Goal: Task Accomplishment & Management: Manage account settings

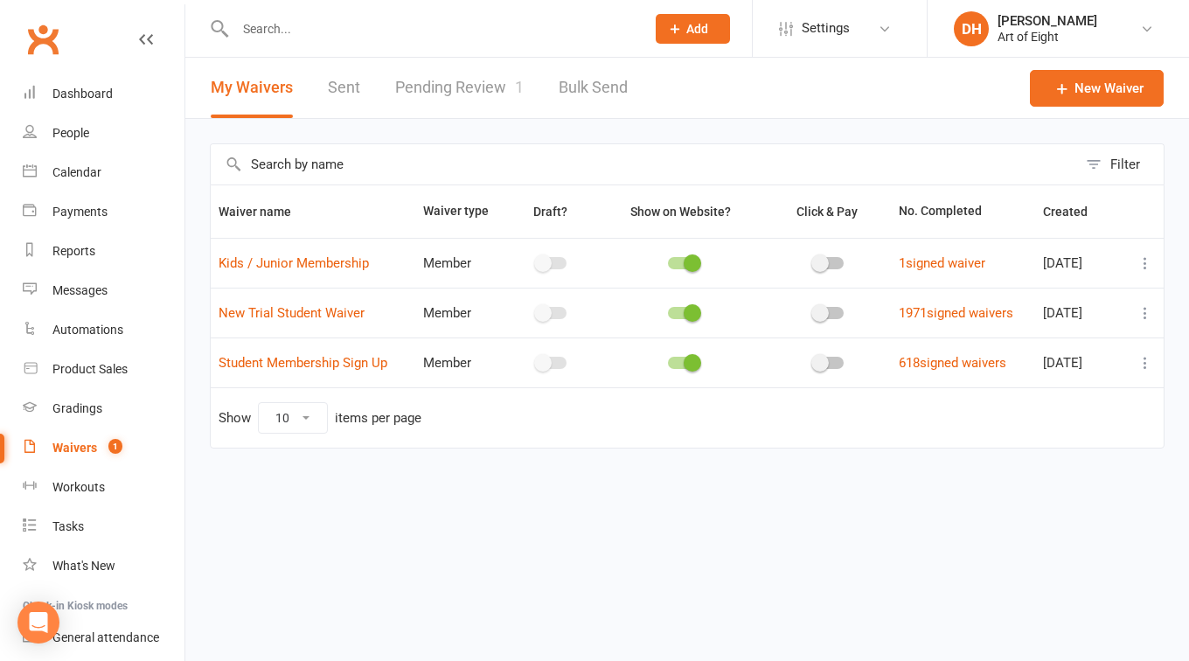
click at [423, 87] on link "Pending Review 1" at bounding box center [459, 88] width 129 height 60
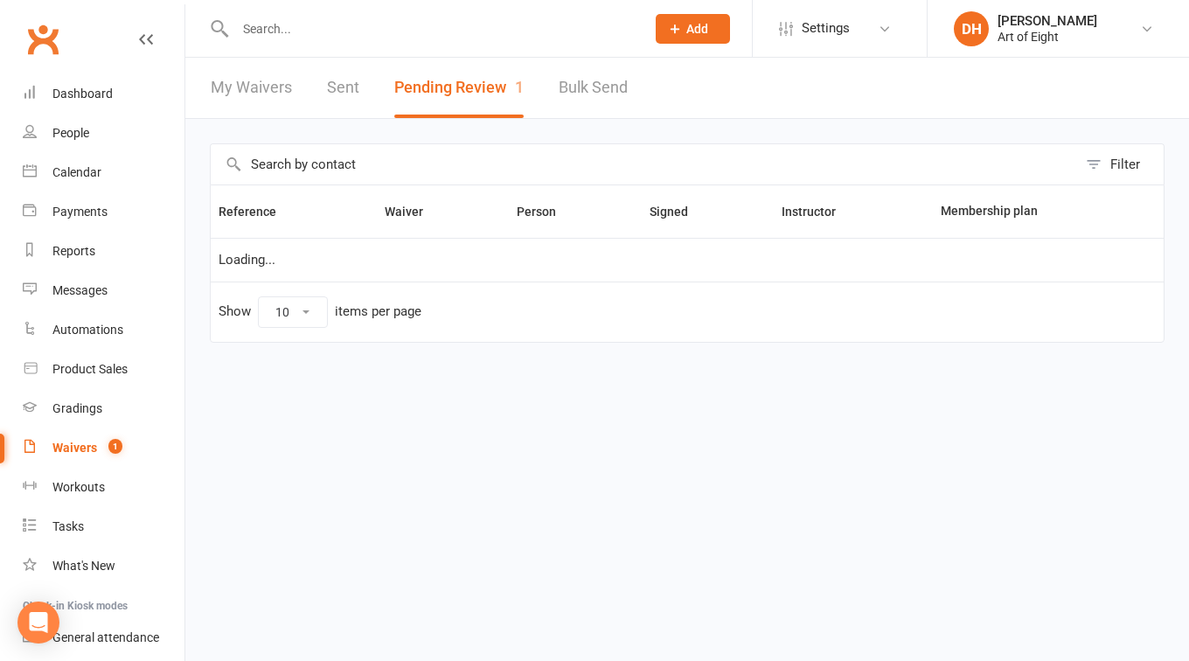
select select "50"
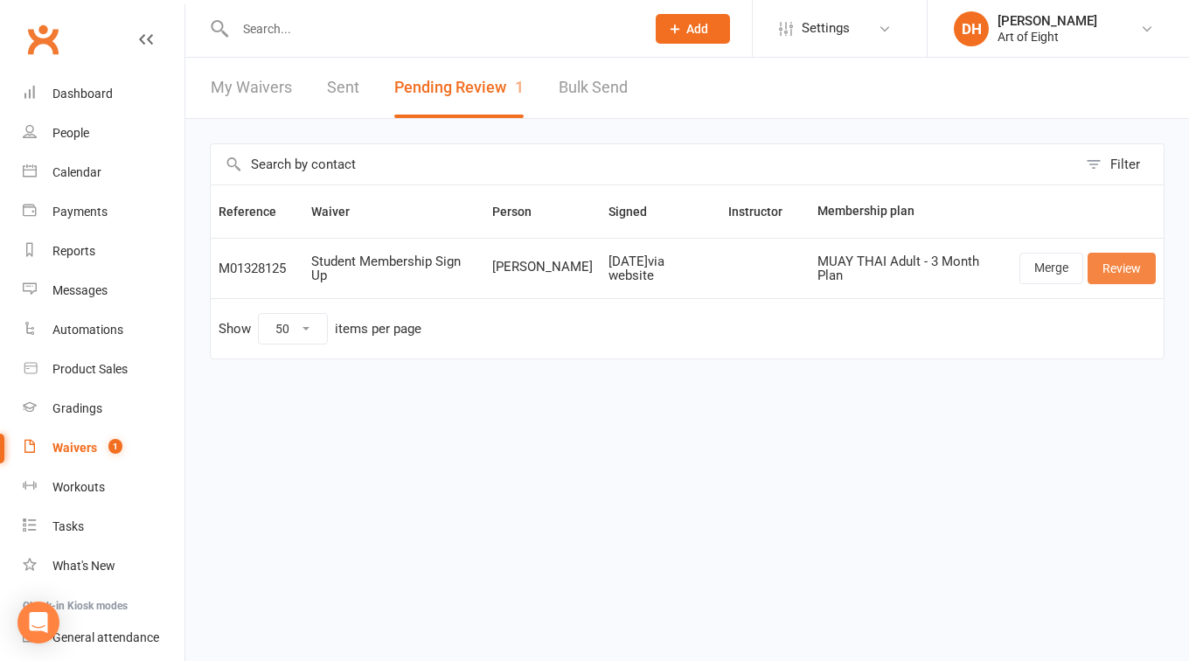
click at [1101, 265] on link "Review" at bounding box center [1122, 268] width 68 height 31
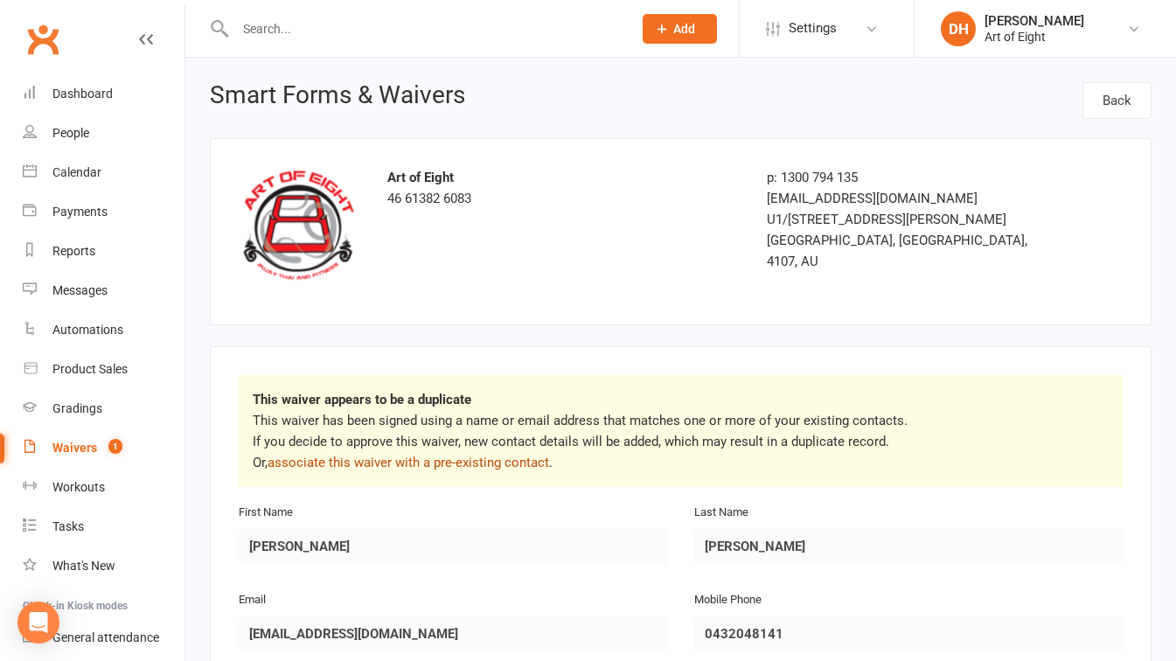
click at [475, 455] on link "associate this waiver with a pre-existing contact" at bounding box center [409, 463] width 282 height 16
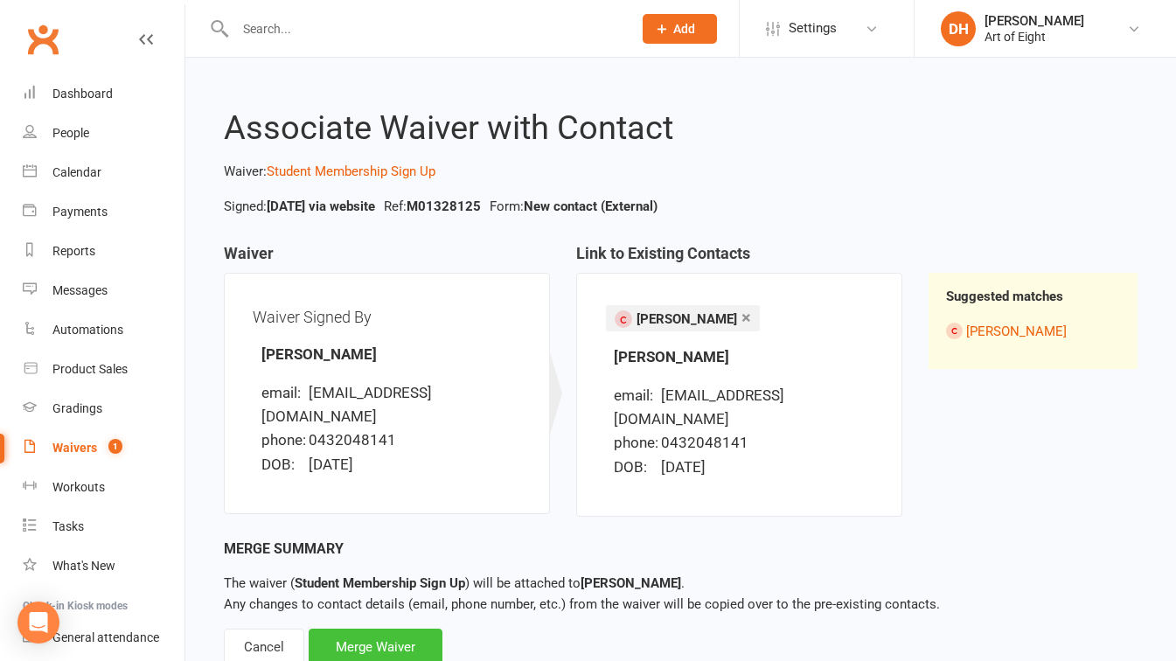
click at [365, 629] on div "Merge Waiver" at bounding box center [376, 647] width 134 height 37
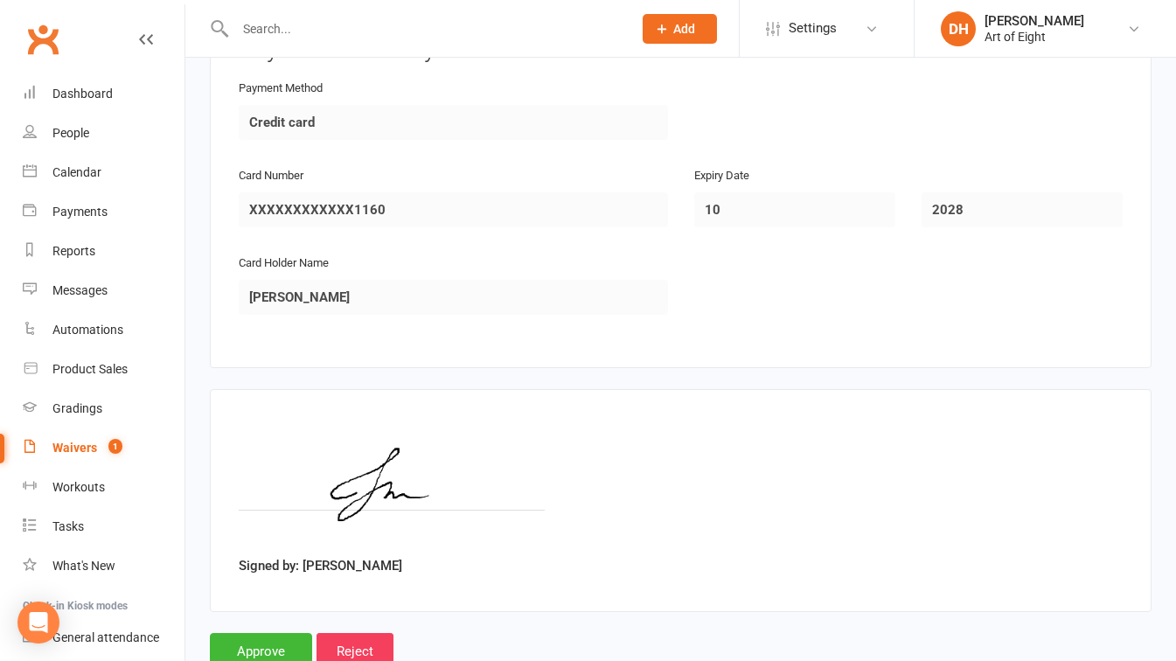
scroll to position [2089, 0]
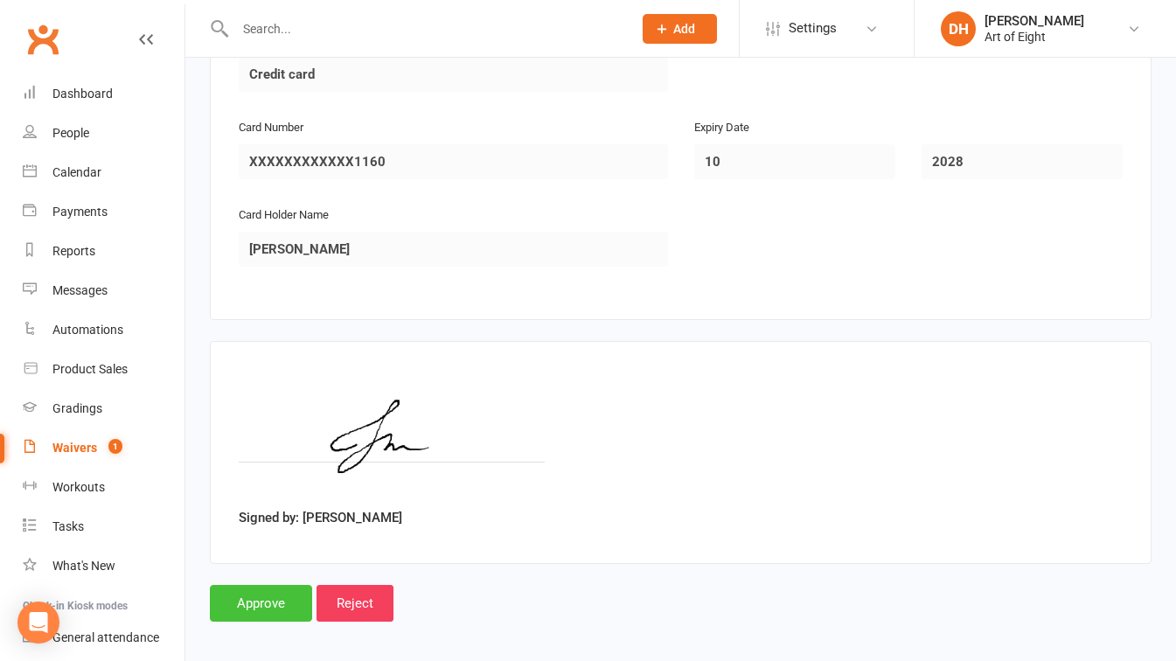
click at [249, 596] on input "Approve" at bounding box center [261, 603] width 102 height 37
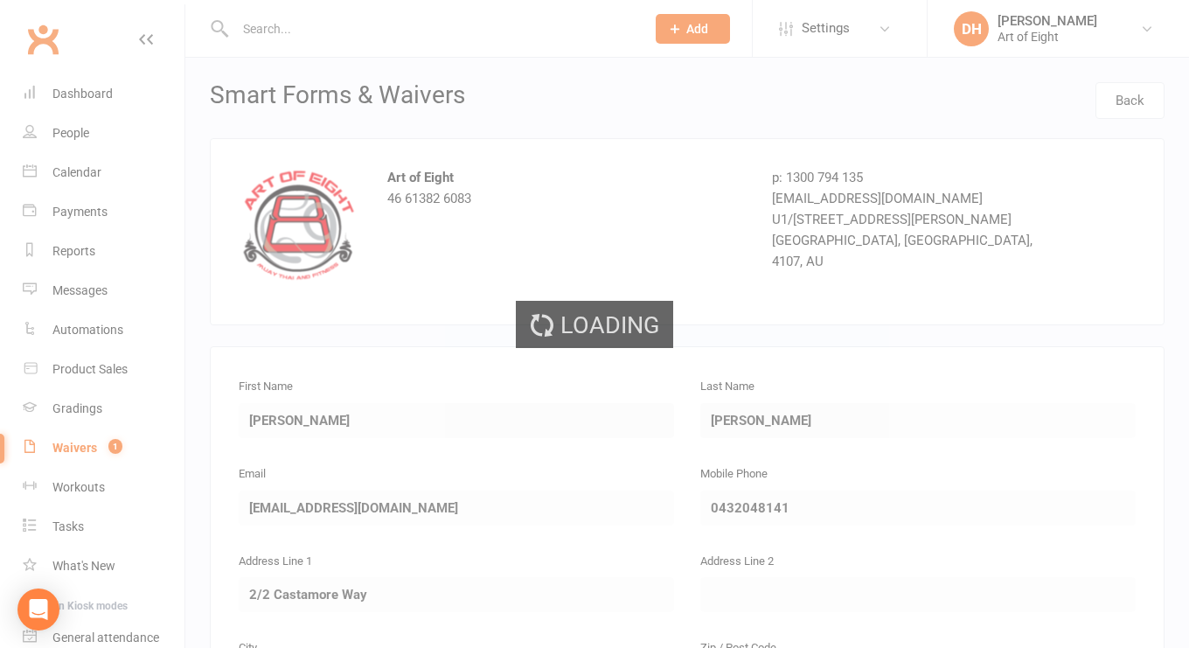
select select "50"
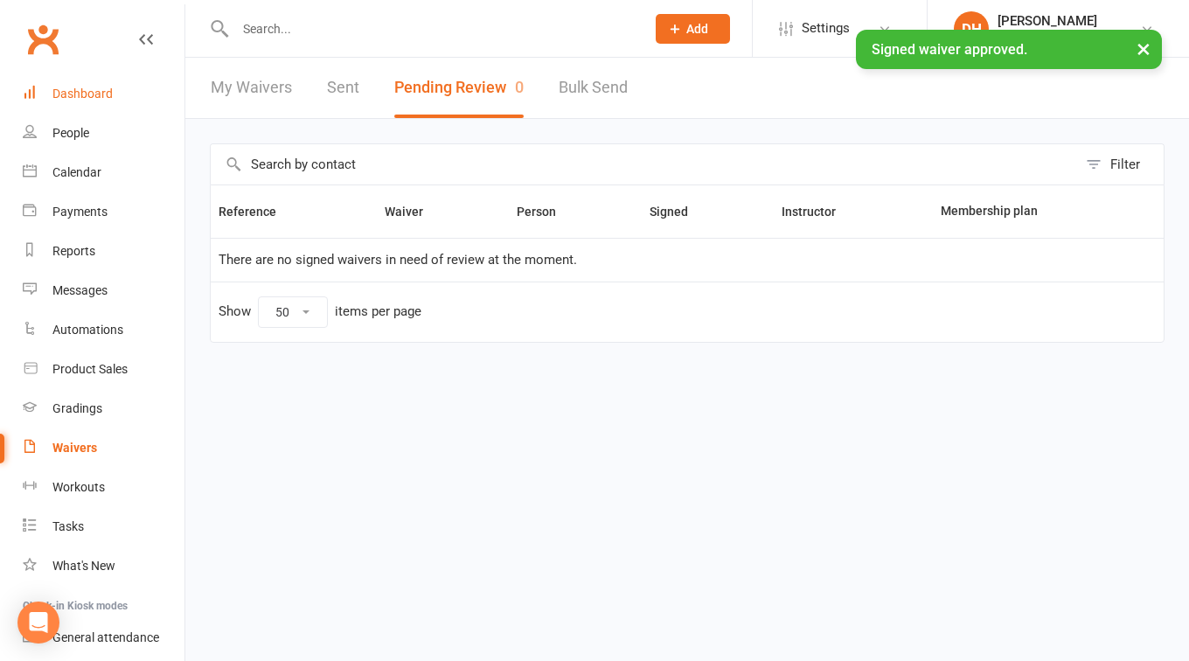
click at [94, 93] on div "Dashboard" at bounding box center [82, 94] width 60 height 14
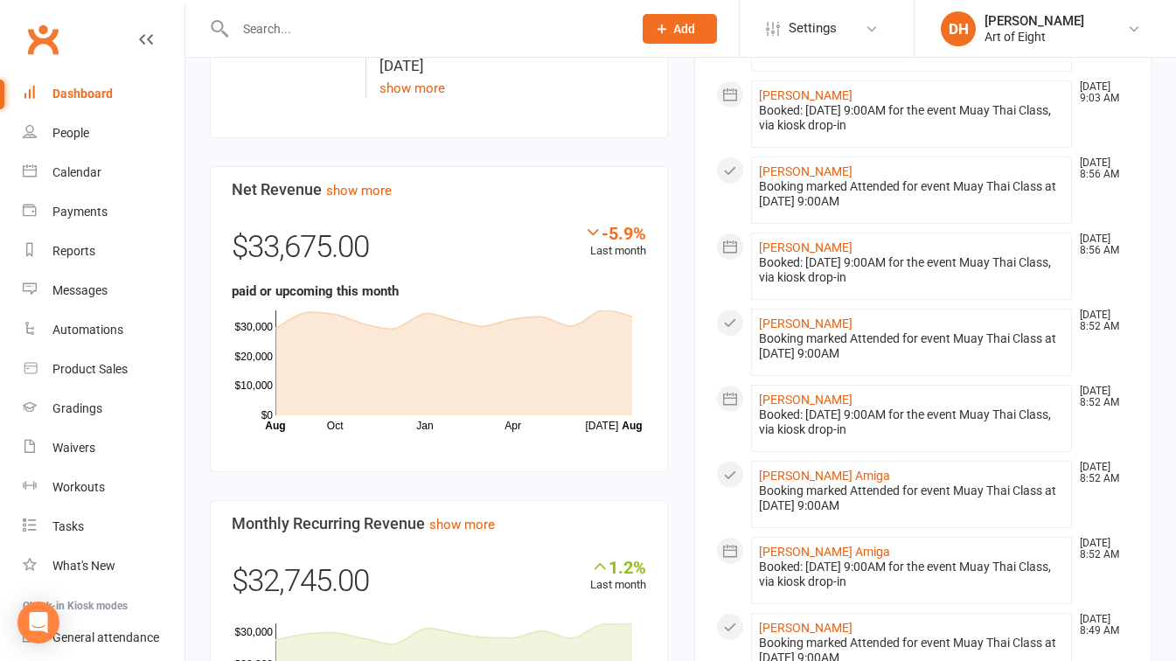
scroll to position [980, 0]
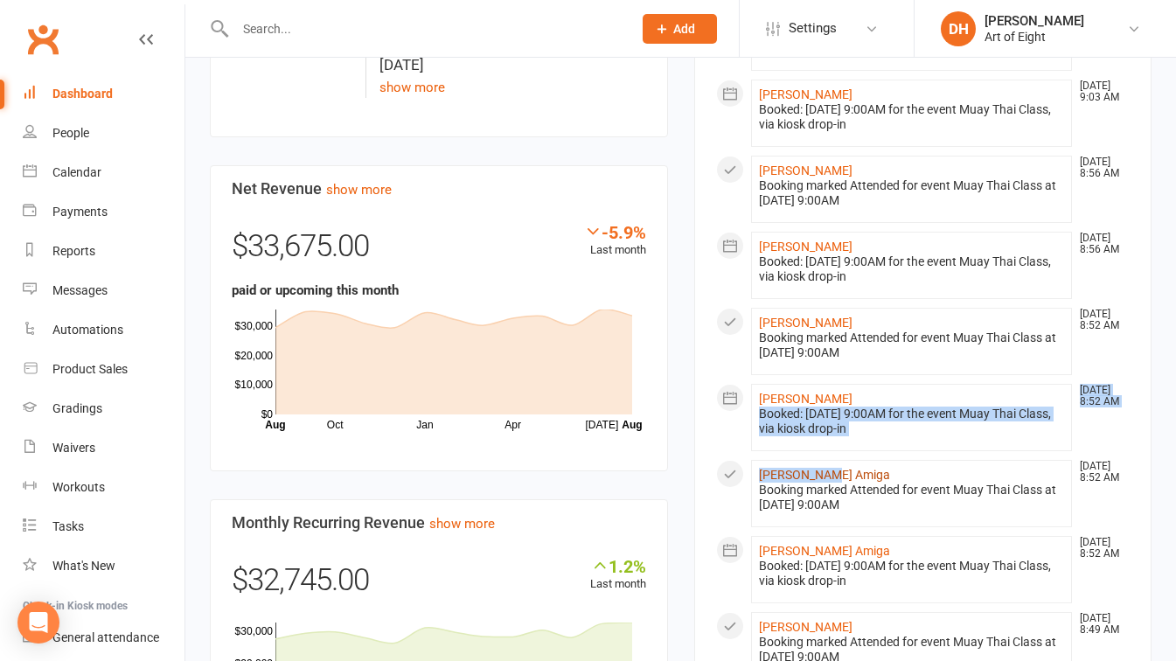
drag, startPoint x: 832, startPoint y: 399, endPoint x: 827, endPoint y: 490, distance: 91.1
click at [827, 490] on ul "[PERSON_NAME] [DATE] 9:58 AM Sent email to [EMAIL_ADDRESS][DOMAIN_NAME] Your wa…" at bounding box center [923, 430] width 414 height 1562
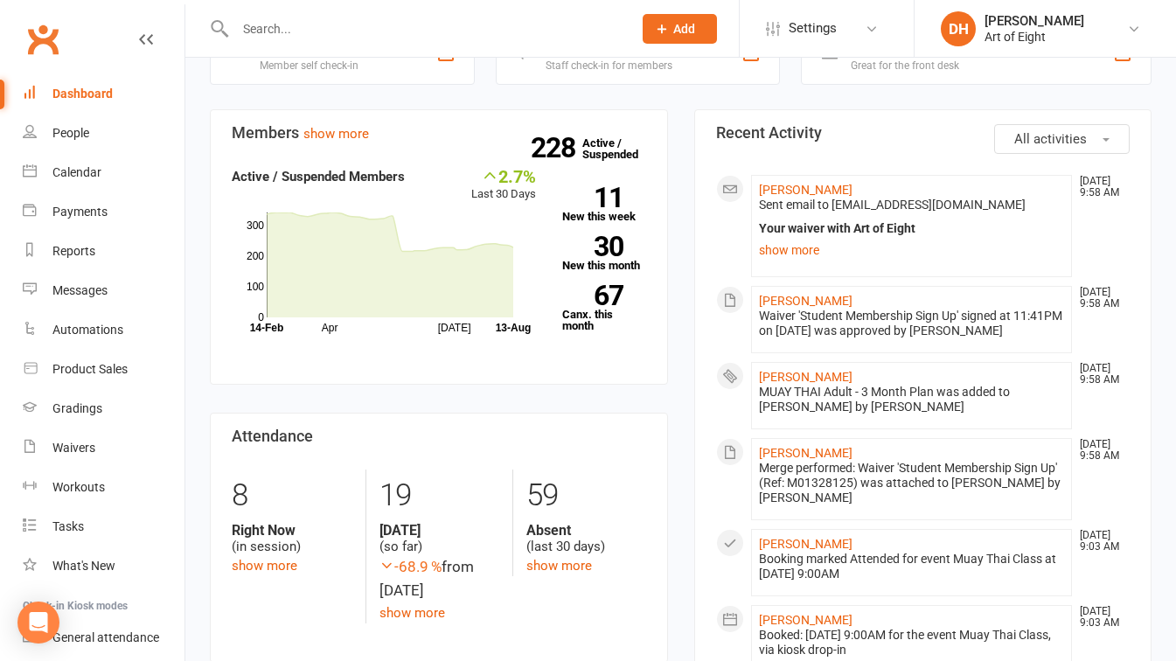
scroll to position [448, 0]
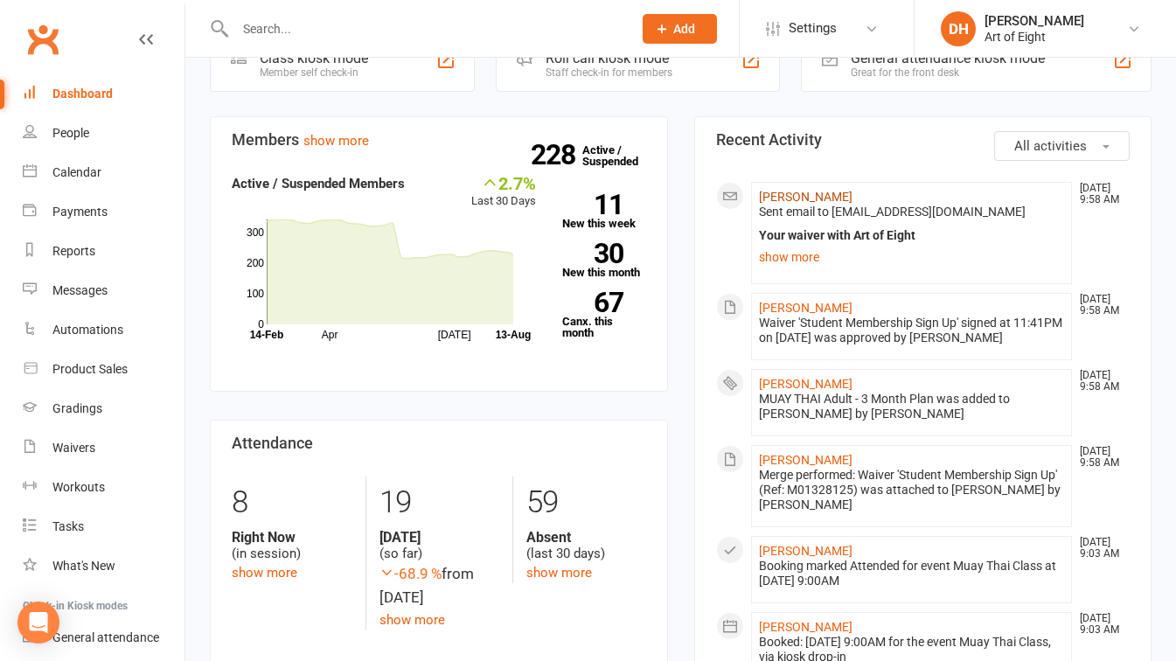
click at [770, 196] on link "[PERSON_NAME]" at bounding box center [806, 197] width 94 height 14
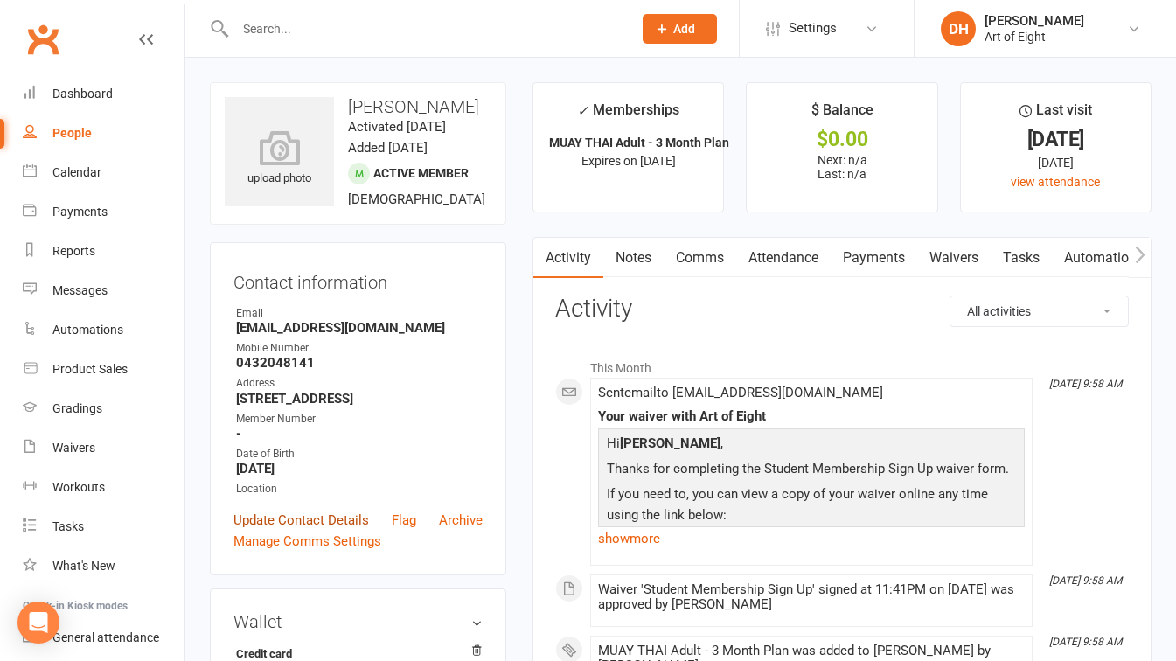
click at [284, 531] on link "Update Contact Details" at bounding box center [301, 520] width 136 height 21
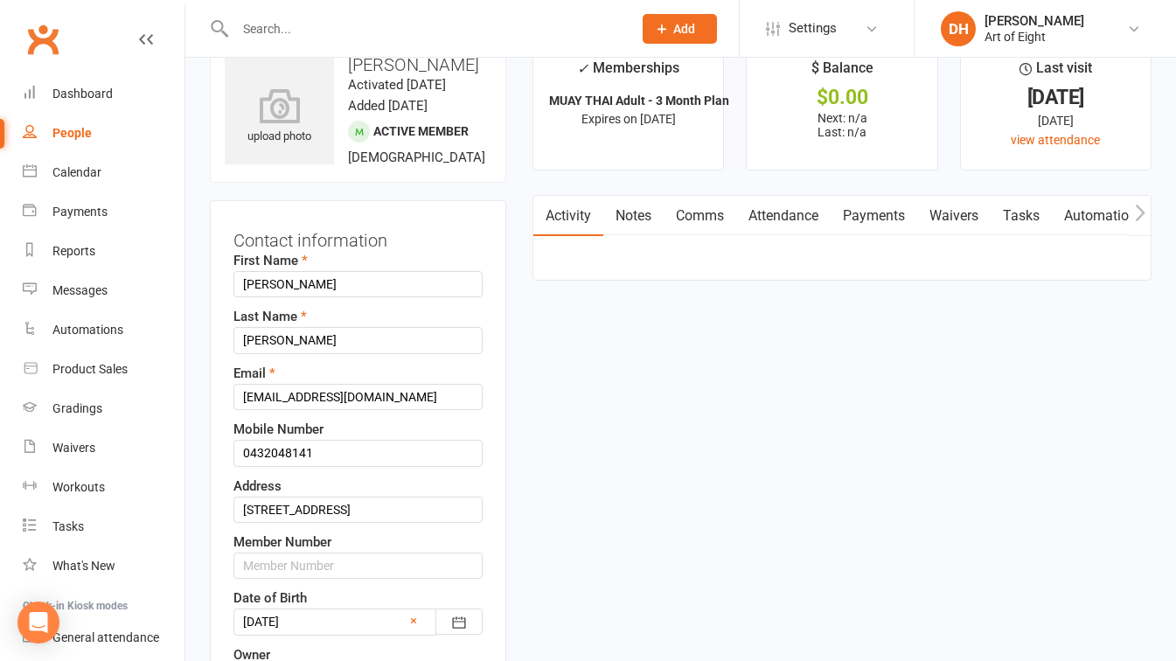
scroll to position [82, 0]
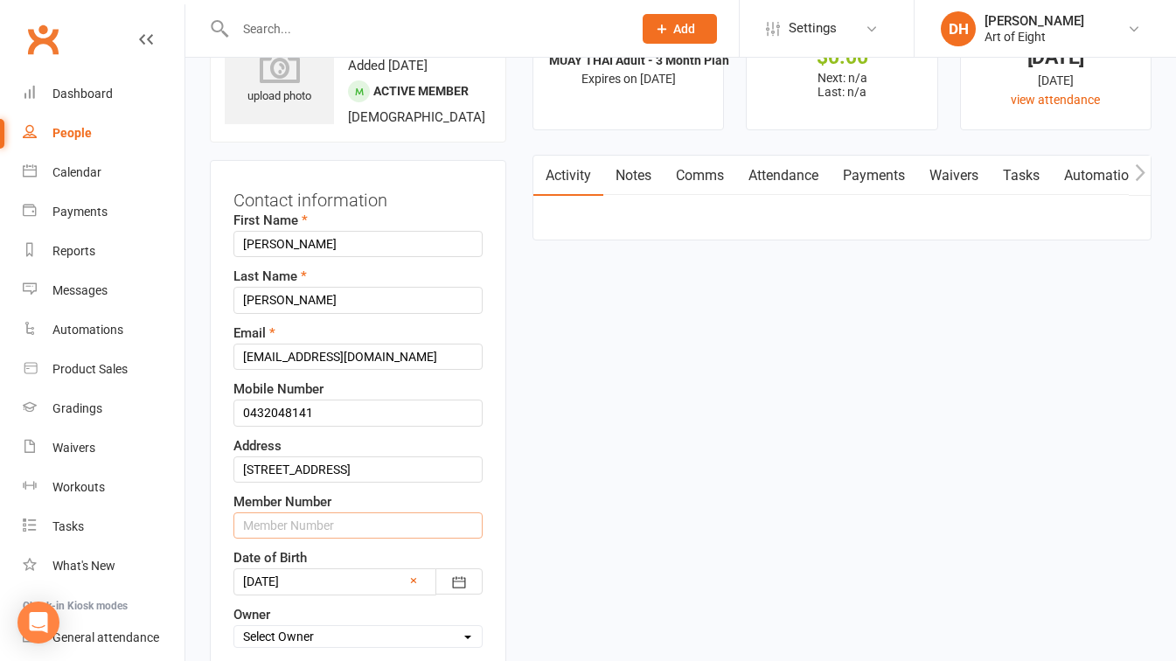
click at [261, 539] on input "text" at bounding box center [357, 525] width 249 height 26
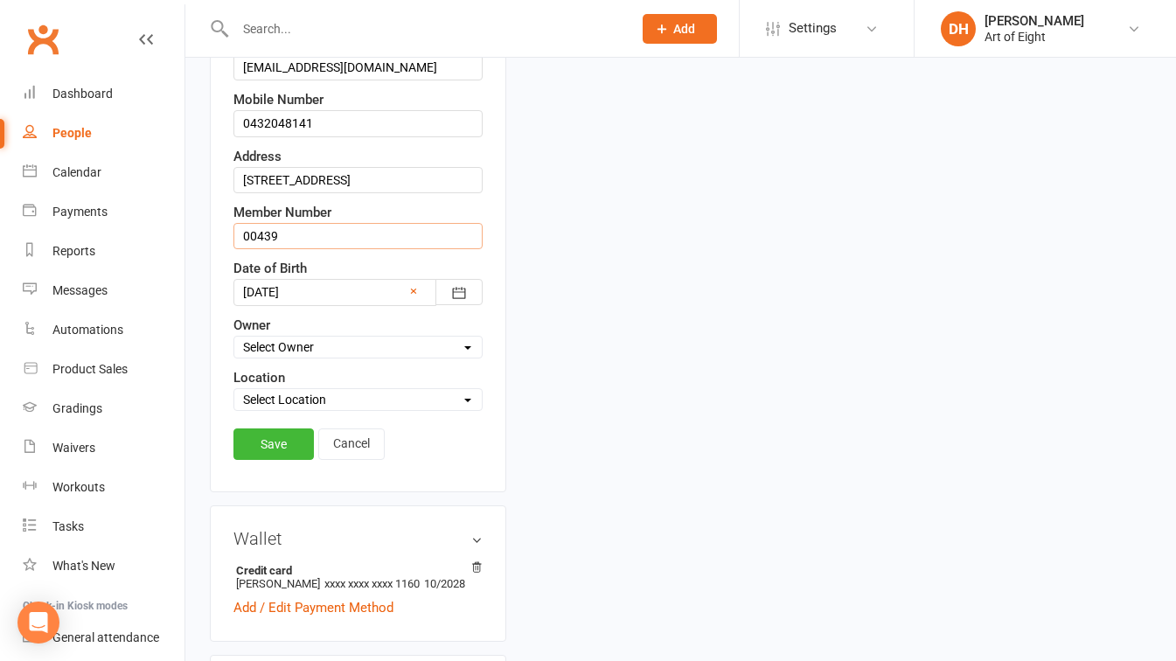
scroll to position [372, 0]
type input "00439"
click at [265, 459] on link "Save" at bounding box center [273, 443] width 80 height 31
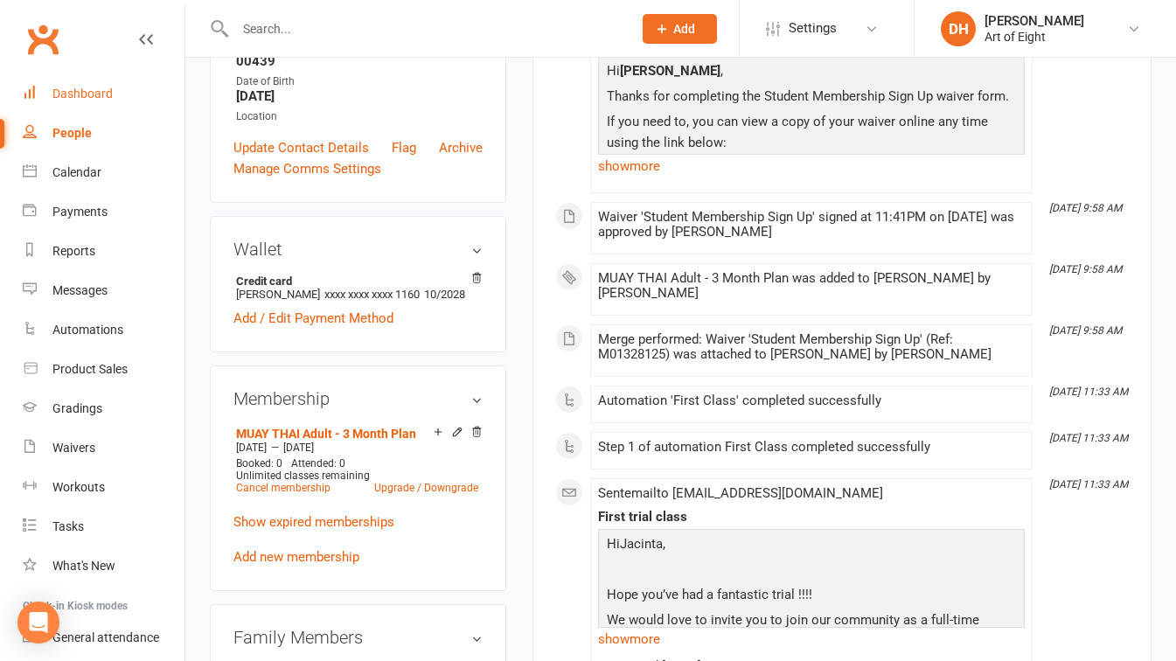
click at [86, 96] on div "Dashboard" at bounding box center [82, 94] width 60 height 14
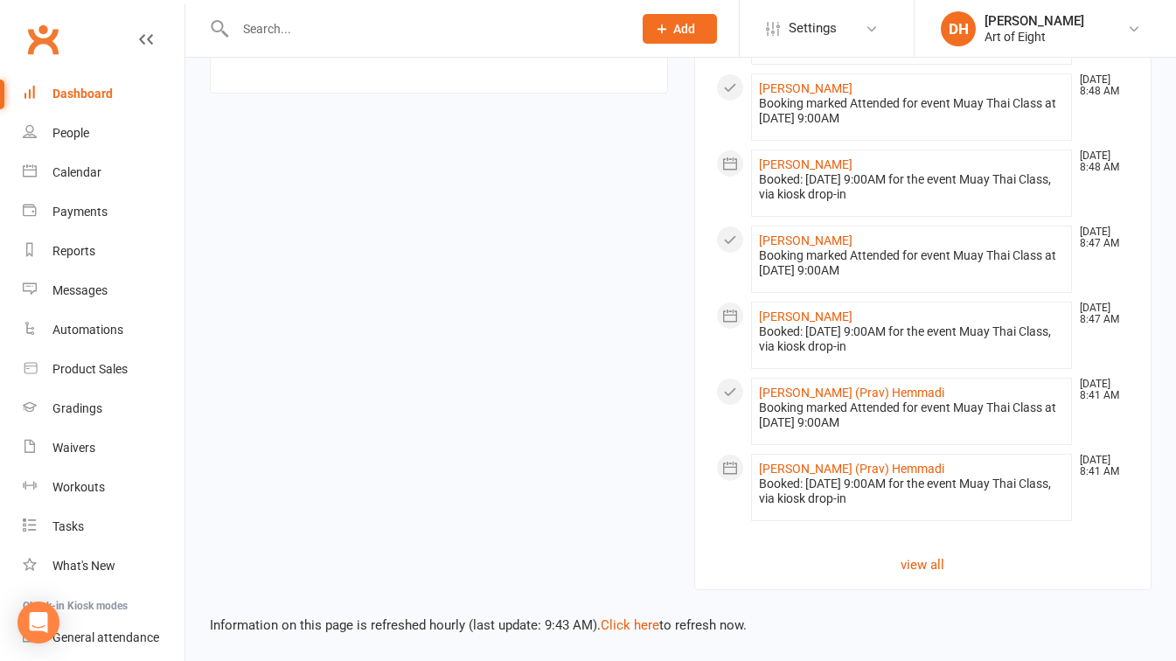
scroll to position [1686, 0]
click at [612, 626] on link "Click here" at bounding box center [630, 625] width 59 height 16
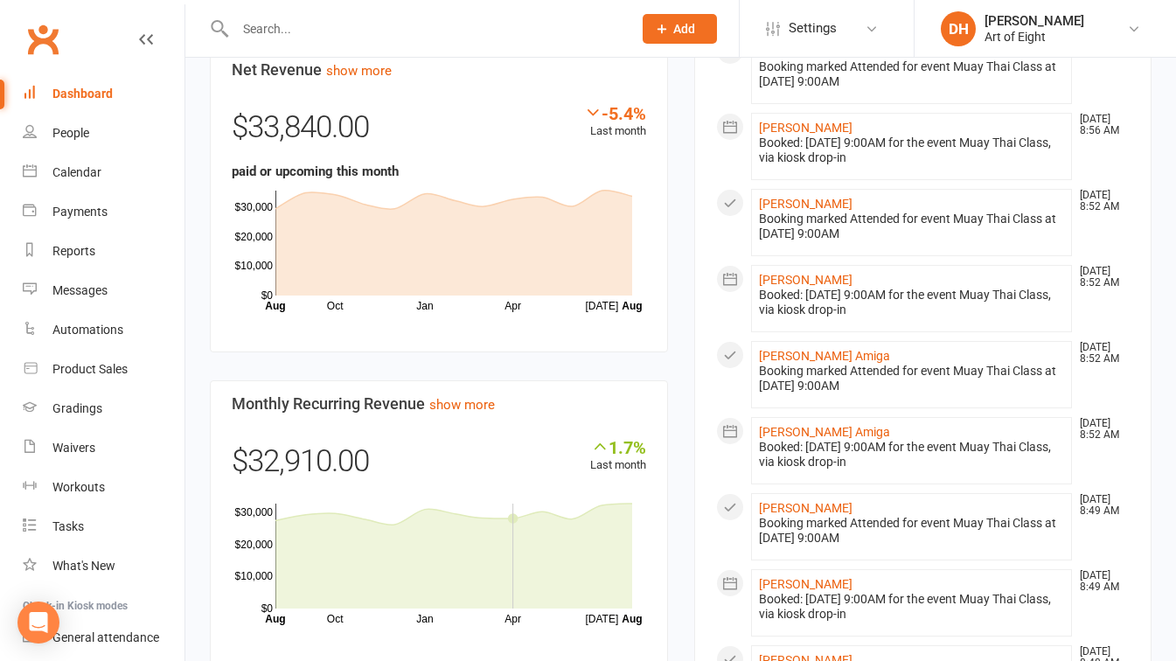
scroll to position [1077, 0]
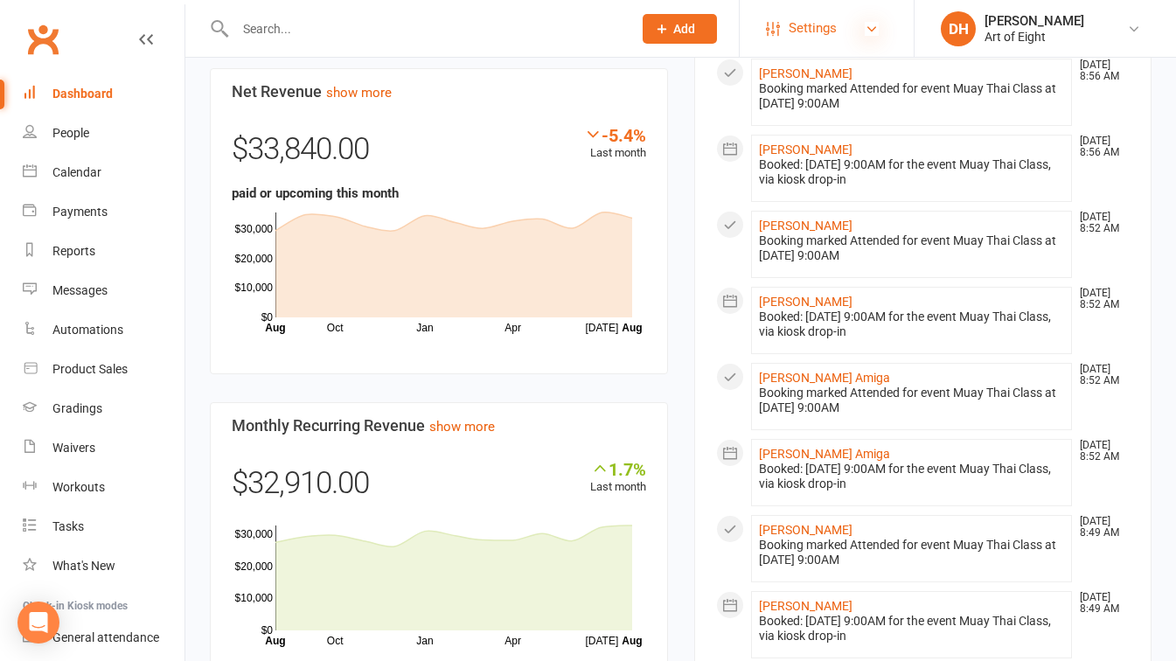
click at [870, 25] on icon at bounding box center [872, 29] width 14 height 14
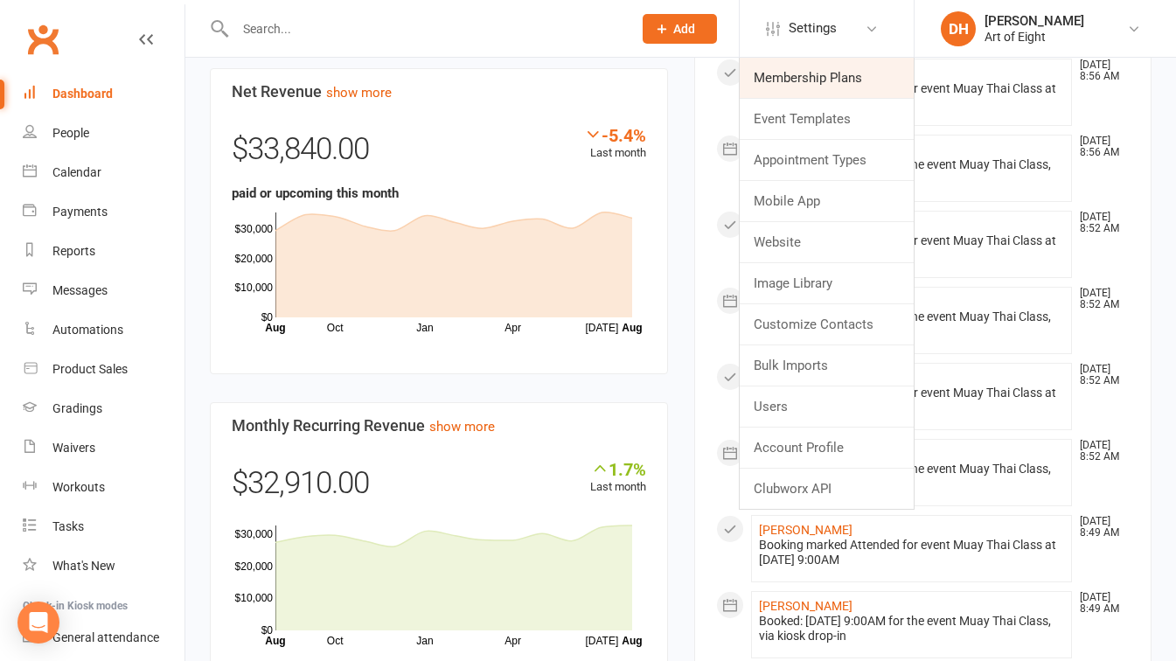
click at [789, 67] on link "Membership Plans" at bounding box center [827, 78] width 174 height 40
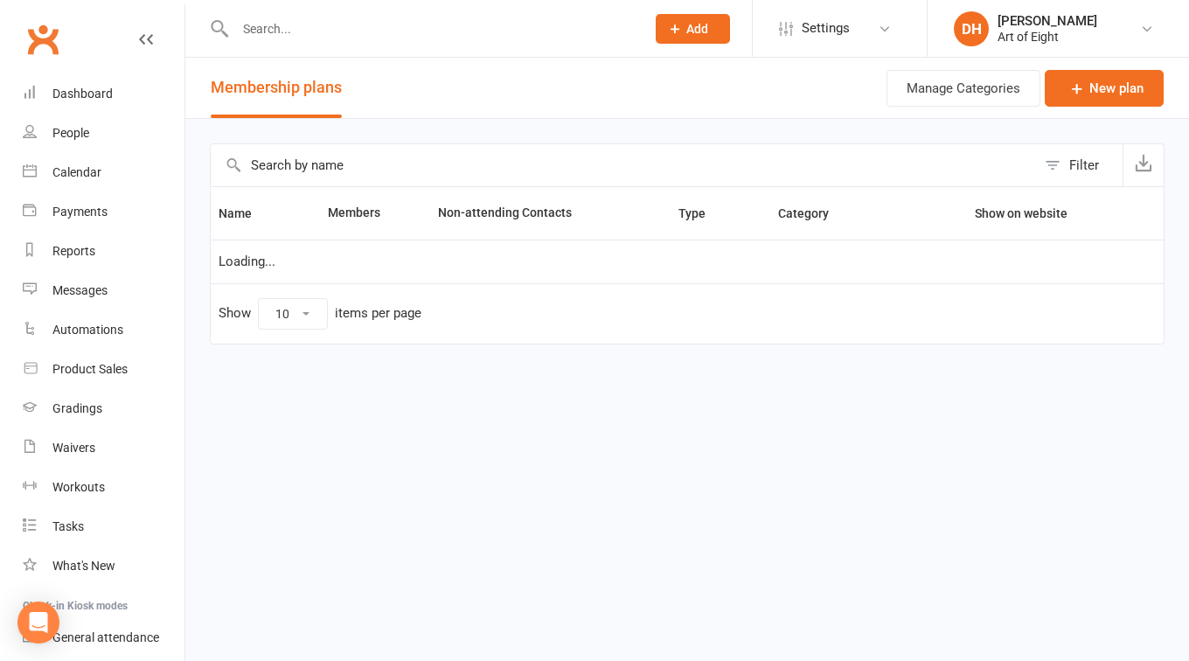
select select "50"
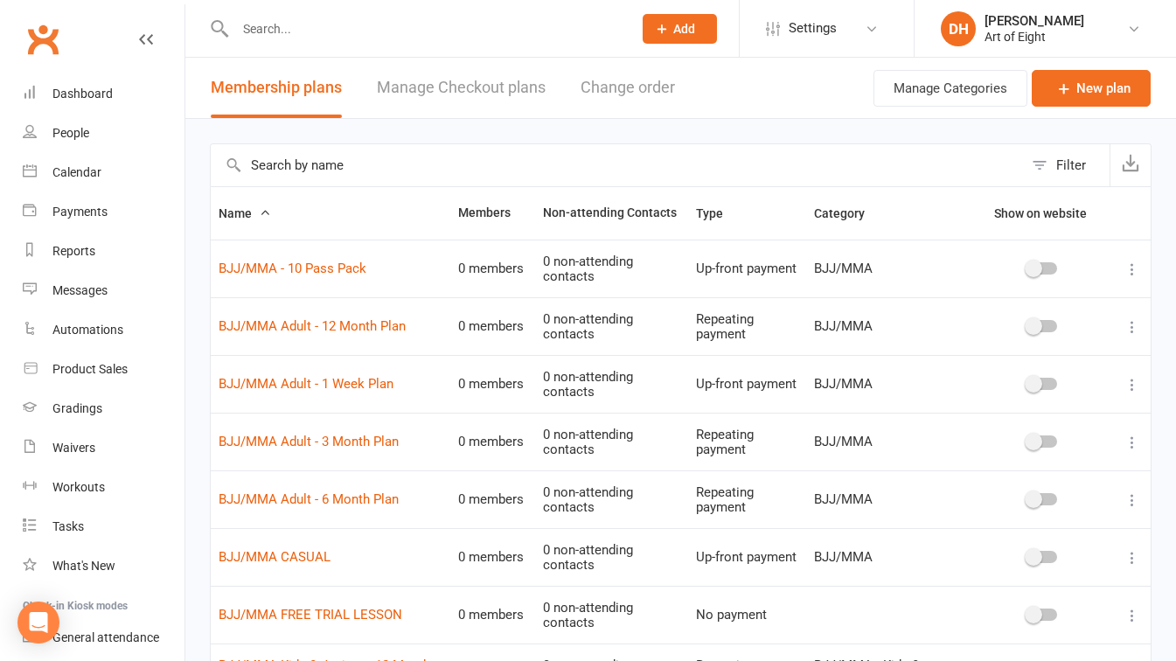
click at [1060, 164] on div "Filter" at bounding box center [1071, 165] width 30 height 21
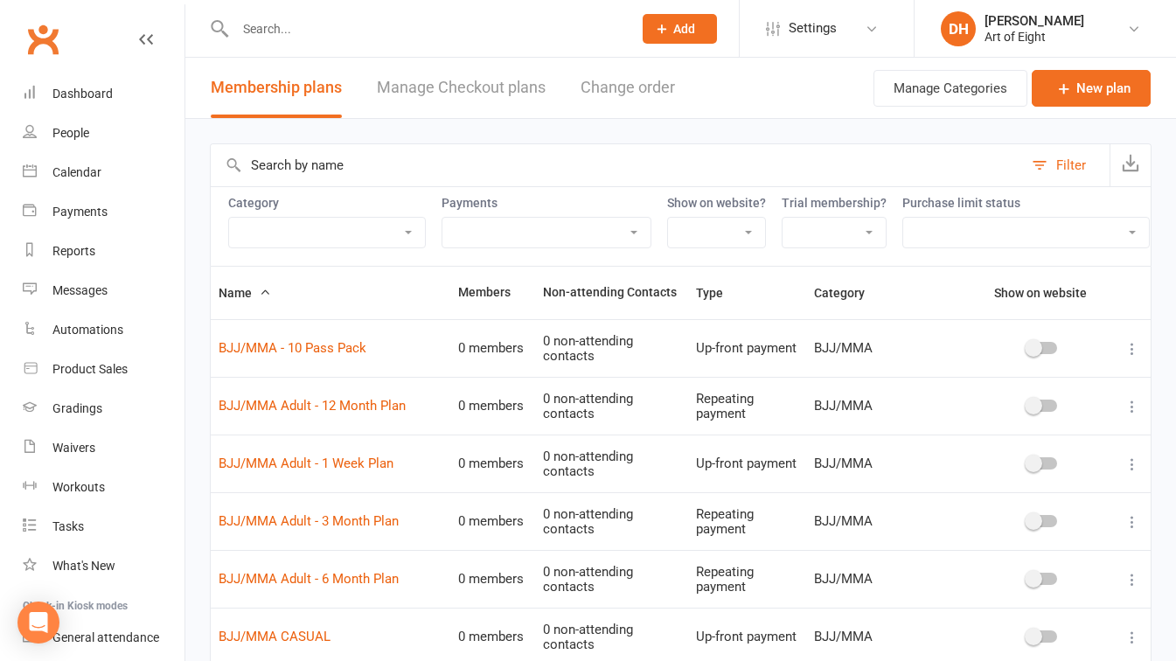
click at [414, 235] on select "BJJ/MMA BJJ/MMA - Kids & Juniors MUAY THAI MUAY THAI - Kids & Juniors Personal …" at bounding box center [327, 233] width 196 height 30
select select "9307"
click at [229, 218] on select "BJJ/MMA BJJ/MMA - Kids & Juniors MUAY THAI MUAY THAI - Kids & Juniors Personal …" at bounding box center [327, 233] width 196 height 30
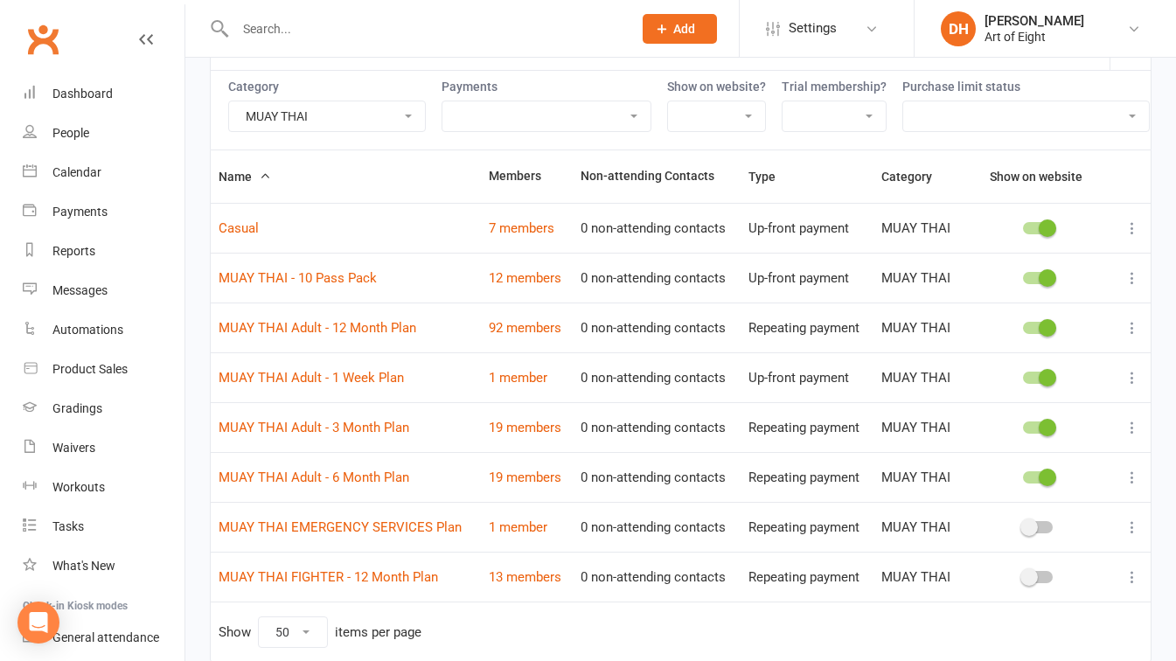
scroll to position [189, 0]
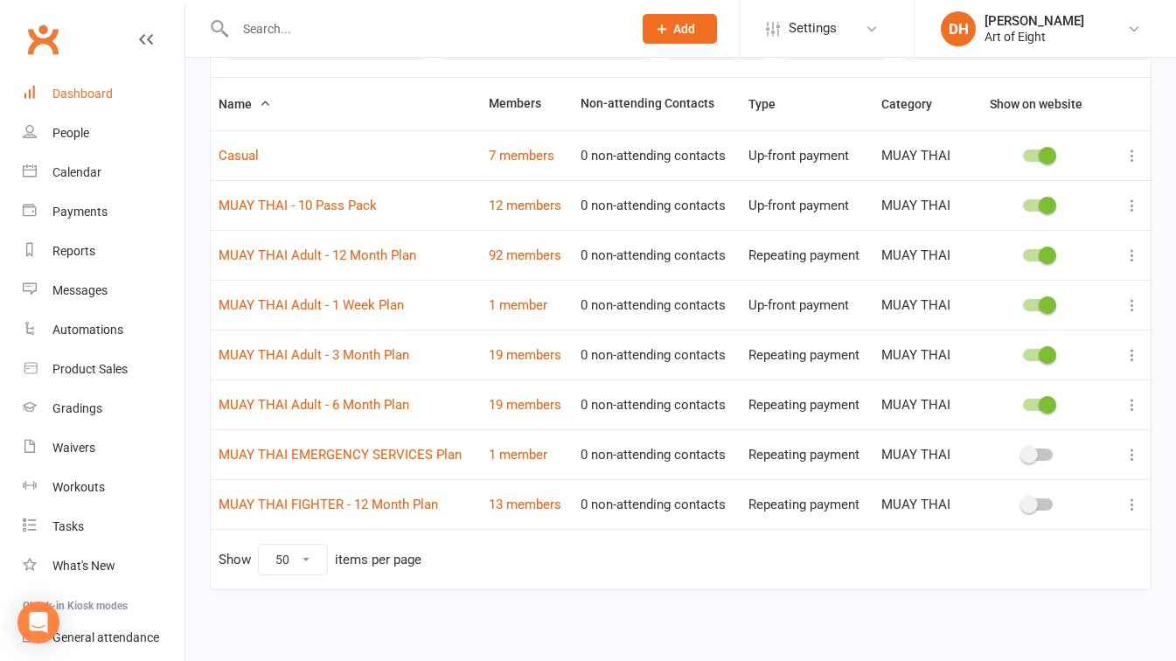
click at [90, 94] on div "Dashboard" at bounding box center [82, 94] width 60 height 14
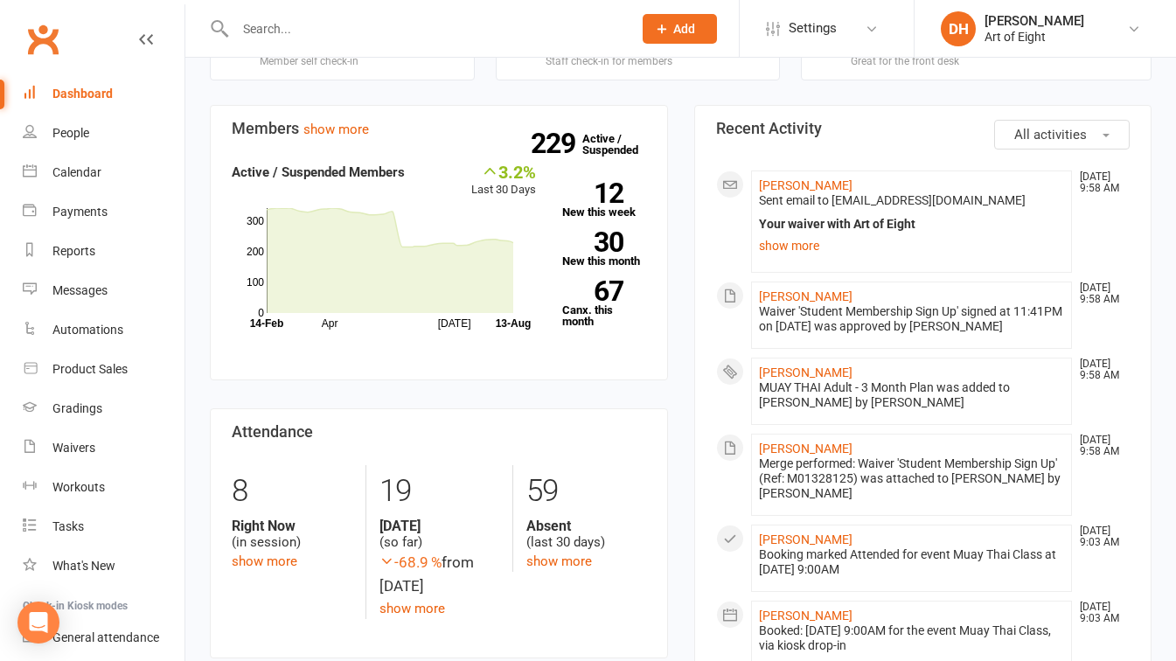
scroll to position [460, 0]
click at [599, 206] on link "12 New this week" at bounding box center [604, 199] width 84 height 35
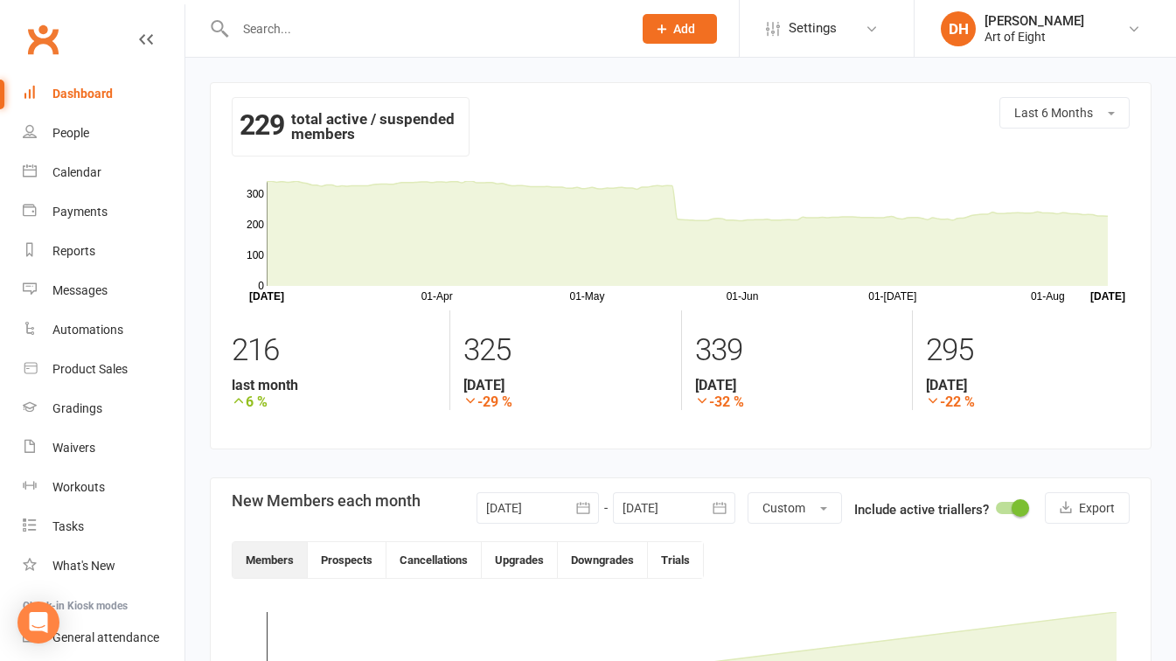
click at [70, 92] on div "Dashboard" at bounding box center [82, 94] width 60 height 14
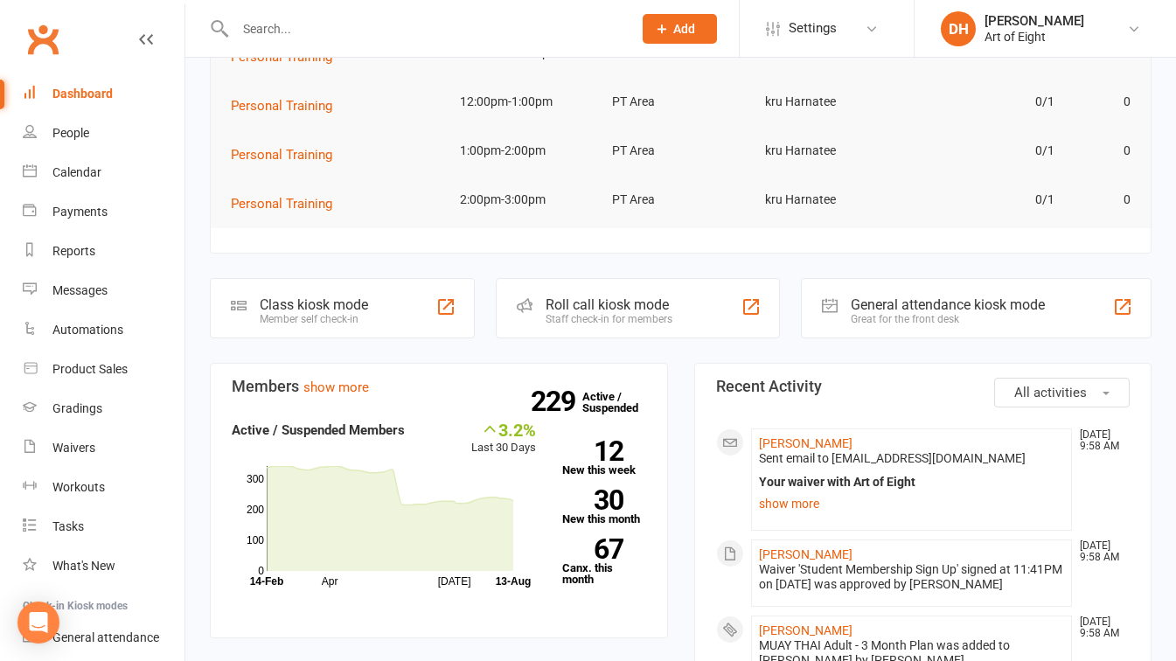
scroll to position [203, 0]
click at [574, 573] on link "67 Canx. this month" at bounding box center [604, 560] width 84 height 46
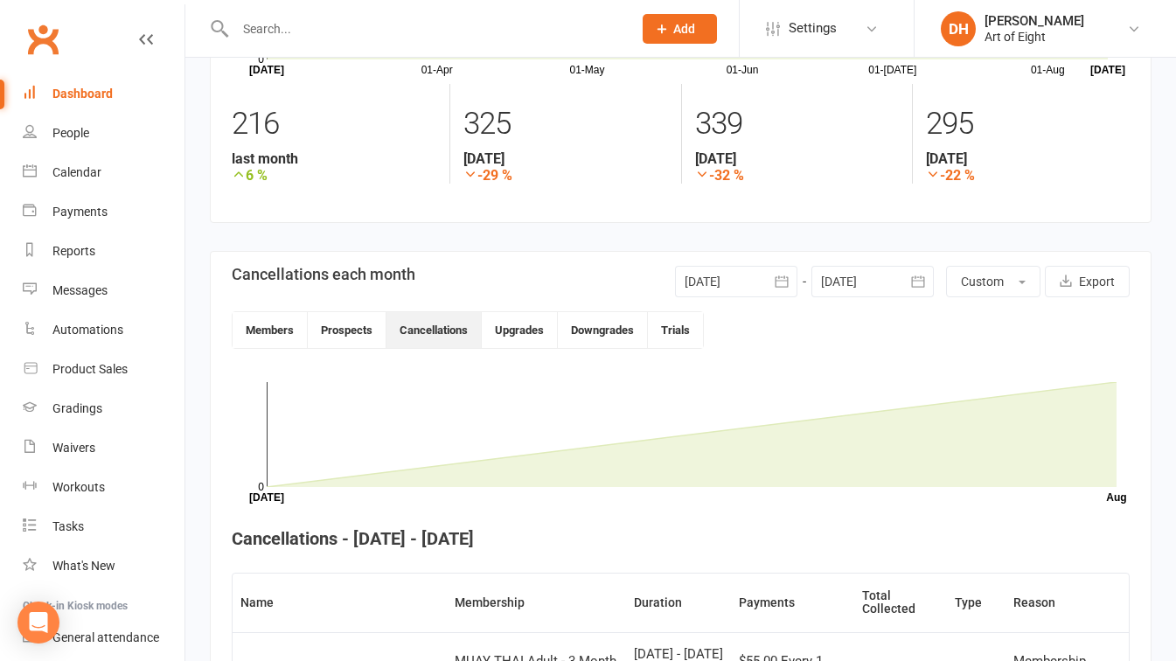
scroll to position [221, 0]
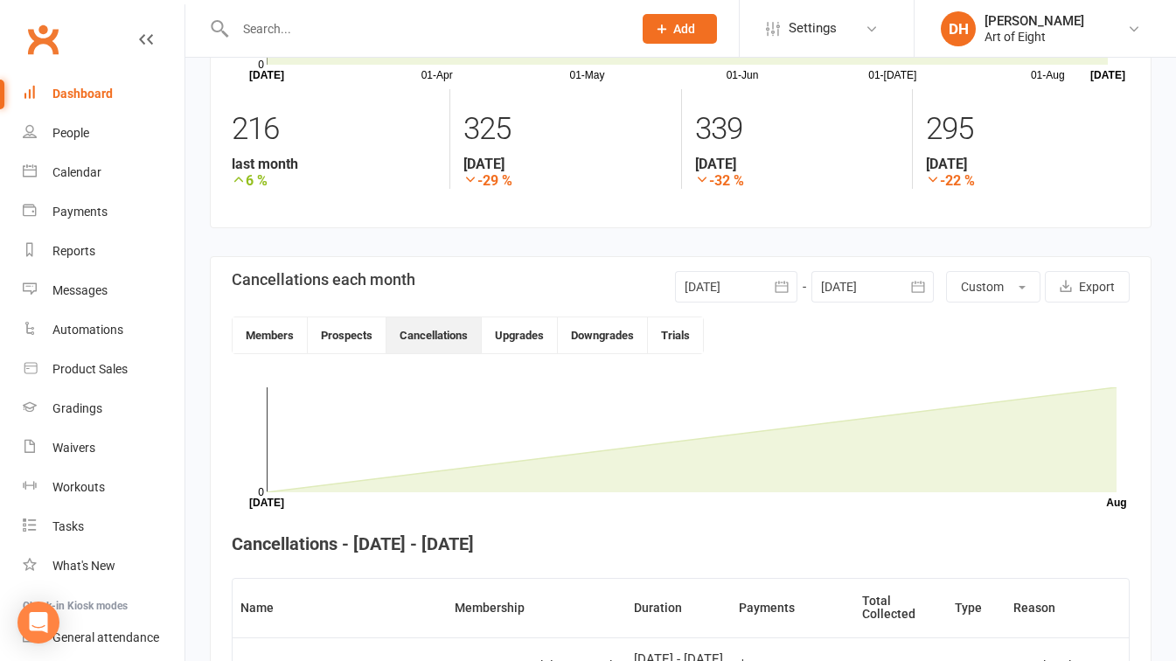
click at [775, 288] on icon "button" at bounding box center [781, 286] width 17 height 17
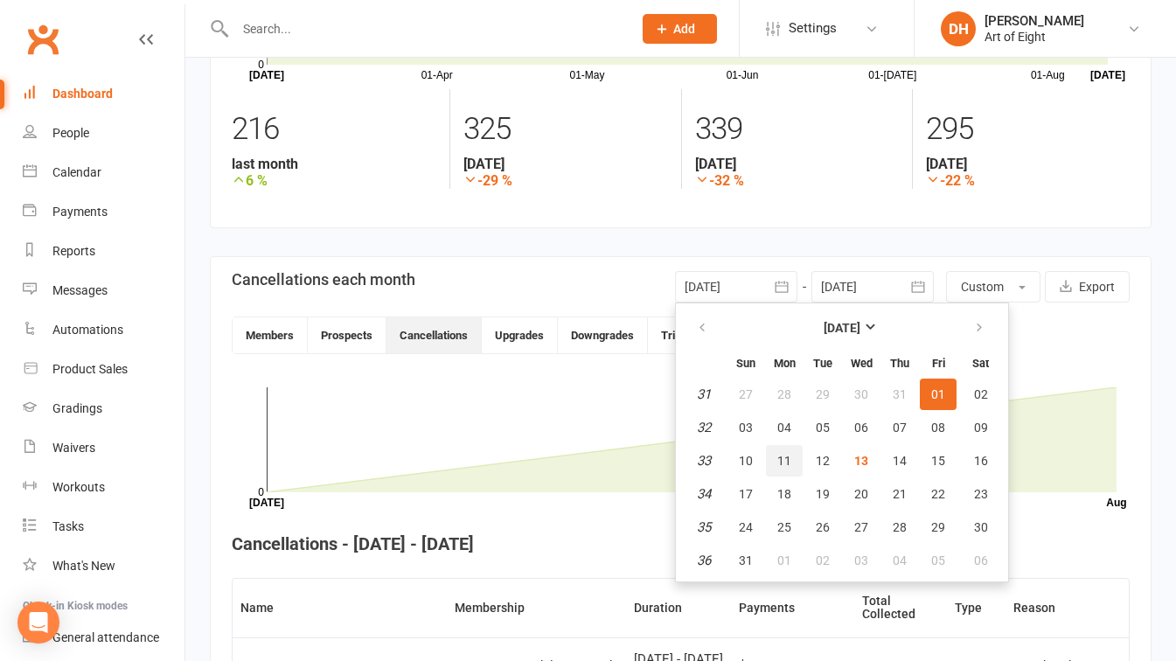
click at [781, 461] on span "11" at bounding box center [784, 461] width 14 height 14
type input "[DATE]"
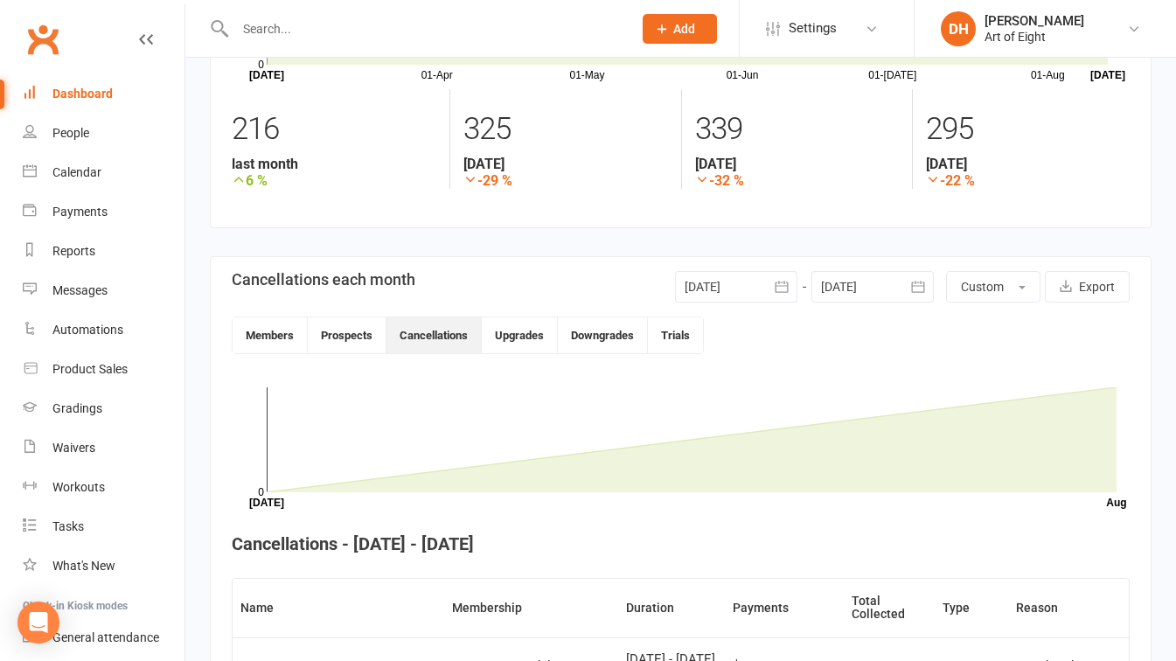
click at [912, 284] on icon "button" at bounding box center [917, 286] width 13 height 11
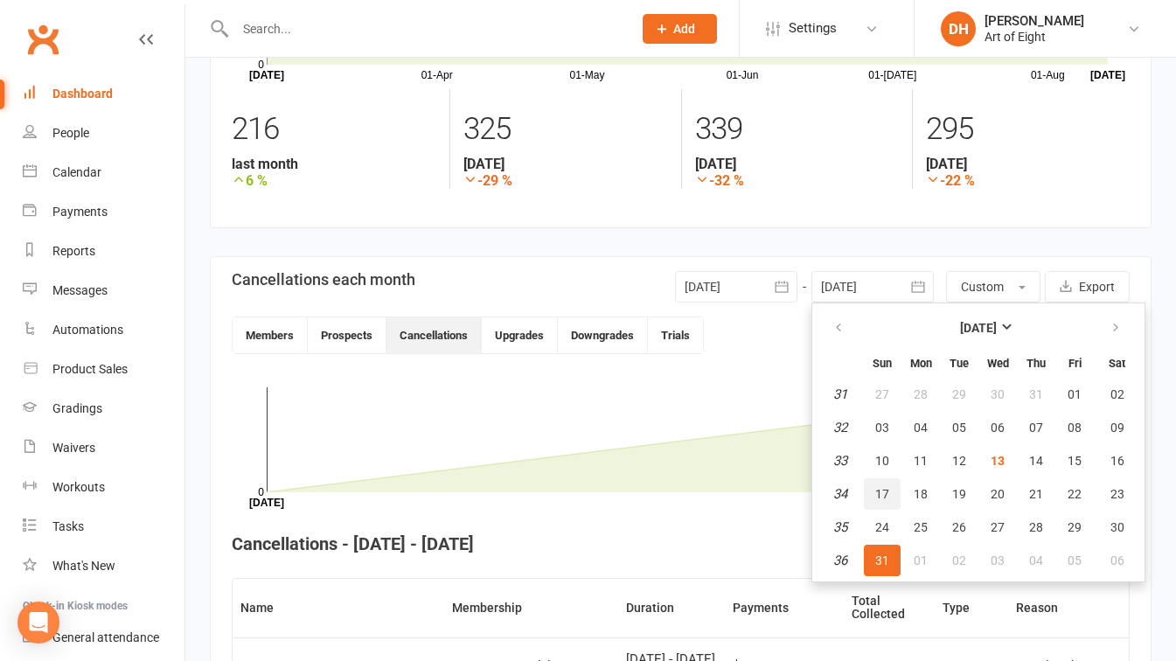
click at [879, 488] on span "17" at bounding box center [882, 494] width 14 height 14
type input "[DATE]"
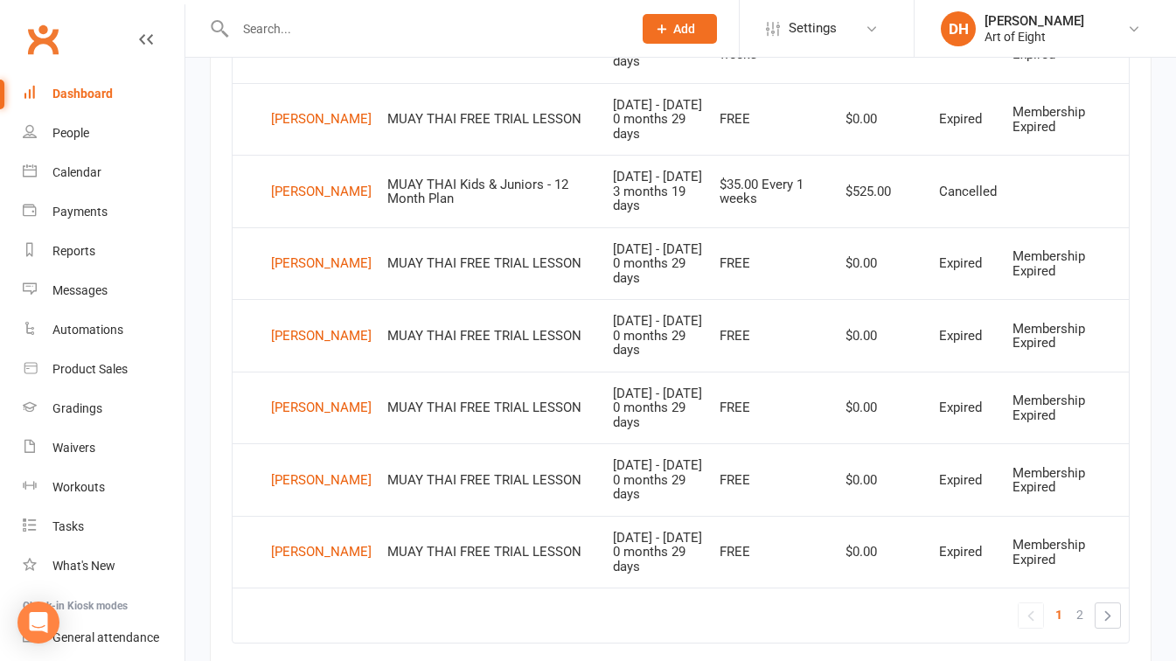
scroll to position [1397, 0]
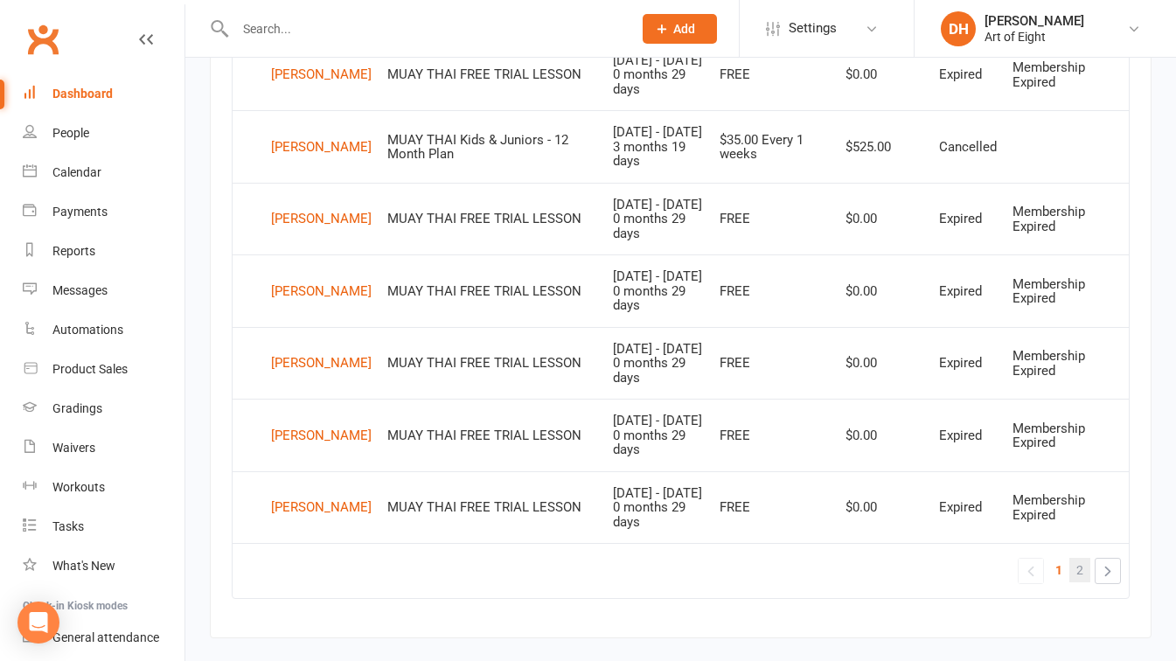
click at [1073, 569] on link "2" at bounding box center [1079, 570] width 21 height 24
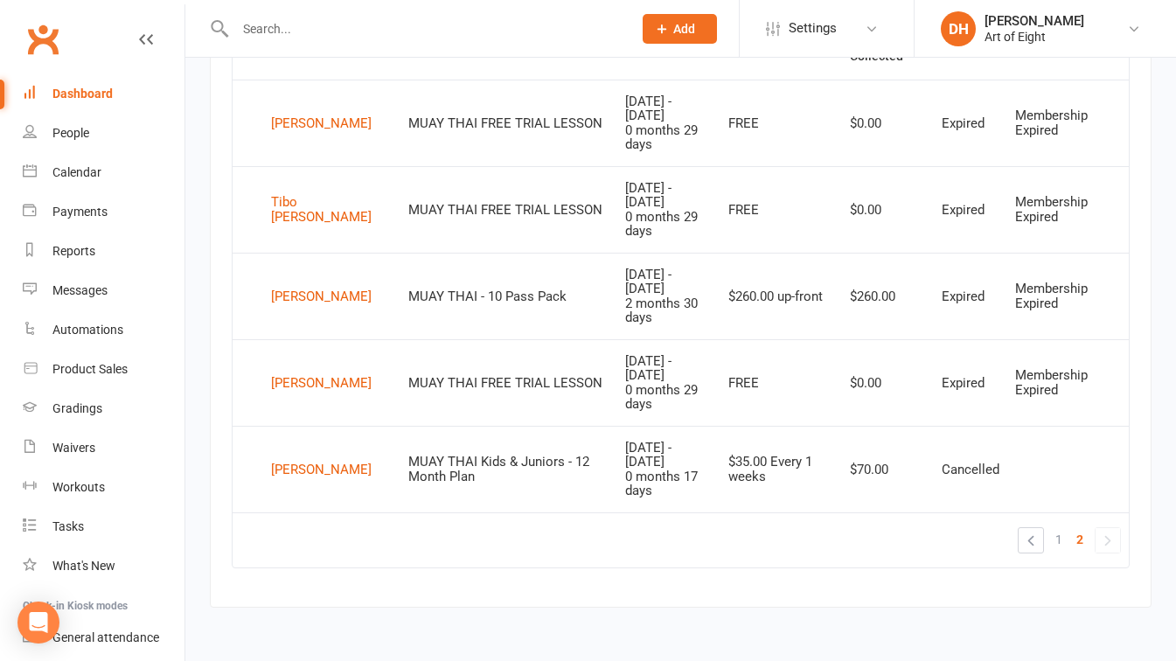
scroll to position [706, 0]
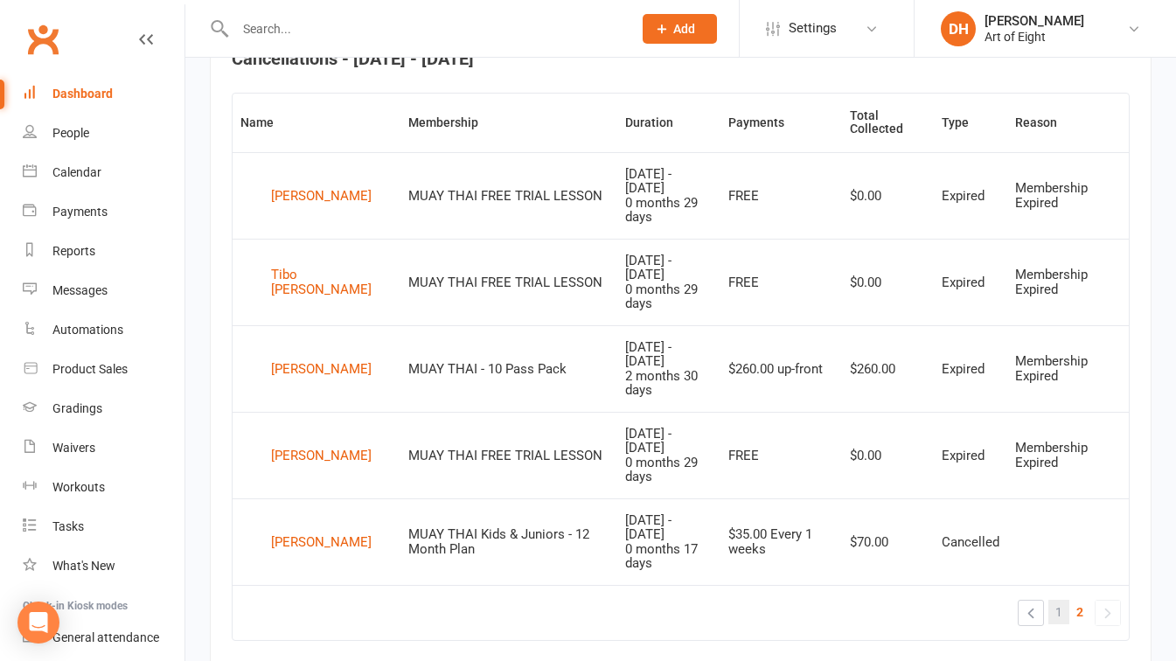
click at [1057, 600] on span "1" at bounding box center [1058, 612] width 7 height 24
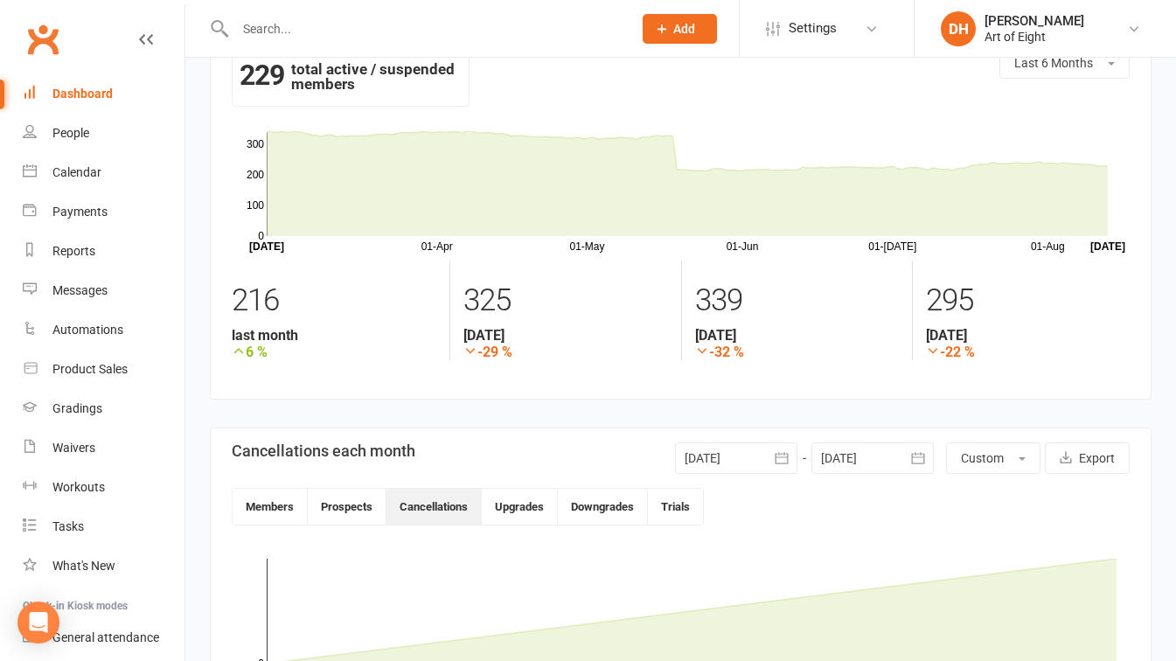
scroll to position [0, 0]
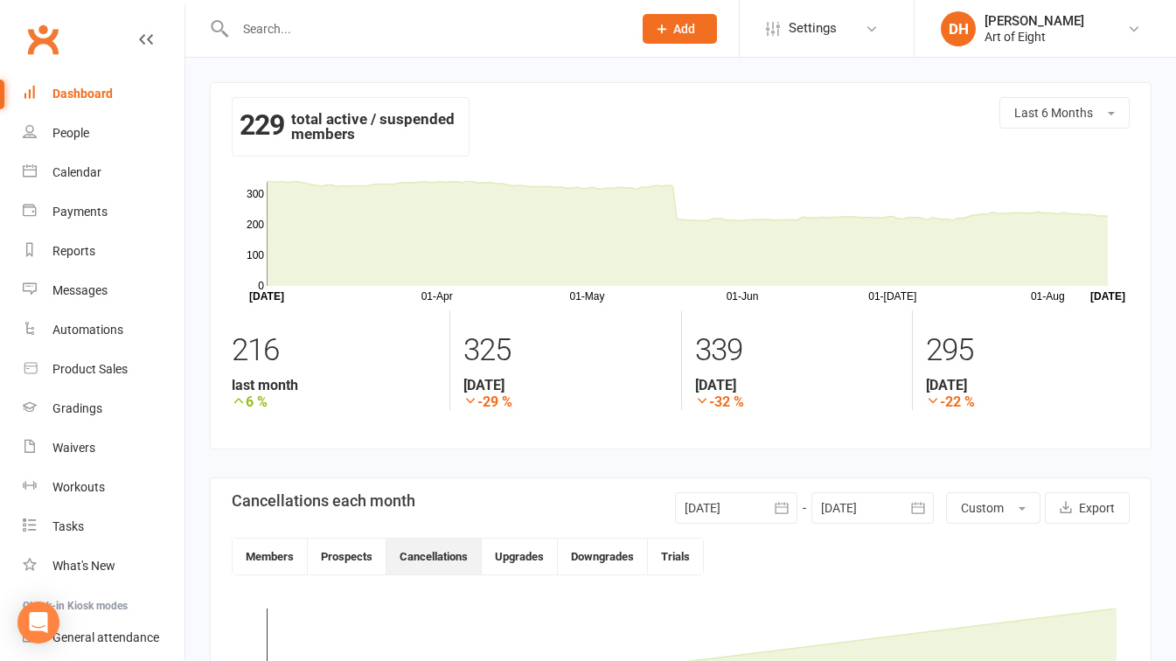
click at [81, 94] on div "Dashboard" at bounding box center [82, 94] width 60 height 14
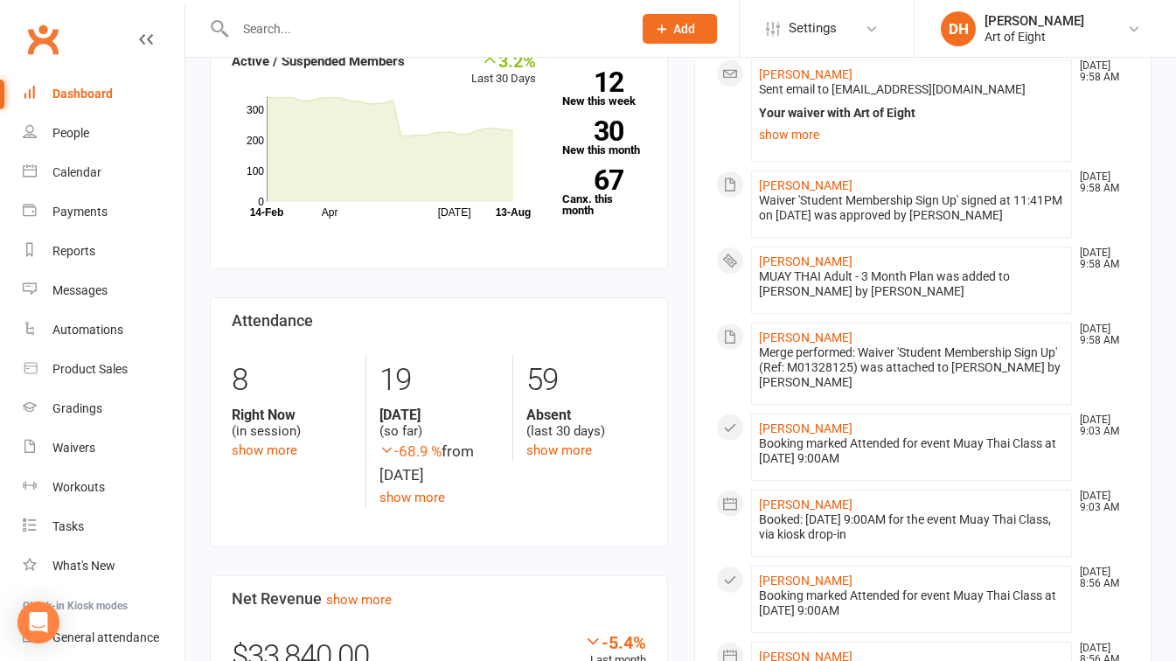
scroll to position [486, 0]
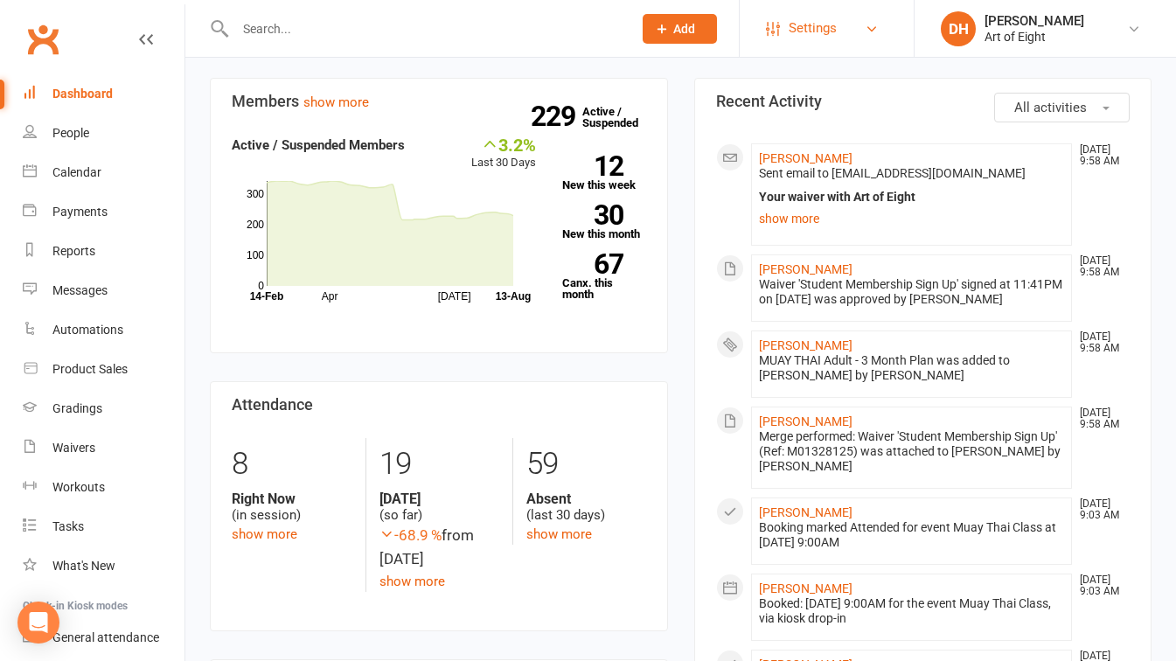
click at [830, 30] on span "Settings" at bounding box center [813, 28] width 48 height 39
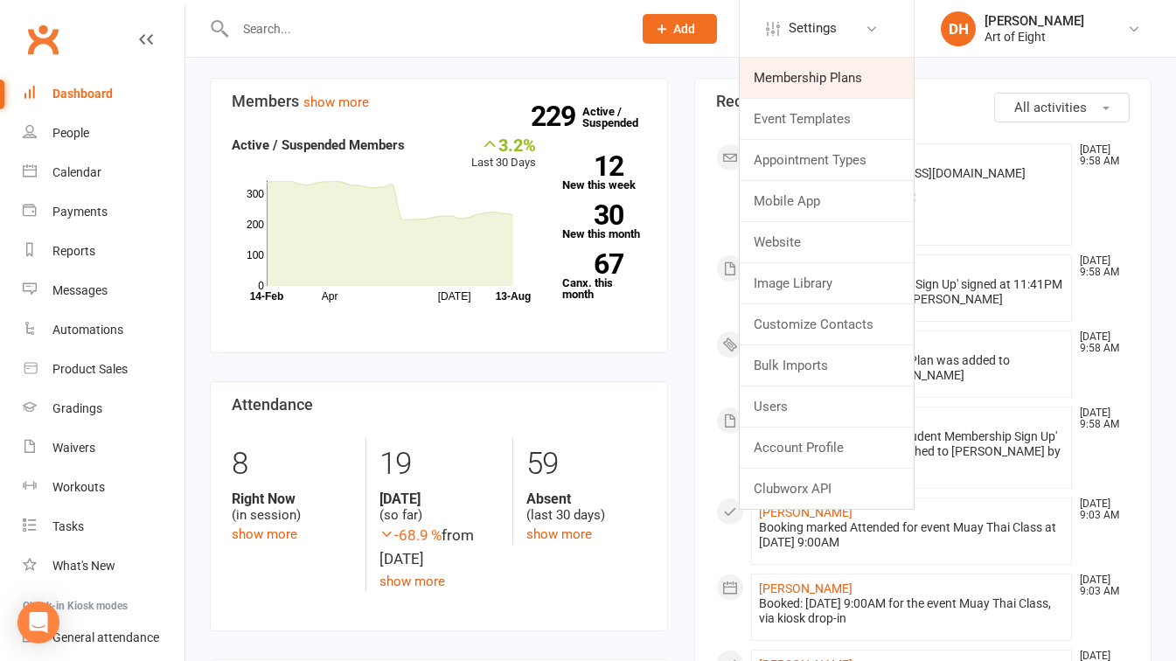
click at [795, 73] on link "Membership Plans" at bounding box center [827, 78] width 174 height 40
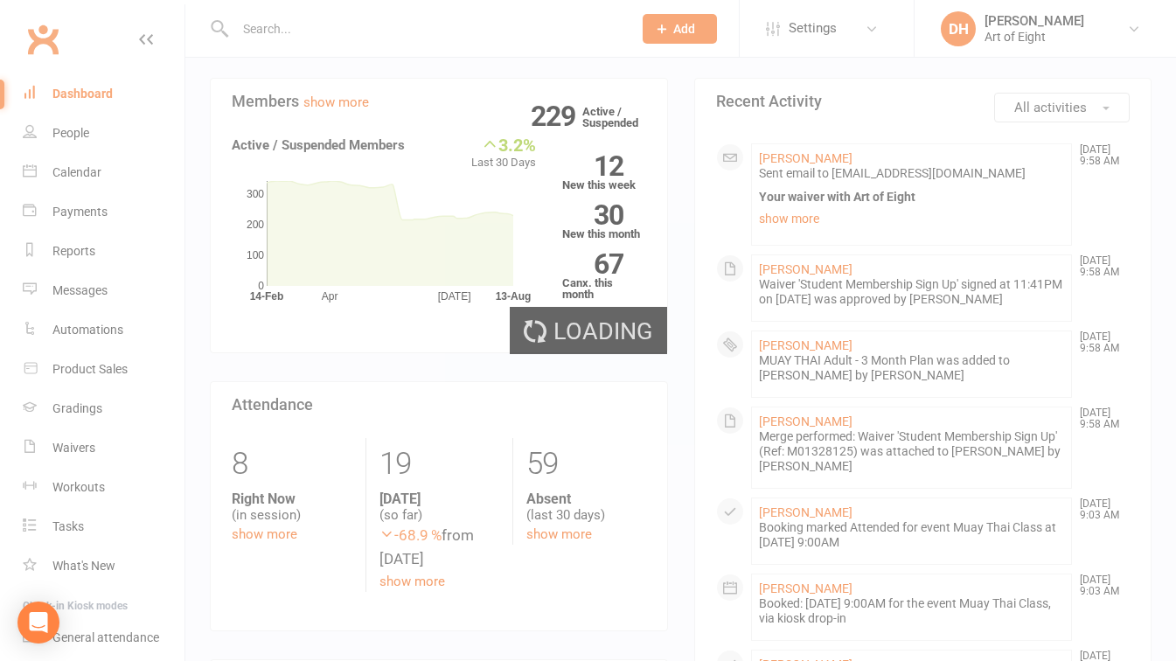
select select "50"
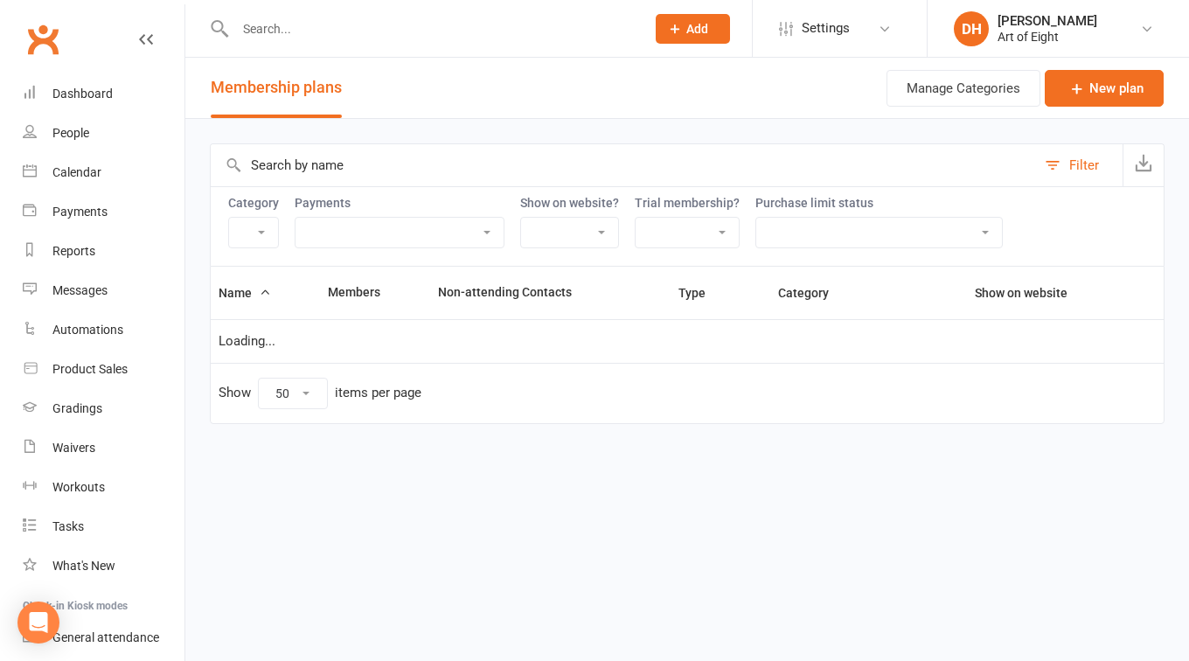
select select "9307"
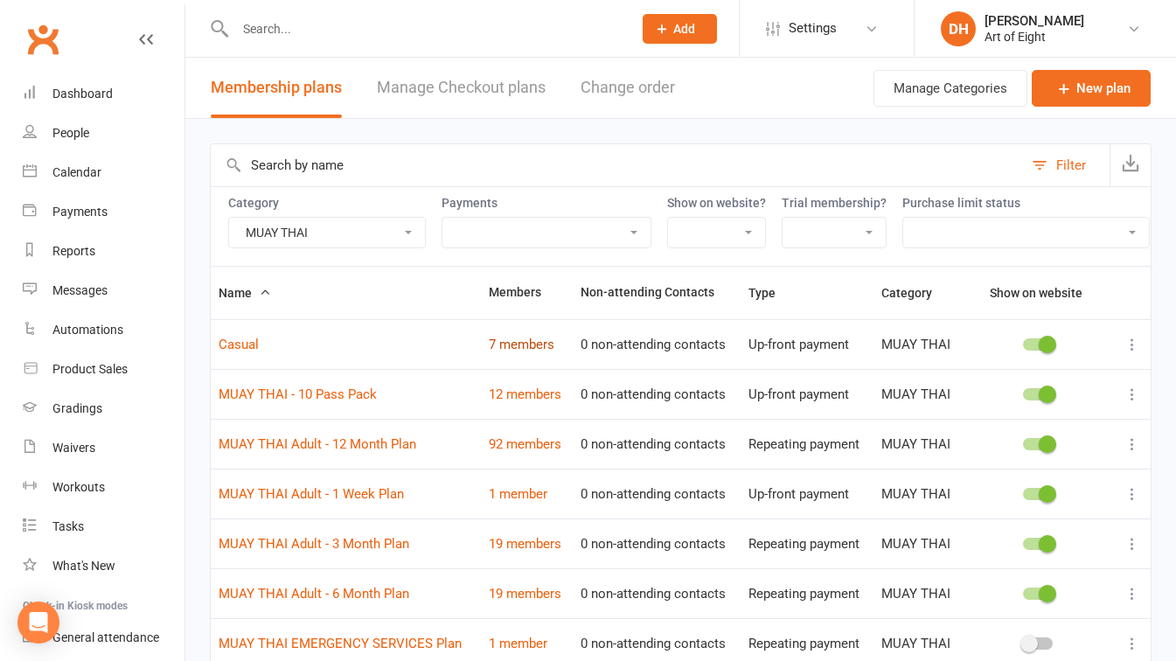
click at [511, 352] on link "7 members" at bounding box center [522, 345] width 66 height 16
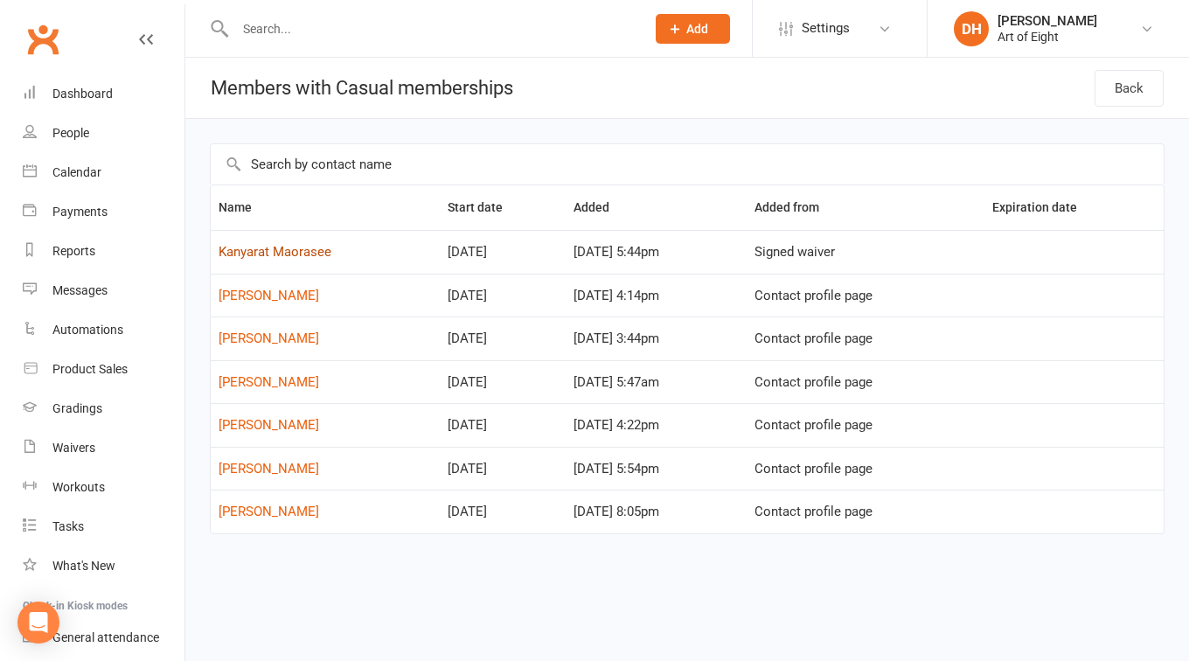
click at [315, 248] on link "Kanyarat Maorasee" at bounding box center [275, 252] width 113 height 16
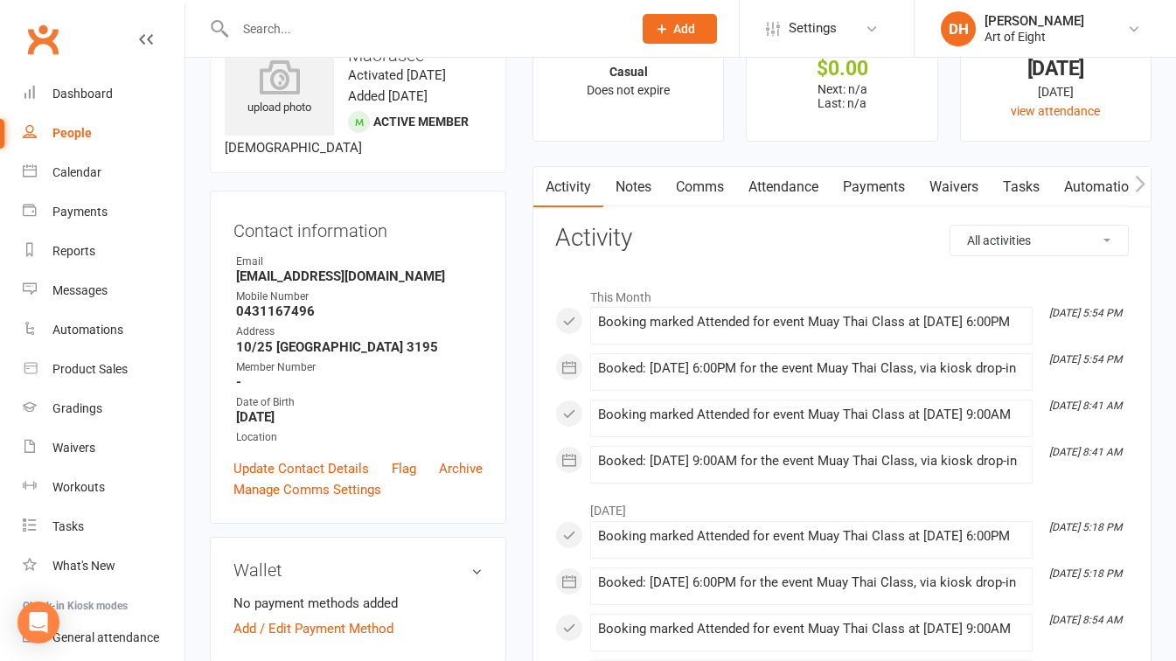
scroll to position [70, 0]
click at [867, 187] on link "Payments" at bounding box center [874, 188] width 87 height 40
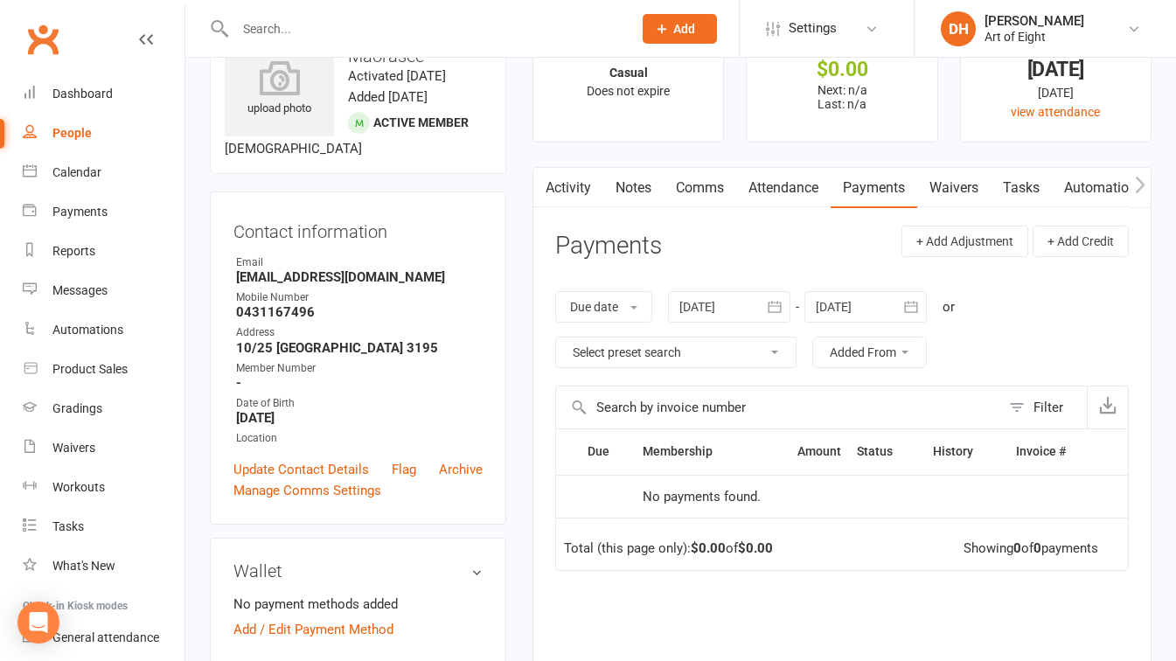
click at [778, 308] on icon "button" at bounding box center [774, 306] width 17 height 17
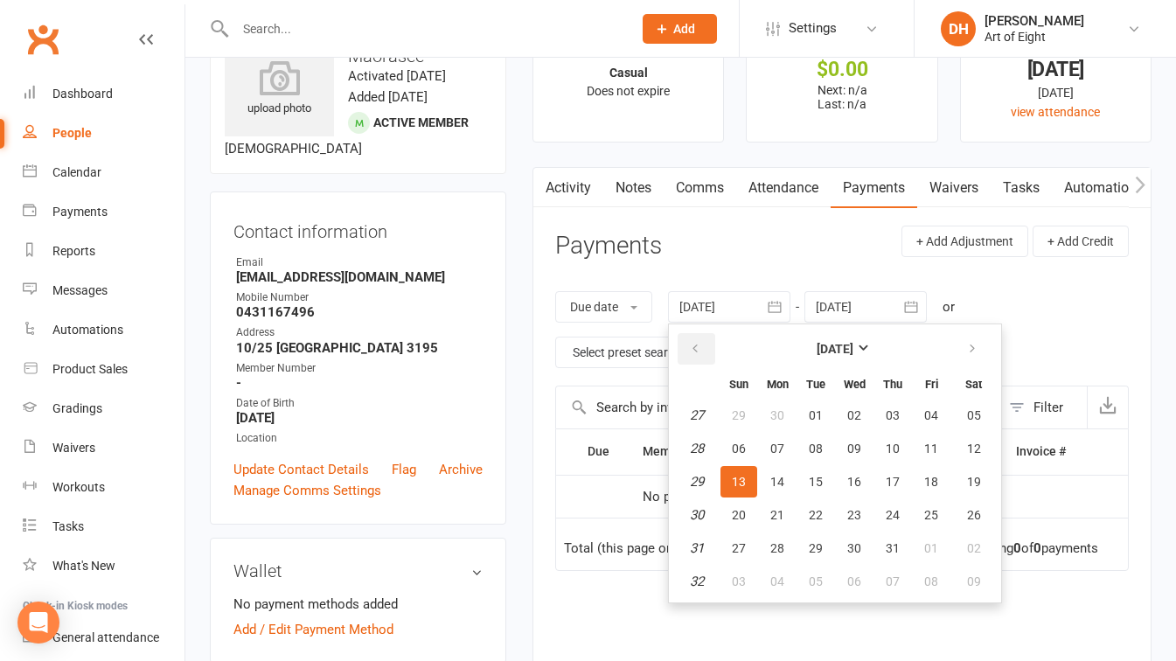
click at [692, 351] on icon "button" at bounding box center [695, 349] width 12 height 14
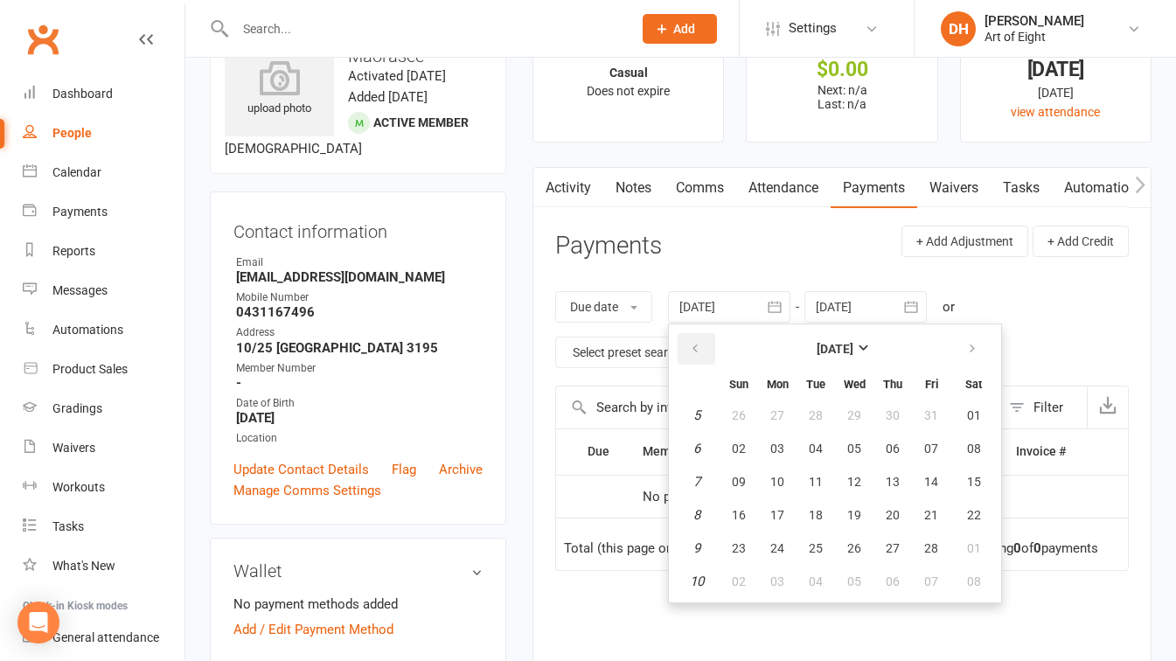
click at [692, 351] on icon "button" at bounding box center [695, 349] width 12 height 14
click at [852, 407] on button "01" at bounding box center [854, 415] width 37 height 31
type input "[DATE]"
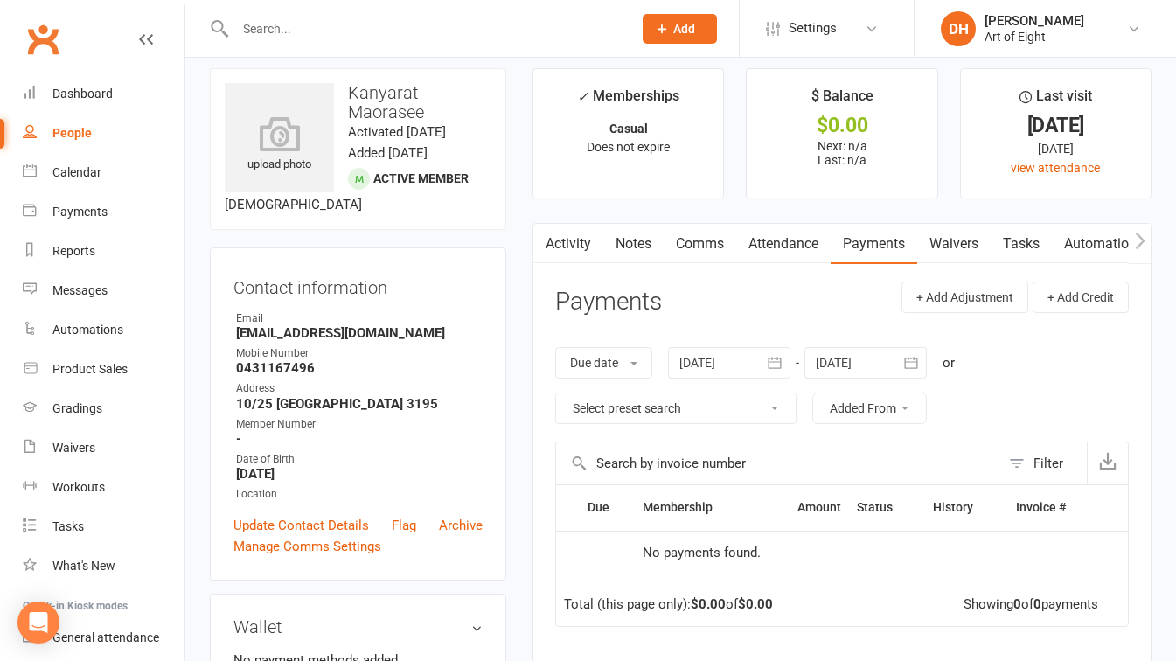
scroll to position [7, 0]
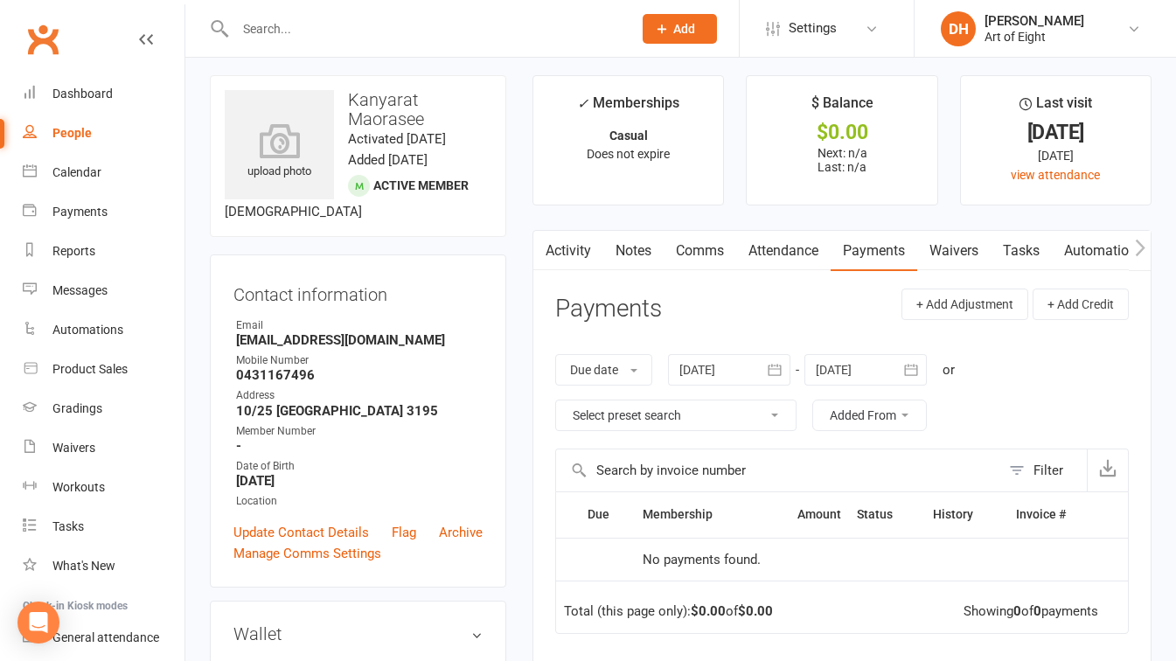
click at [564, 252] on link "Activity" at bounding box center [568, 251] width 70 height 40
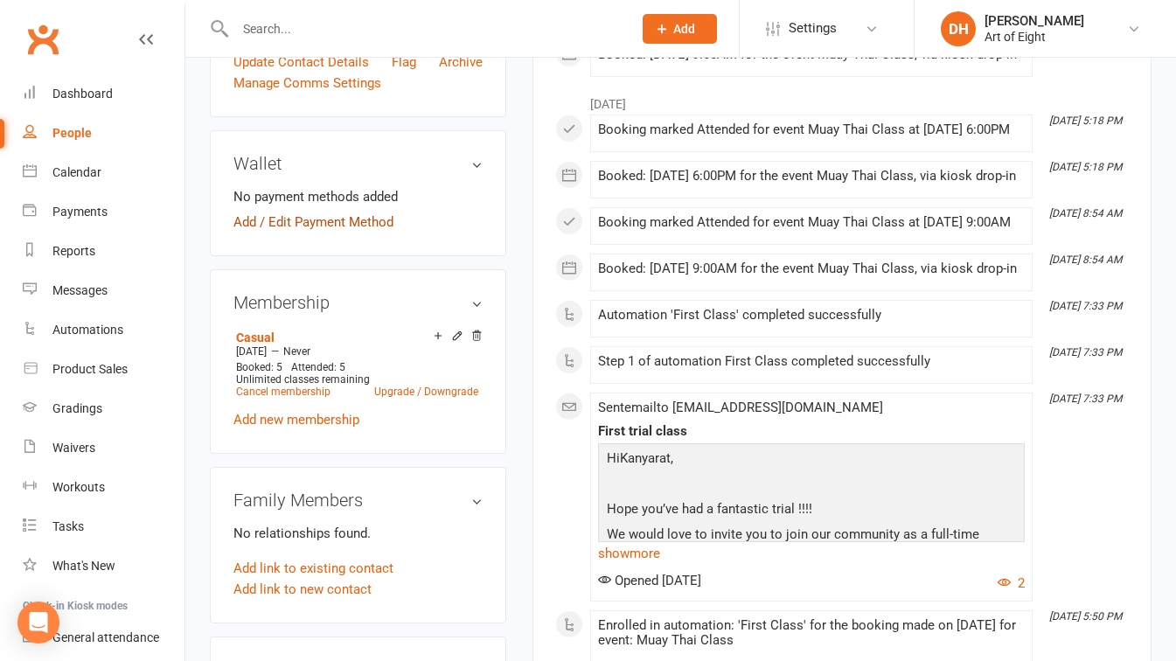
scroll to position [480, 0]
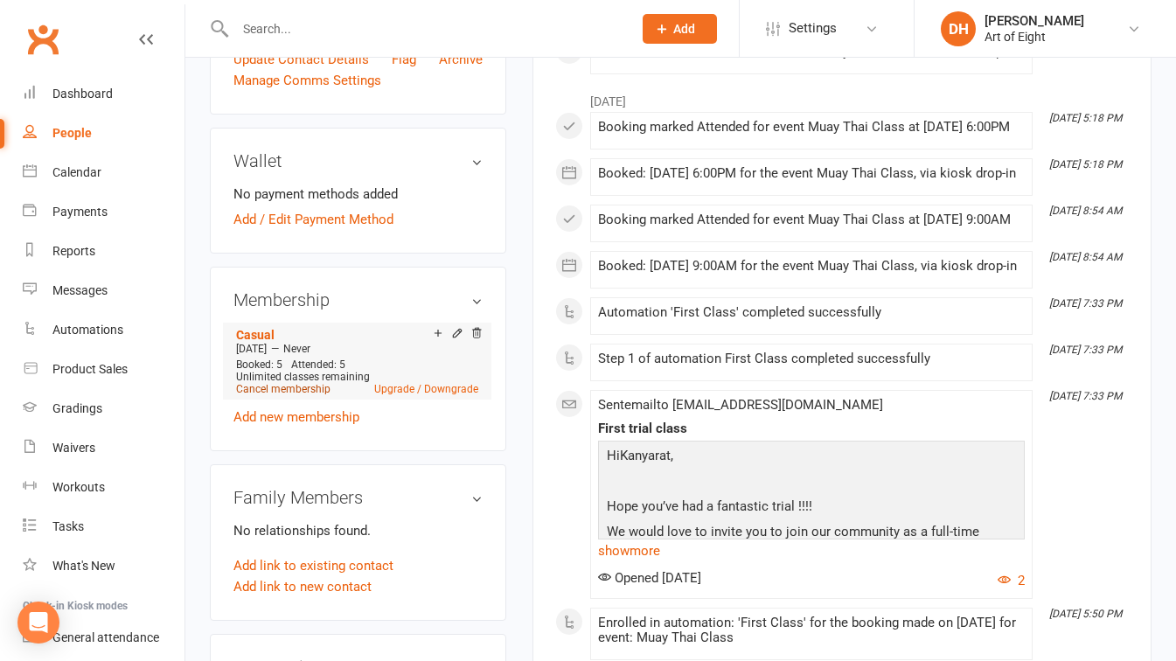
click at [275, 395] on link "Cancel membership" at bounding box center [283, 389] width 94 height 12
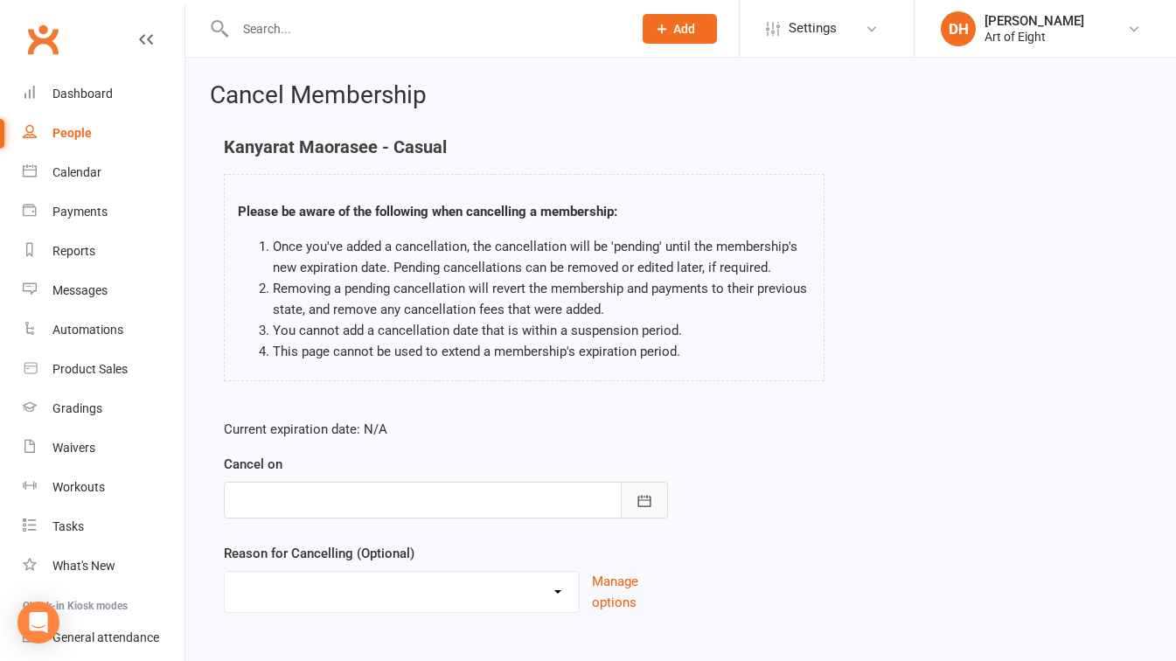
click at [646, 496] on icon "button" at bounding box center [643, 500] width 13 height 11
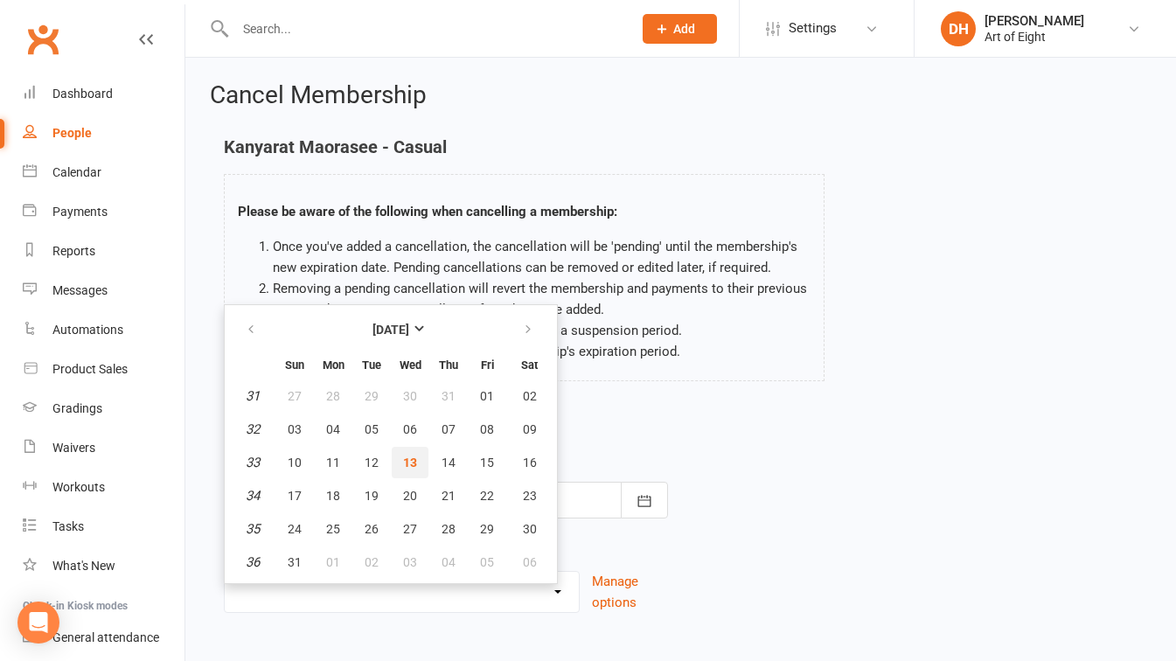
click at [413, 462] on span "13" at bounding box center [410, 462] width 14 height 14
type input "[DATE]"
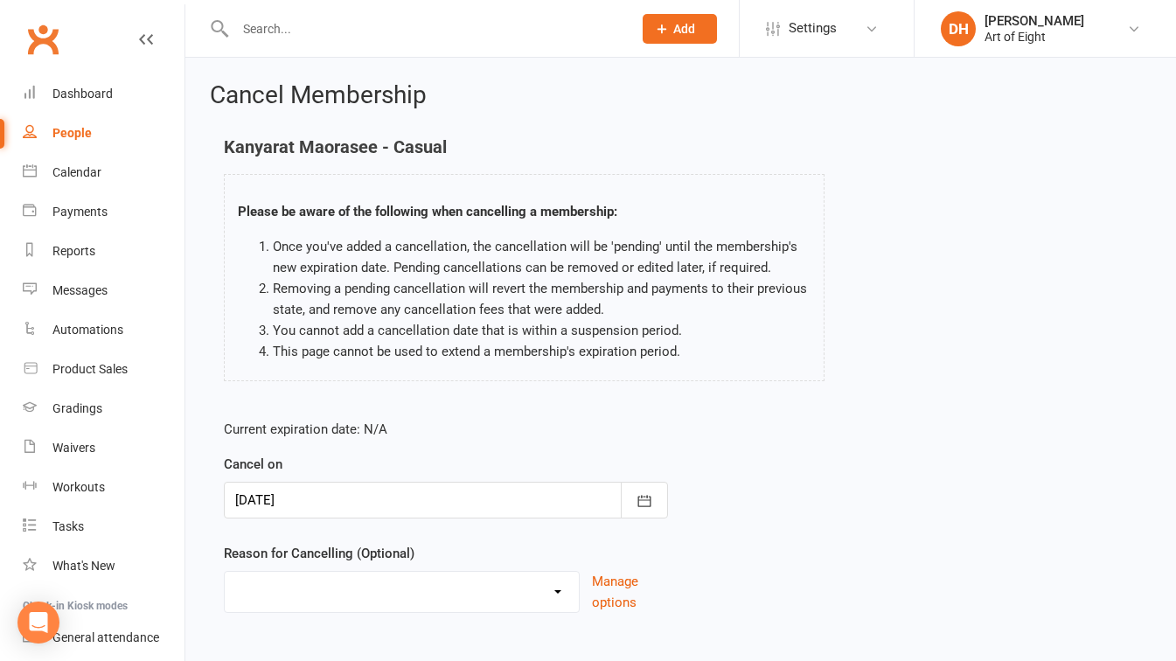
scroll to position [94, 0]
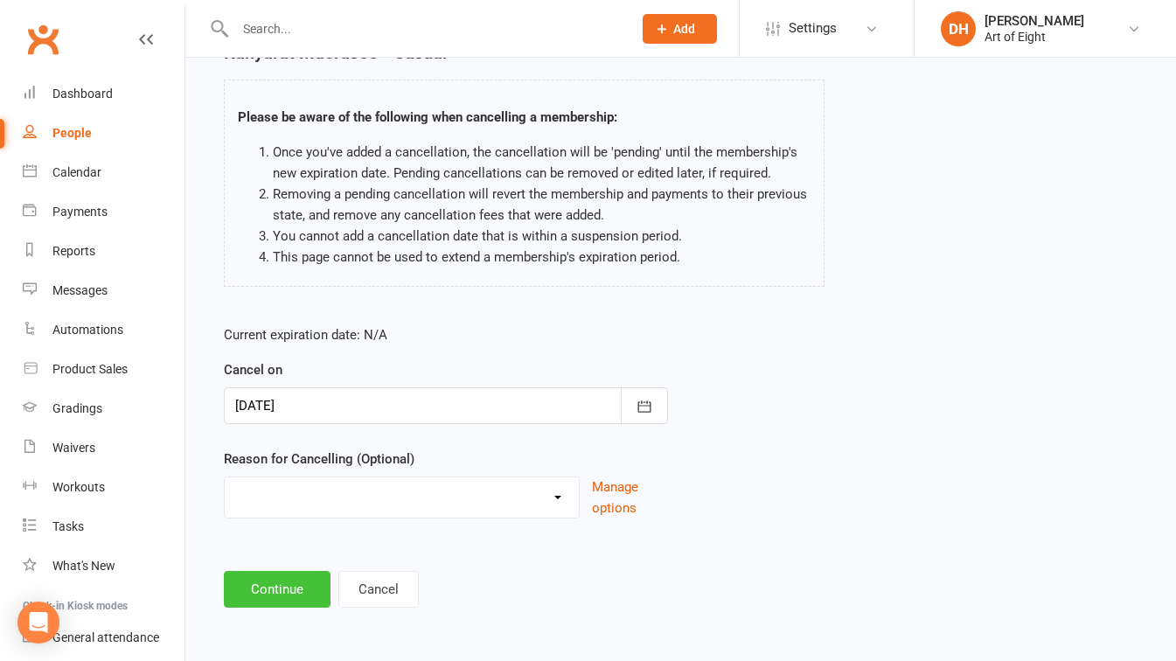
click at [270, 573] on button "Continue" at bounding box center [277, 589] width 107 height 37
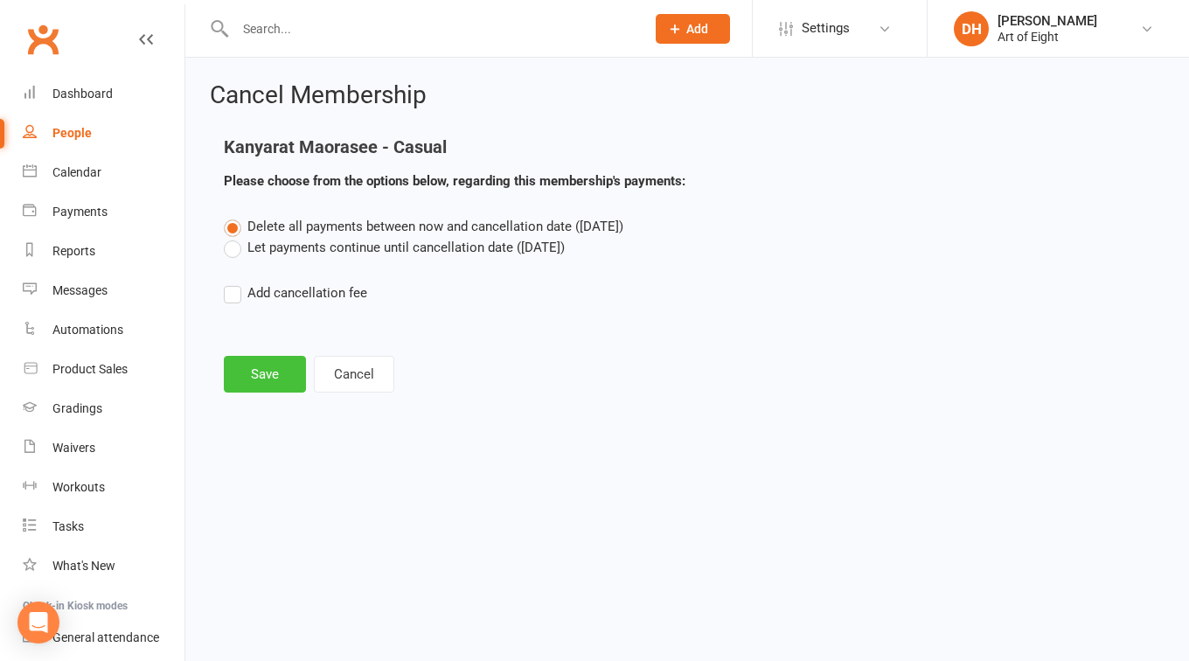
click at [254, 373] on button "Save" at bounding box center [265, 374] width 82 height 37
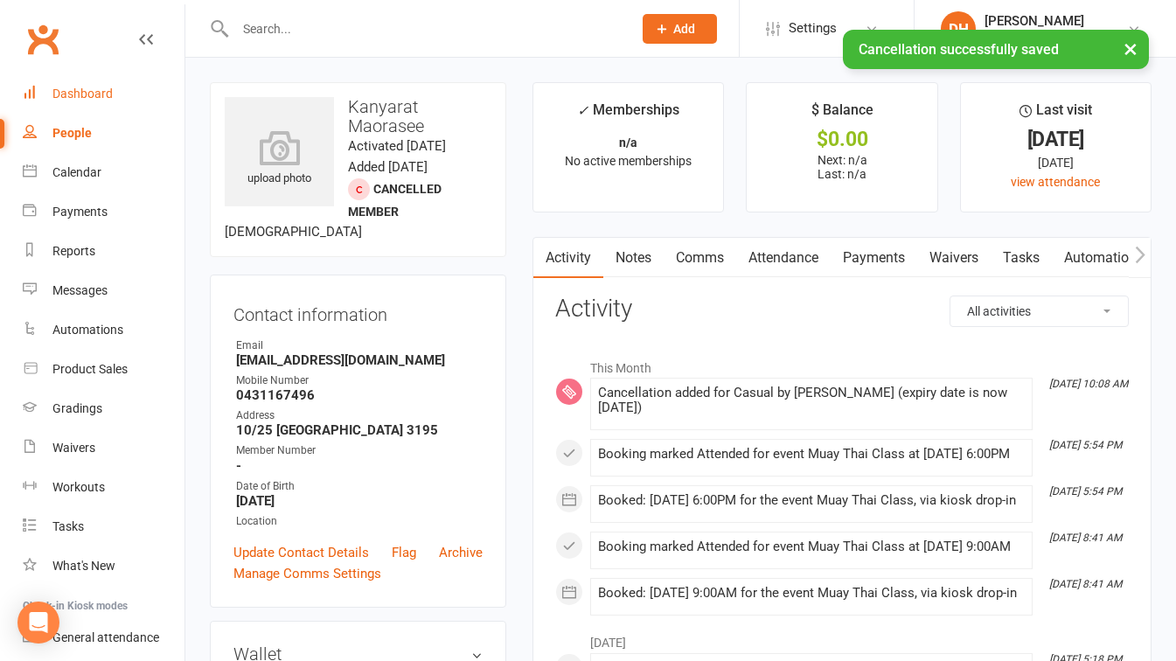
click at [87, 87] on div "Dashboard" at bounding box center [82, 94] width 60 height 14
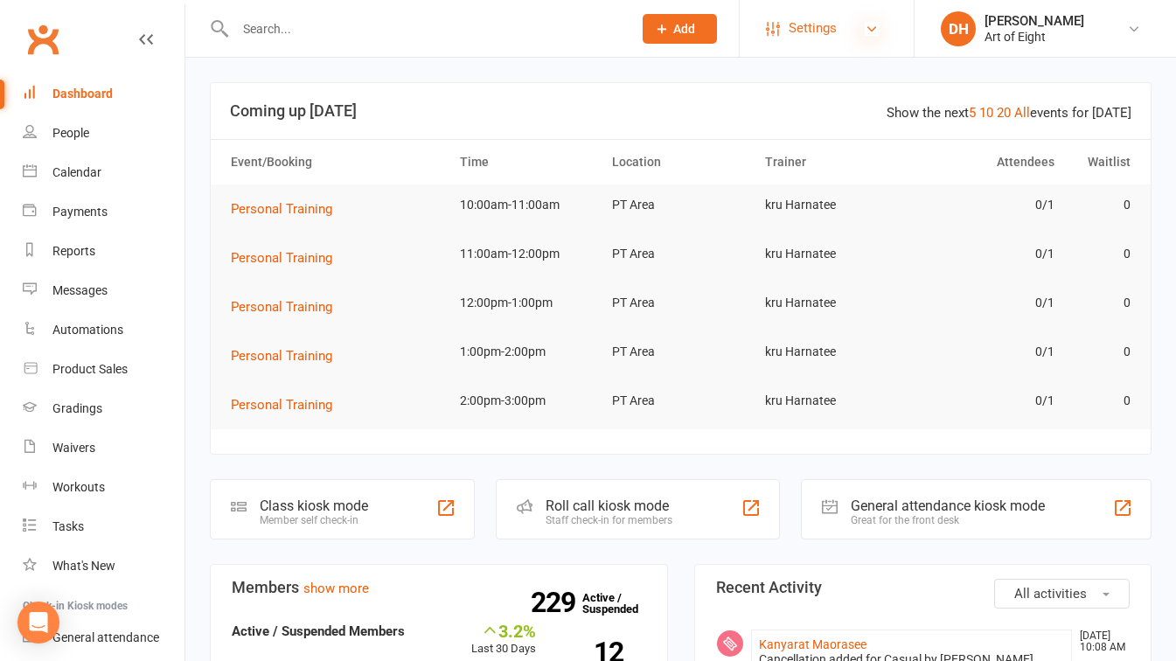
click at [865, 32] on icon at bounding box center [872, 29] width 14 height 14
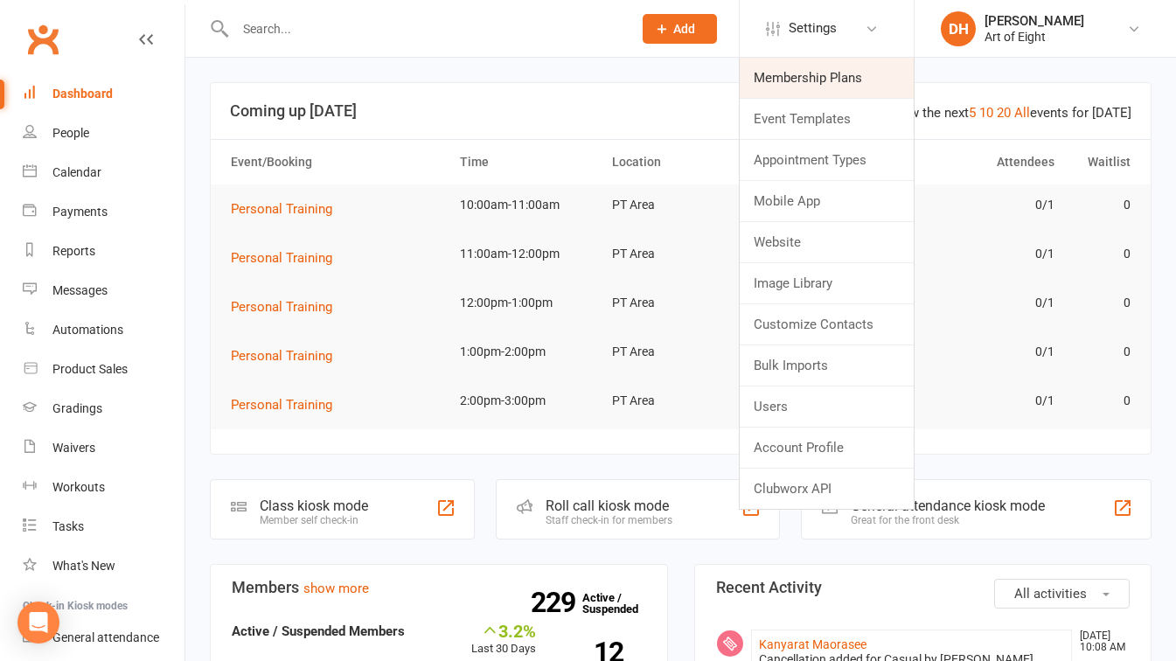
click at [801, 78] on link "Membership Plans" at bounding box center [827, 78] width 174 height 40
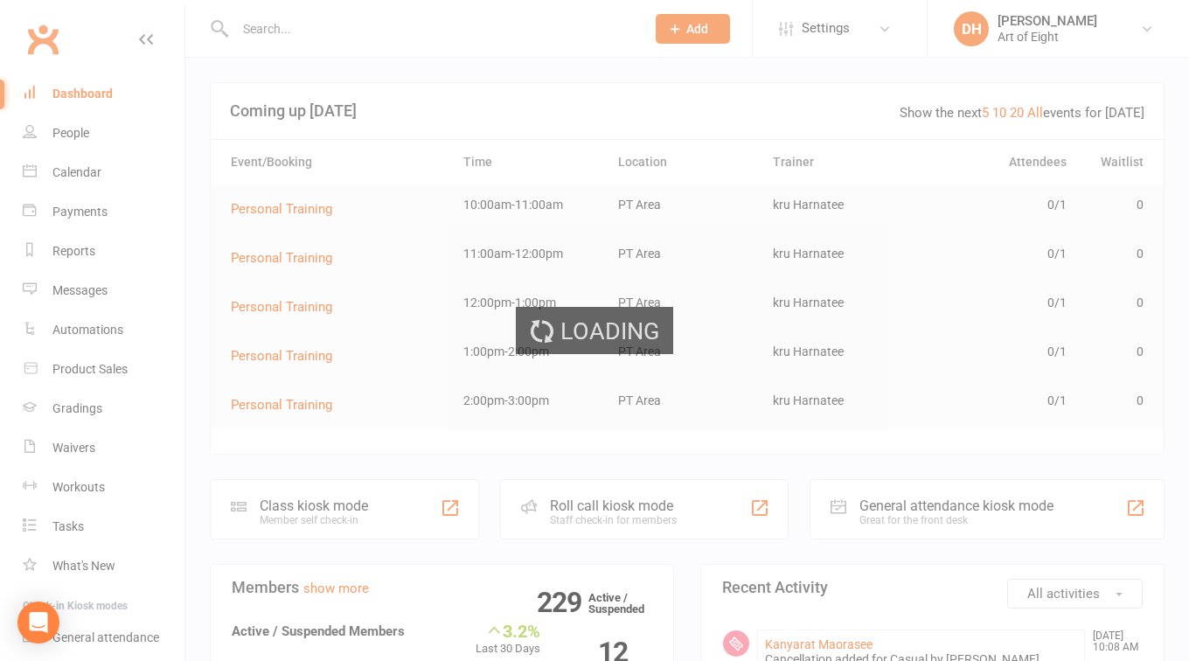
select select "50"
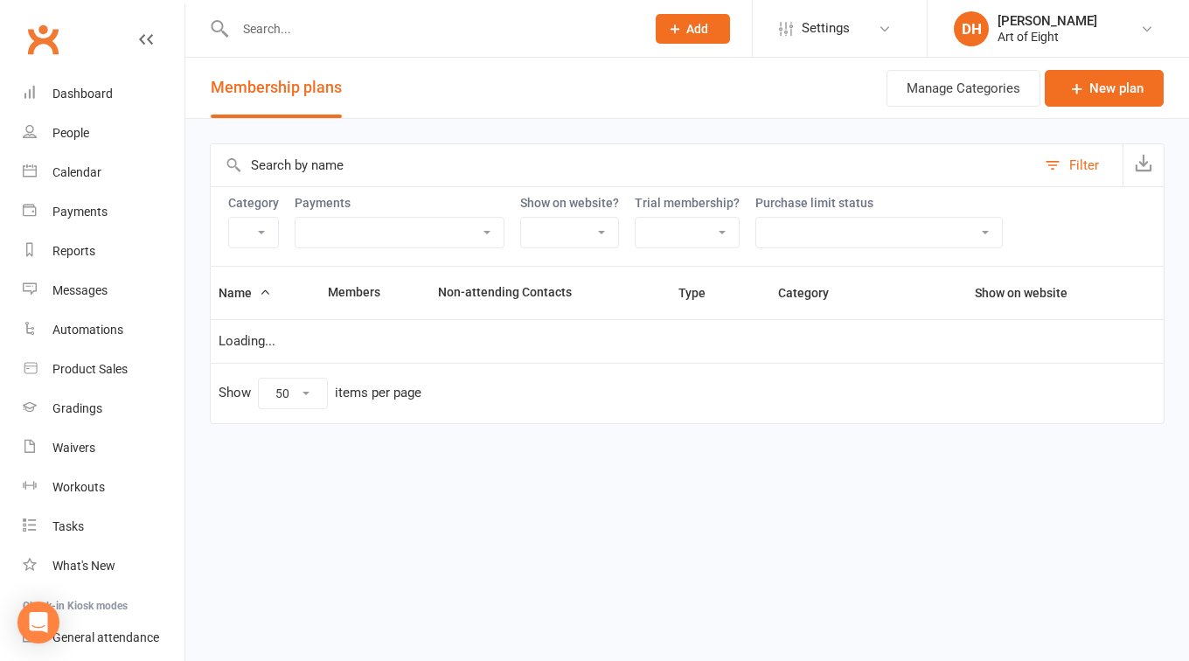
select select "9307"
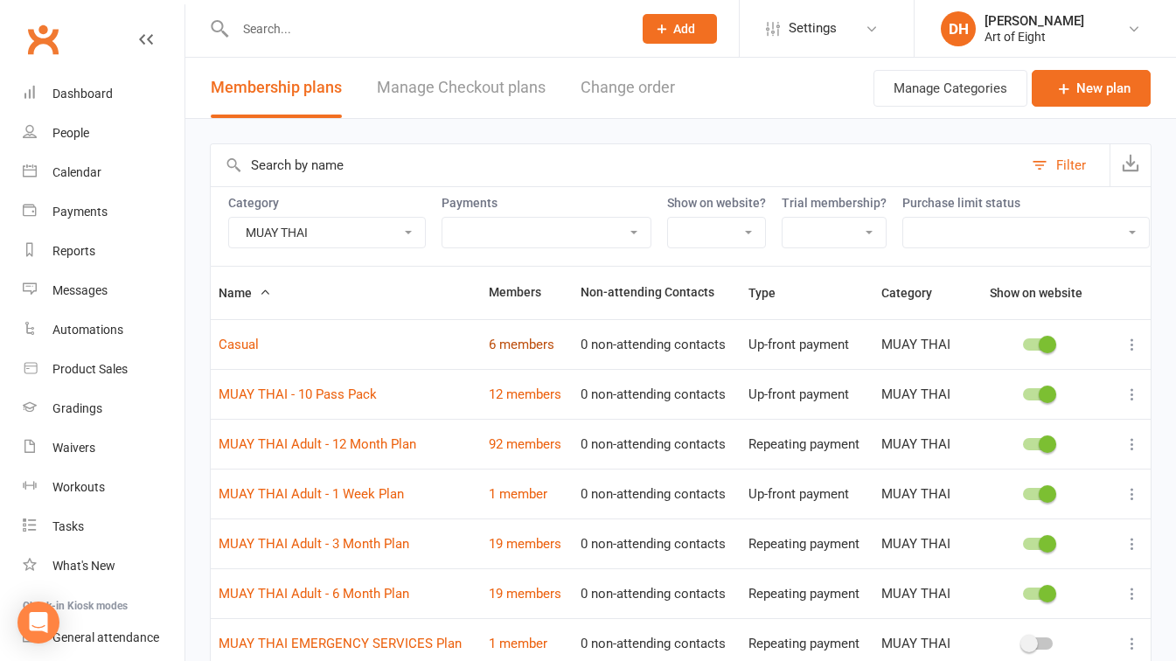
click at [498, 352] on link "6 members" at bounding box center [522, 345] width 66 height 16
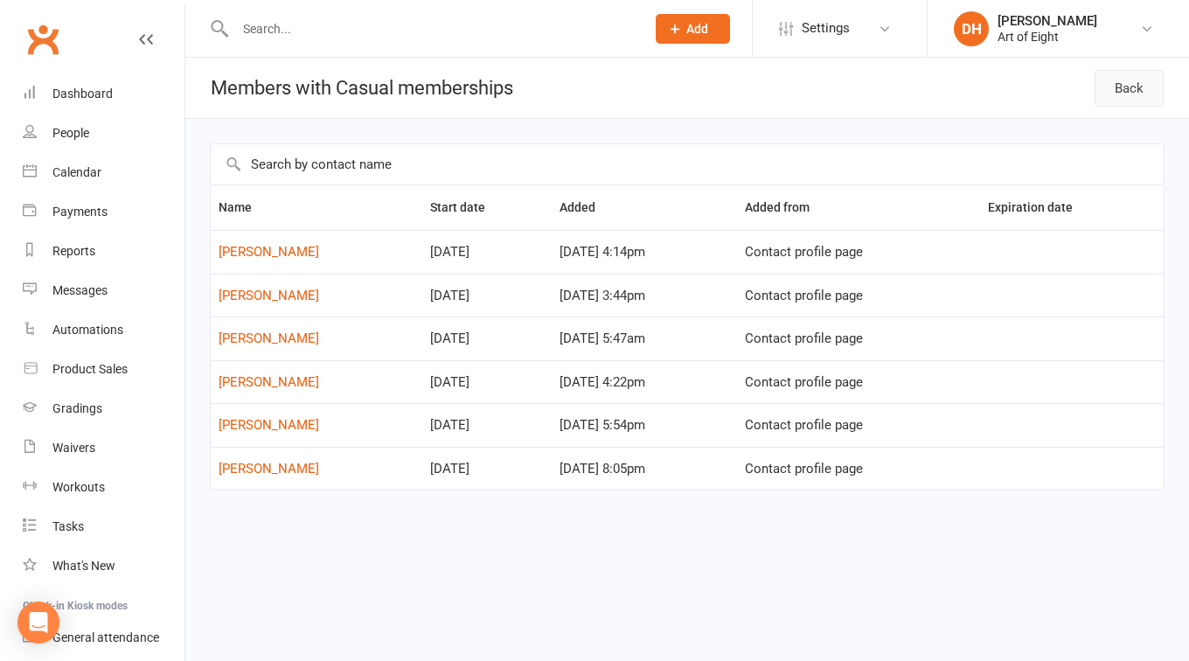
click at [1127, 86] on link "Back" at bounding box center [1129, 88] width 69 height 37
select select "50"
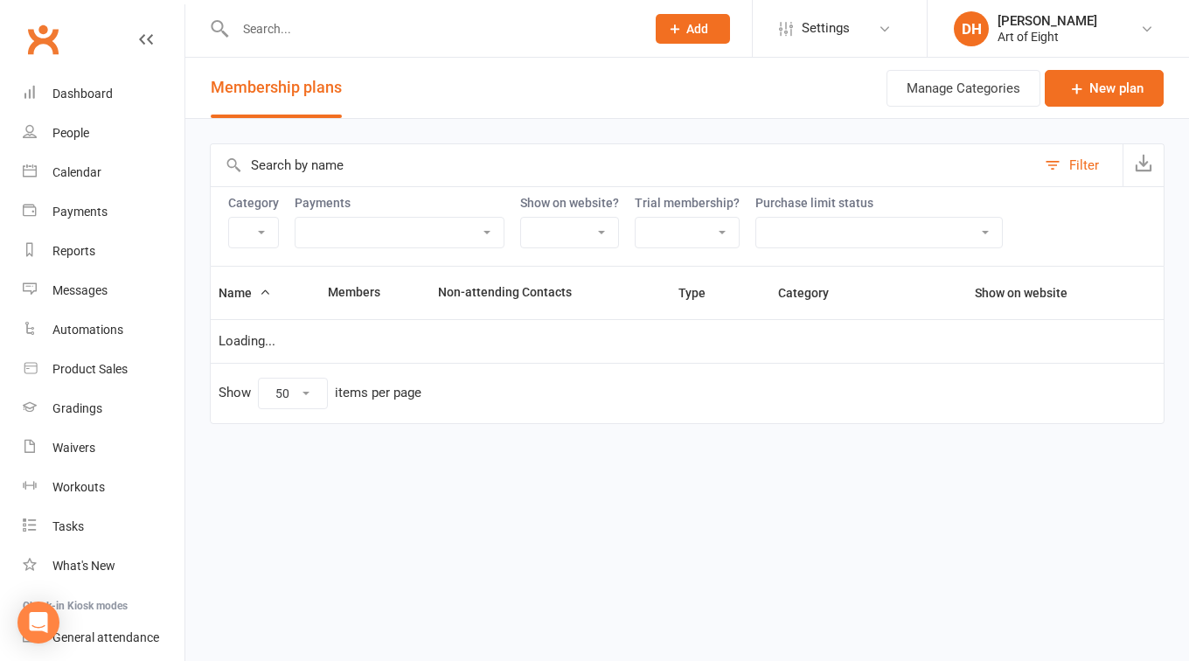
select select "9307"
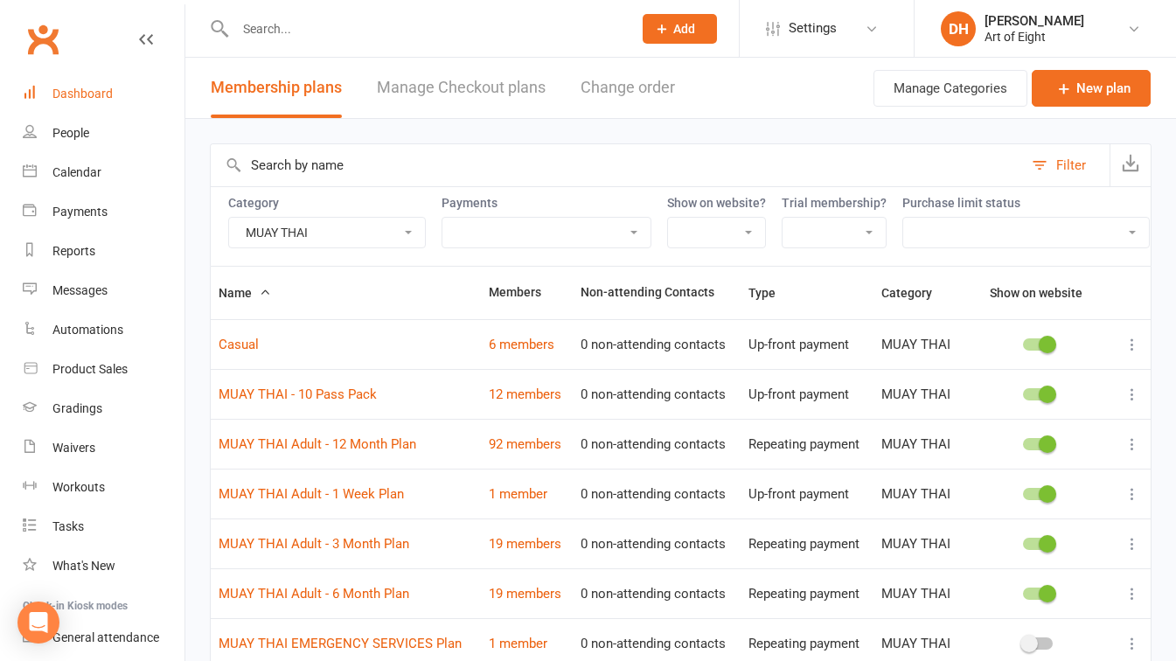
click at [85, 97] on div "Dashboard" at bounding box center [82, 94] width 60 height 14
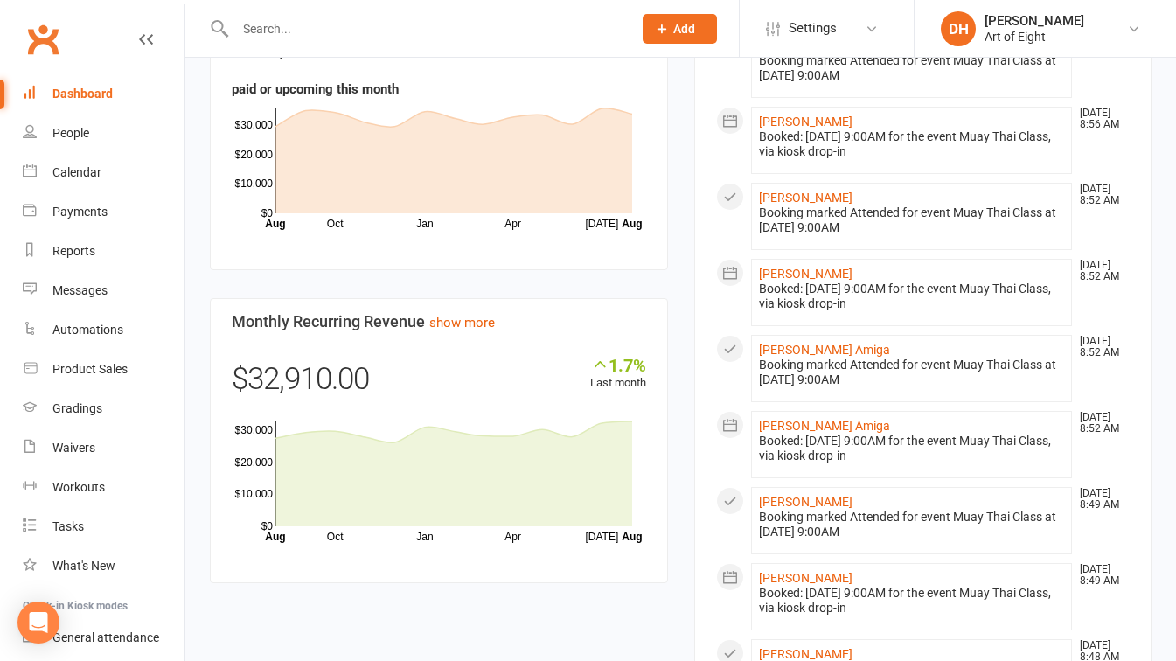
scroll to position [1224, 0]
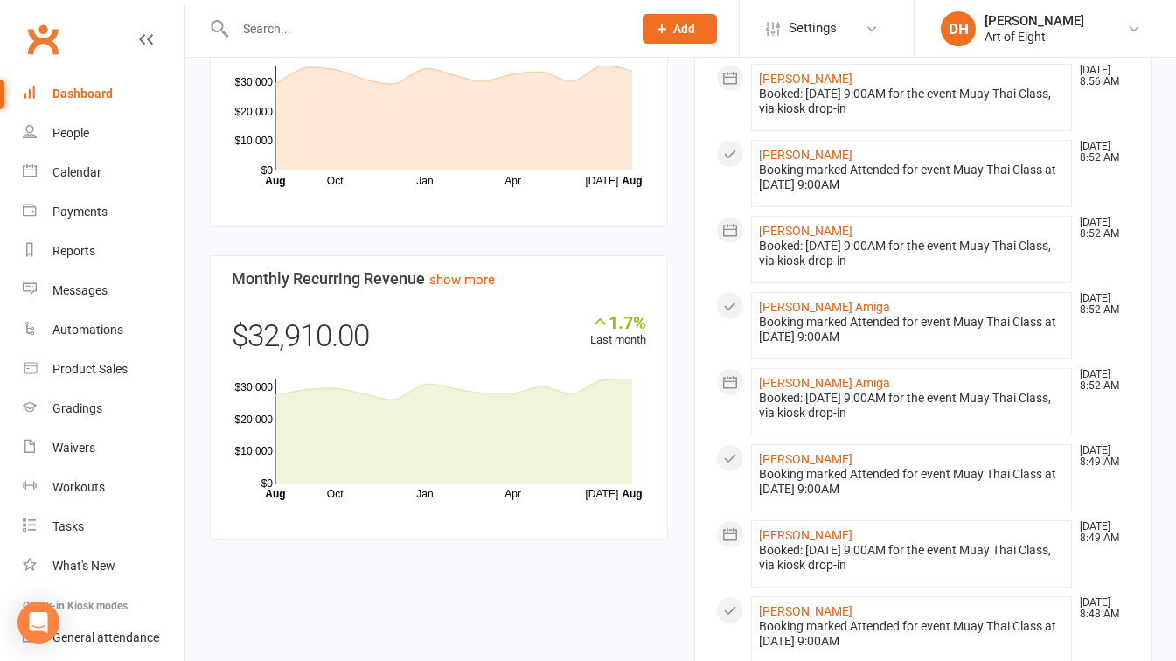
click at [437, 31] on input "text" at bounding box center [425, 29] width 390 height 24
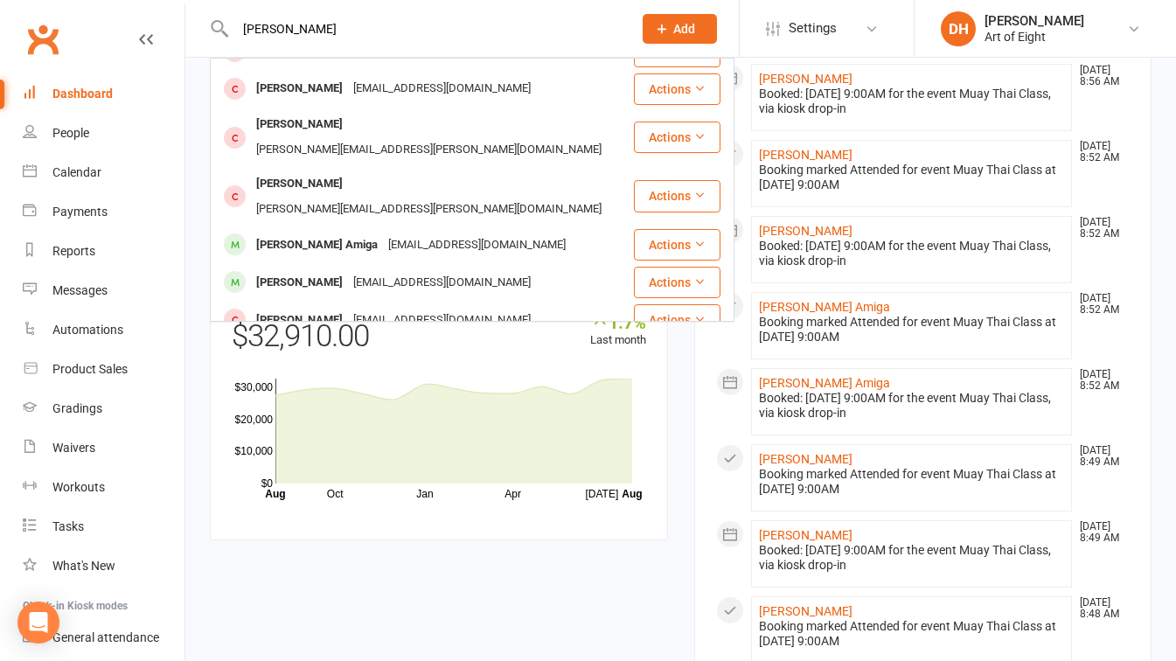
scroll to position [369, 0]
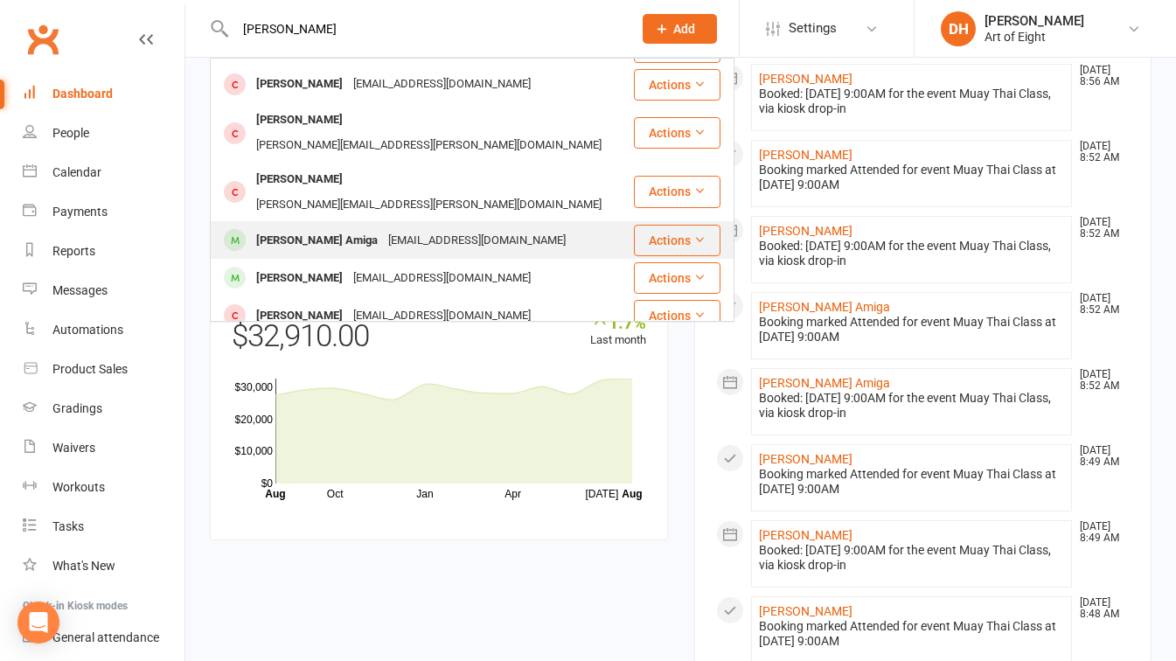
type input "[PERSON_NAME]"
click at [304, 228] on div "[PERSON_NAME] Amiga" at bounding box center [317, 240] width 132 height 25
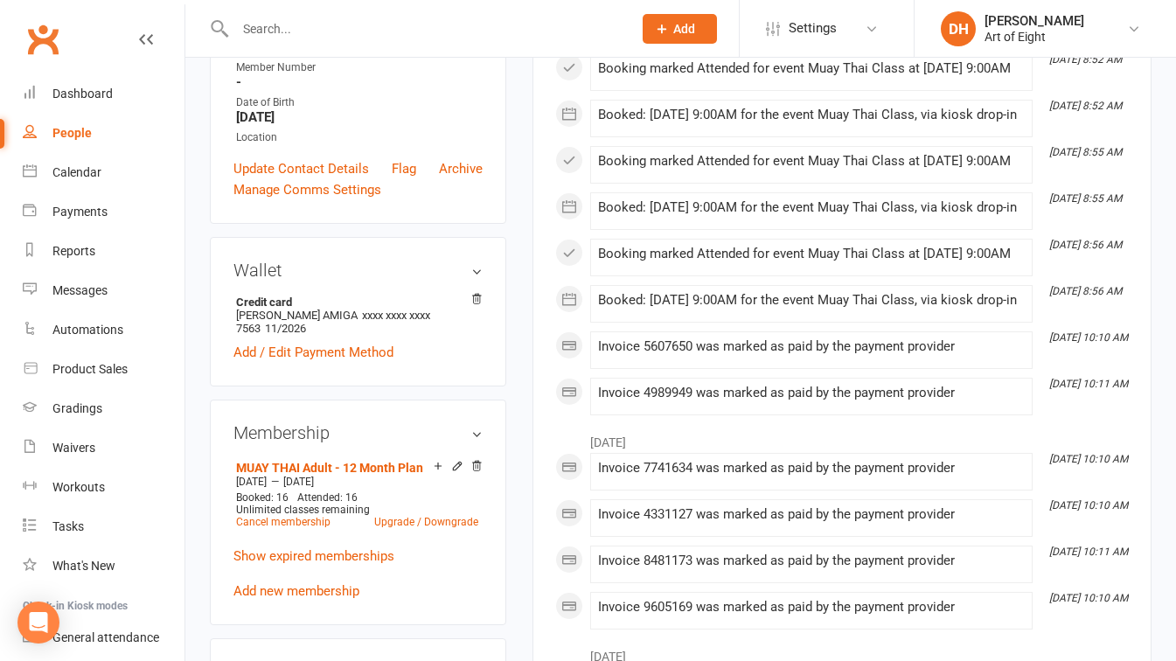
scroll to position [372, 0]
click at [323, 563] on link "Show expired memberships" at bounding box center [313, 555] width 161 height 16
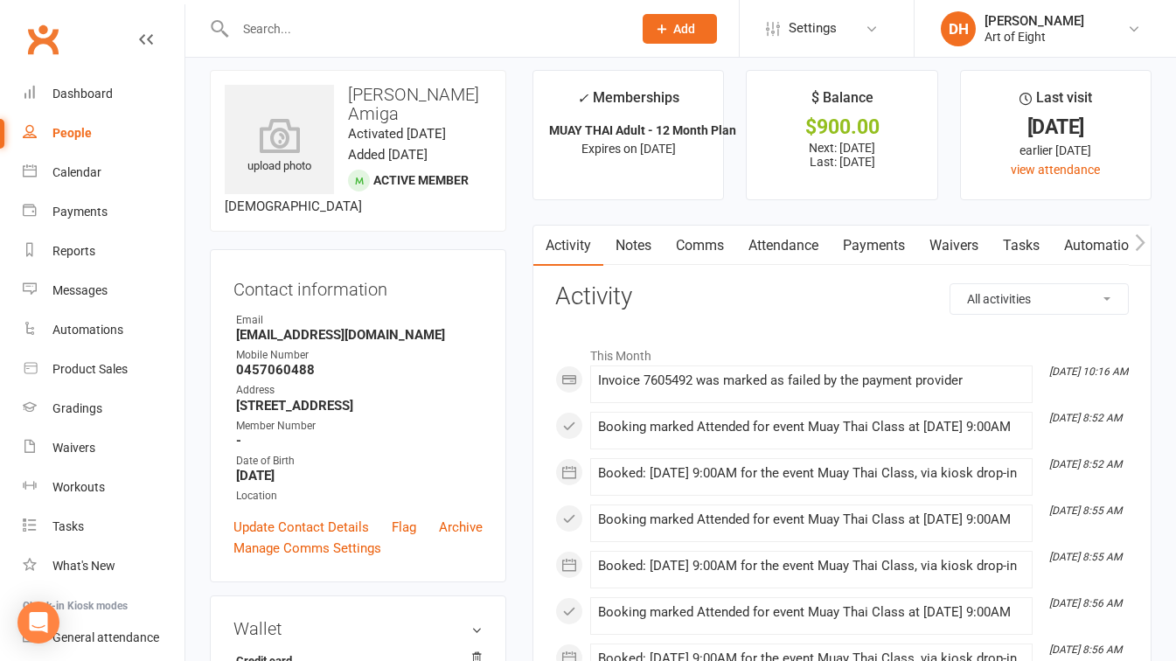
scroll to position [11, 0]
click at [869, 245] on link "Payments" at bounding box center [874, 246] width 87 height 40
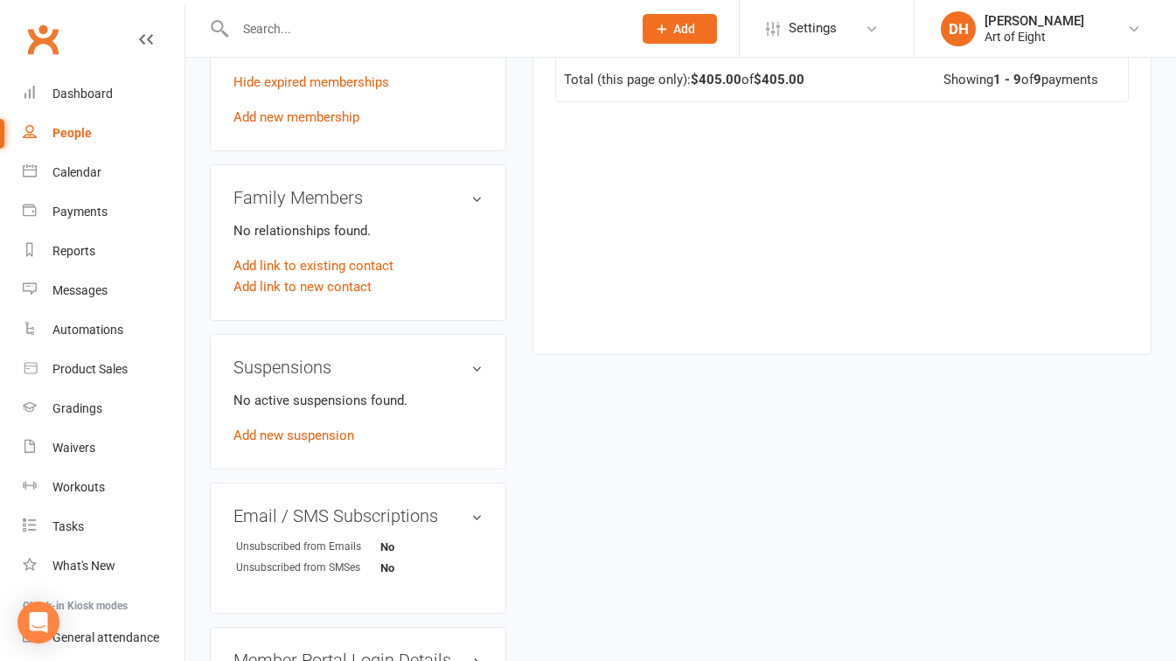
scroll to position [1146, 0]
click at [270, 439] on link "Add new suspension" at bounding box center [293, 435] width 121 height 16
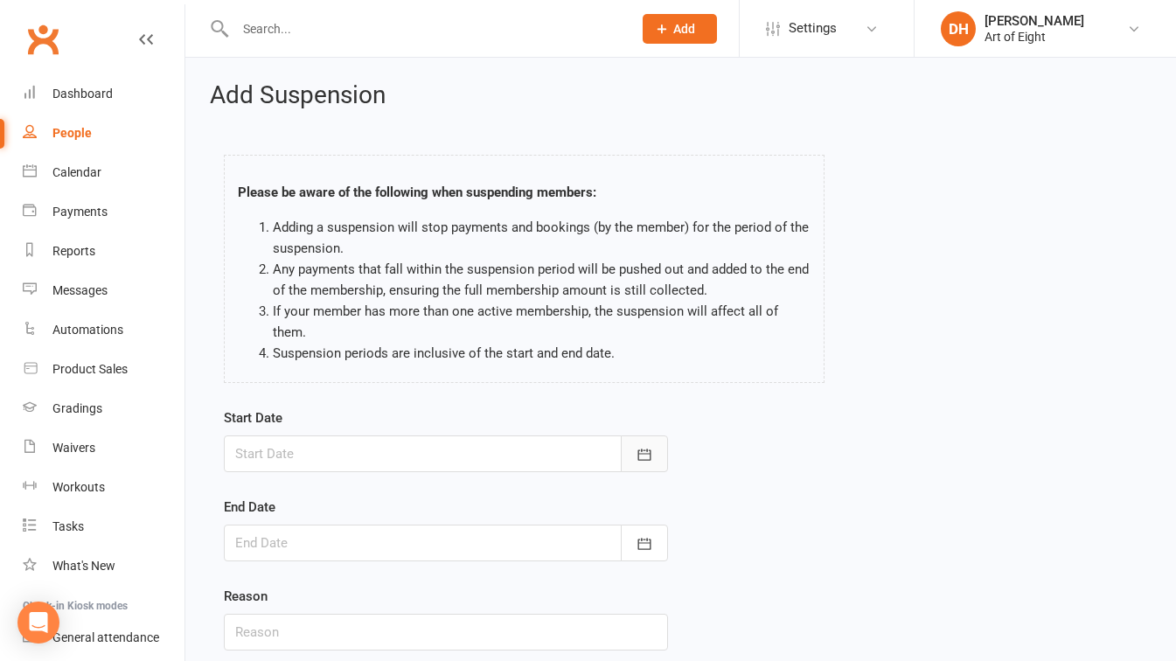
click at [636, 448] on icon "button" at bounding box center [644, 454] width 17 height 17
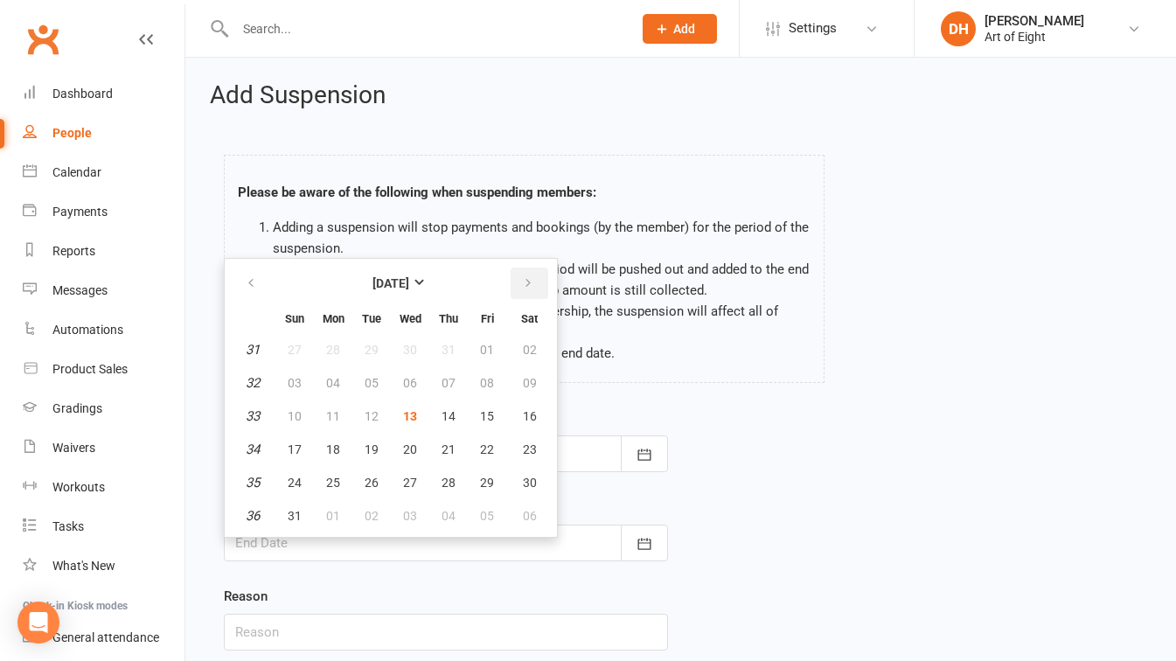
click at [523, 285] on icon "button" at bounding box center [528, 283] width 12 height 14
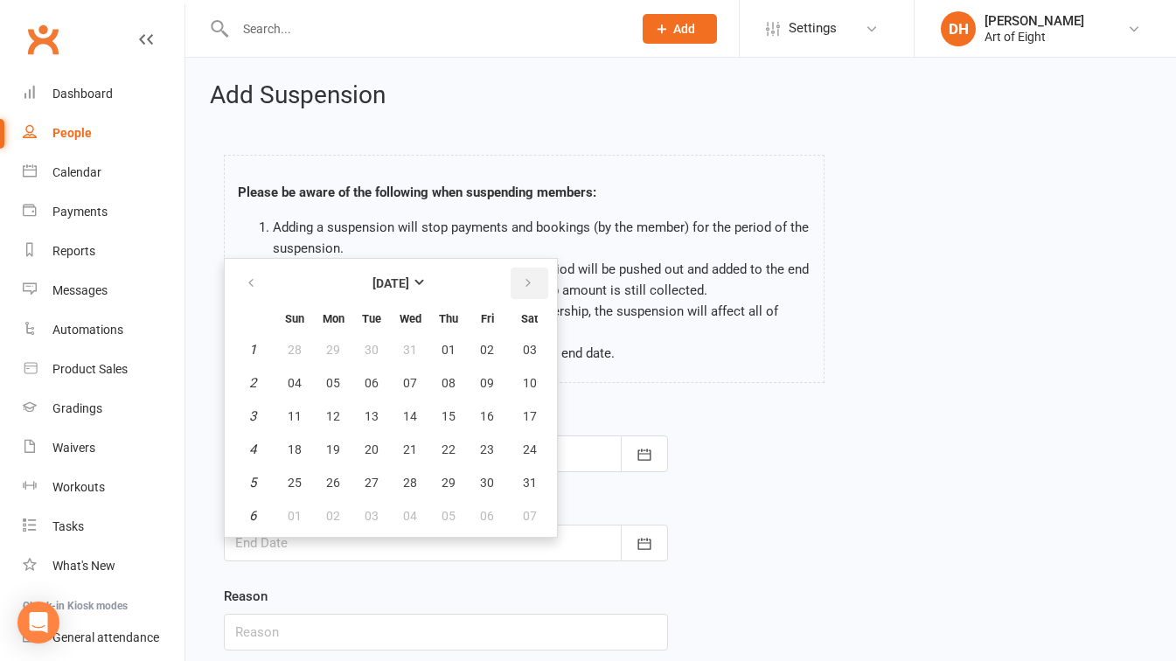
click at [523, 285] on icon "button" at bounding box center [528, 283] width 12 height 14
click at [525, 449] on span "28" at bounding box center [530, 449] width 14 height 14
type input "[DATE]"
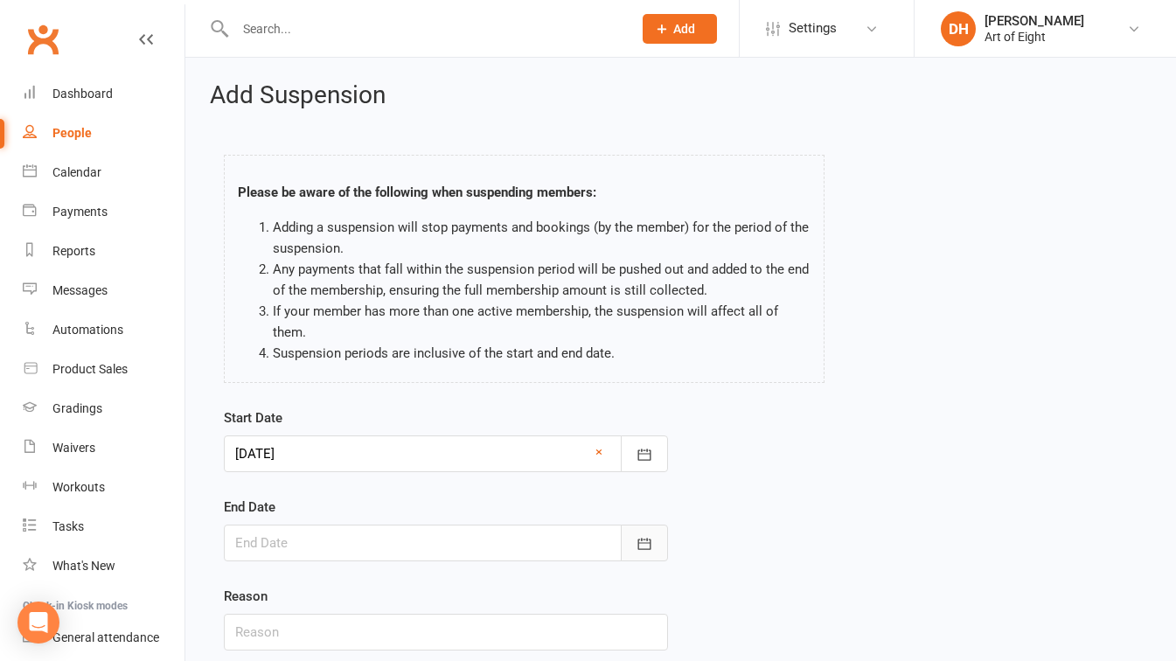
click at [653, 541] on button "button" at bounding box center [644, 543] width 47 height 37
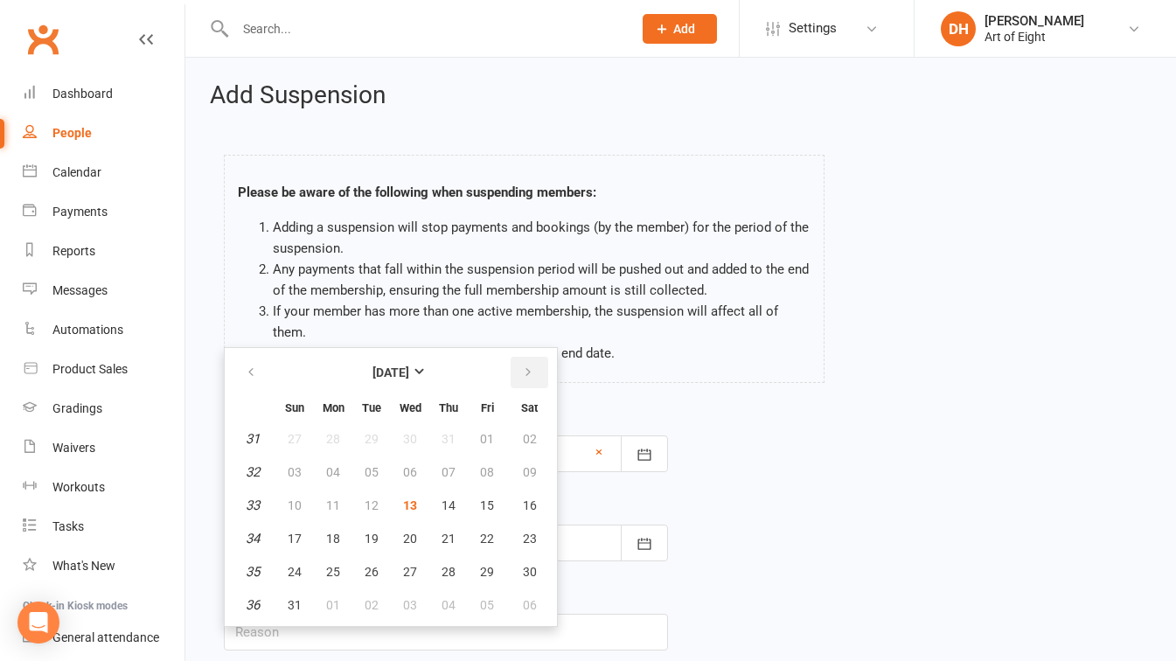
click at [532, 372] on icon "button" at bounding box center [528, 372] width 12 height 14
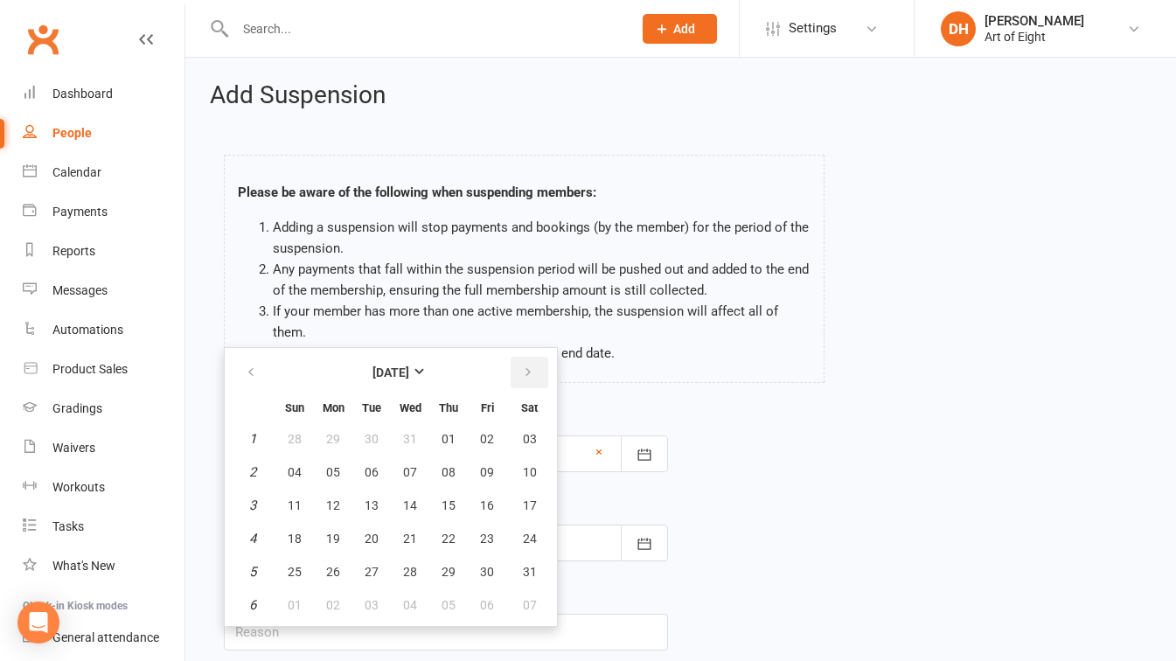
click at [532, 372] on icon "button" at bounding box center [528, 372] width 12 height 14
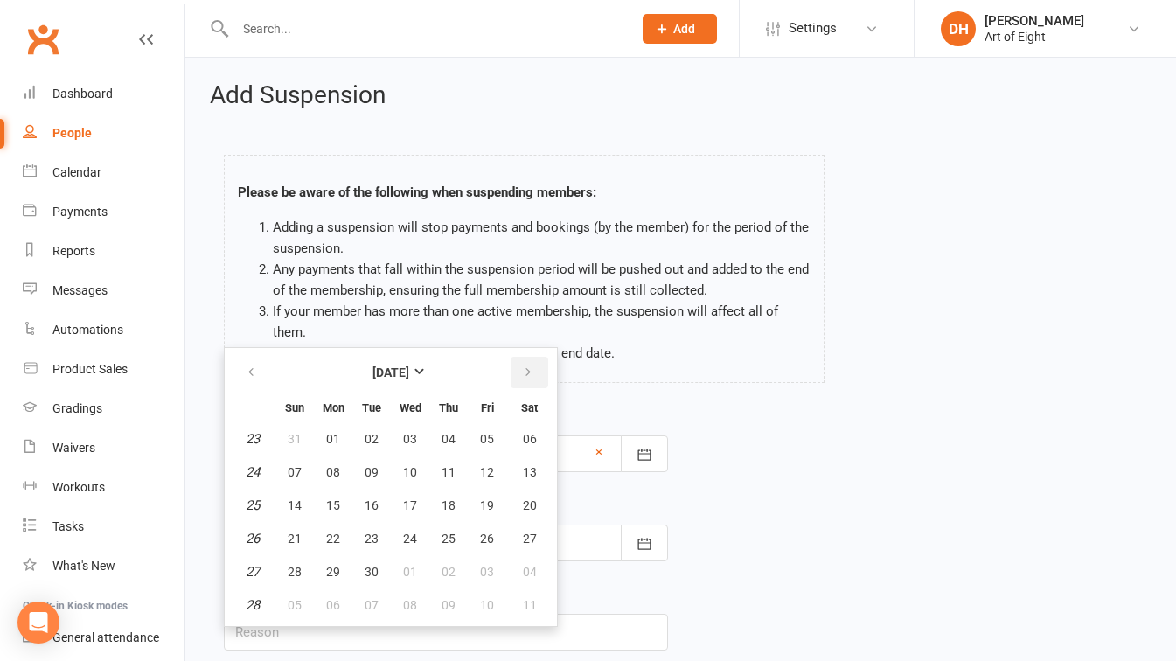
click at [532, 372] on icon "button" at bounding box center [528, 372] width 12 height 14
click at [370, 436] on span "01" at bounding box center [372, 439] width 14 height 14
type input "[DATE]"
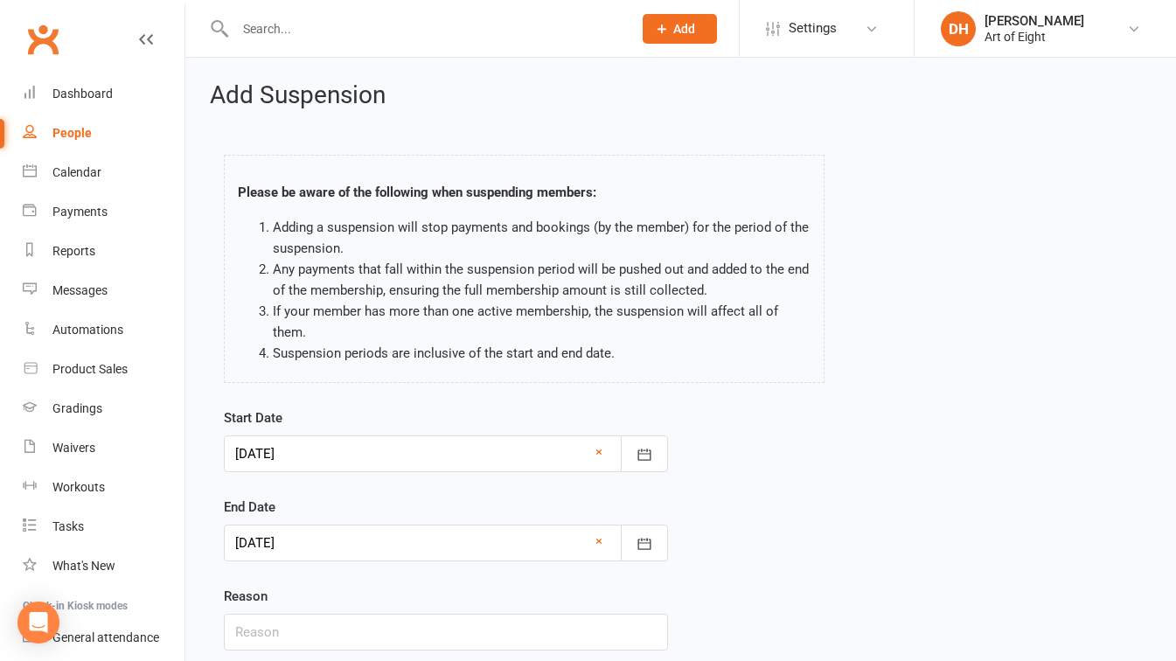
scroll to position [129, 0]
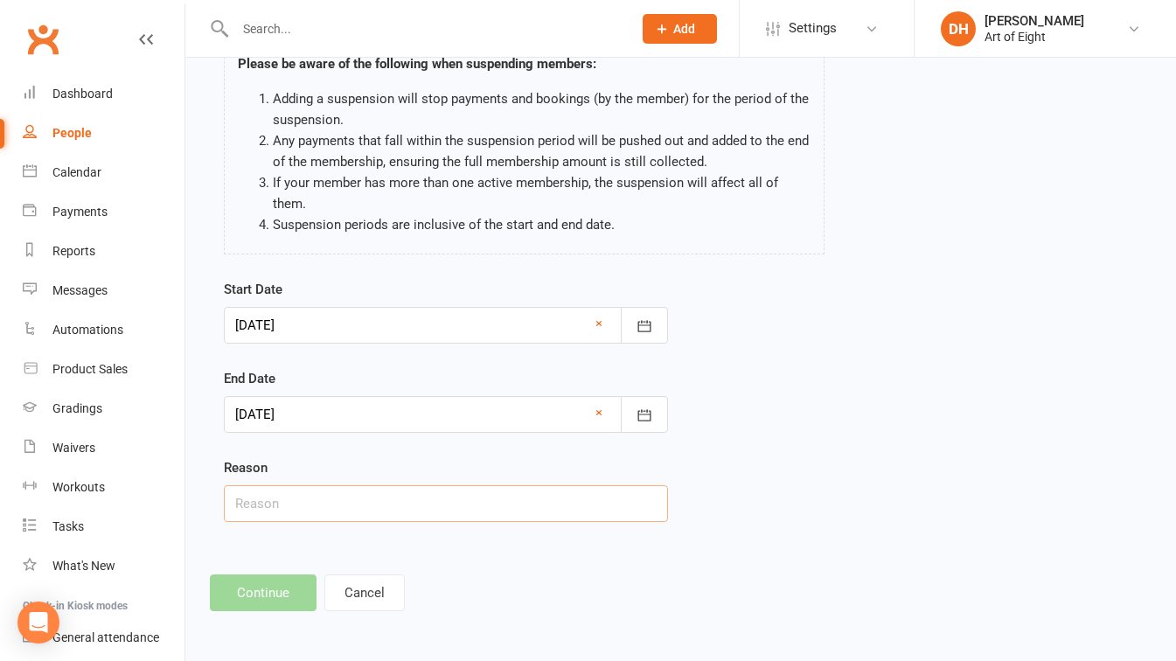
click at [410, 506] on input "text" at bounding box center [446, 503] width 444 height 37
type input "HOLIDAY"
click at [754, 384] on div "Start Date [DATE] [DATE] Sun Mon Tue Wed Thu Fri Sat 6 01 02 03 04 05 06 07 7 0…" at bounding box center [681, 413] width 940 height 268
click at [266, 593] on footer "Continue Cancel" at bounding box center [681, 592] width 942 height 37
click at [238, 596] on footer "Continue Cancel" at bounding box center [681, 592] width 942 height 37
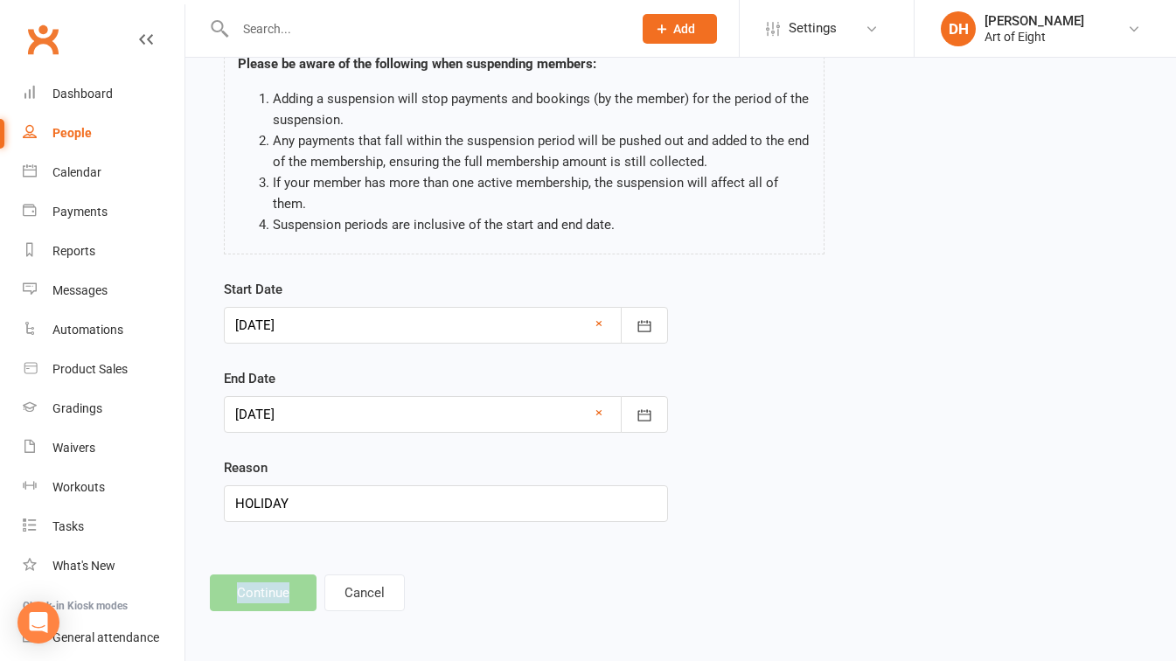
click at [238, 596] on footer "Continue Cancel" at bounding box center [681, 592] width 942 height 37
click at [636, 328] on icon "button" at bounding box center [644, 325] width 17 height 17
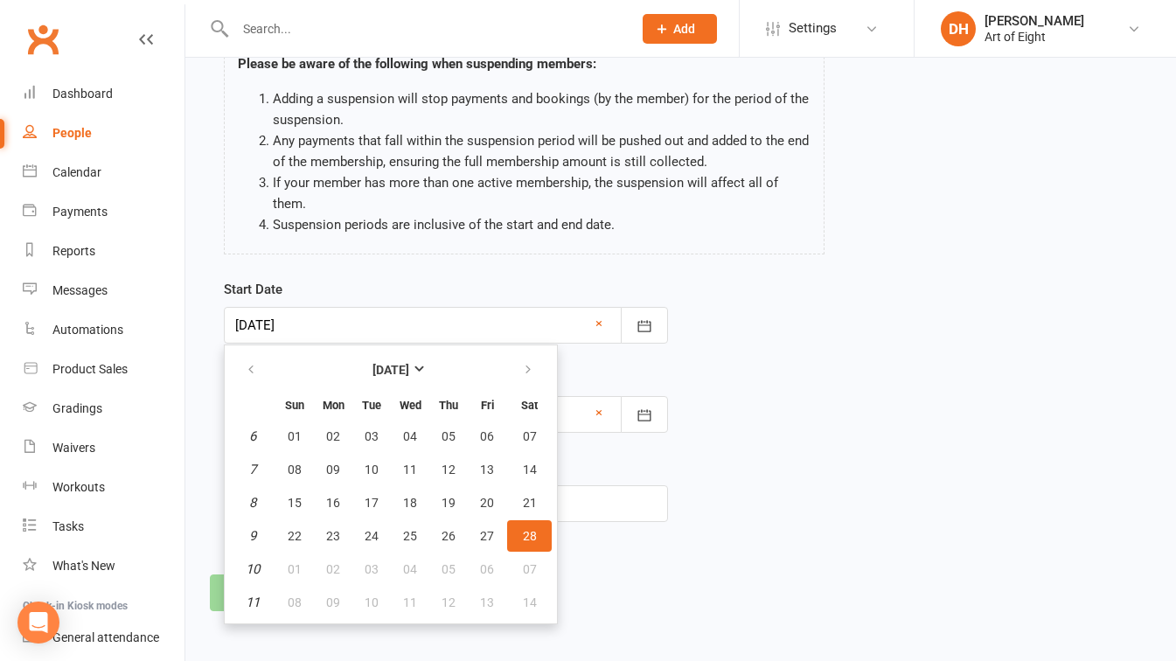
click at [528, 527] on button "28" at bounding box center [529, 535] width 45 height 31
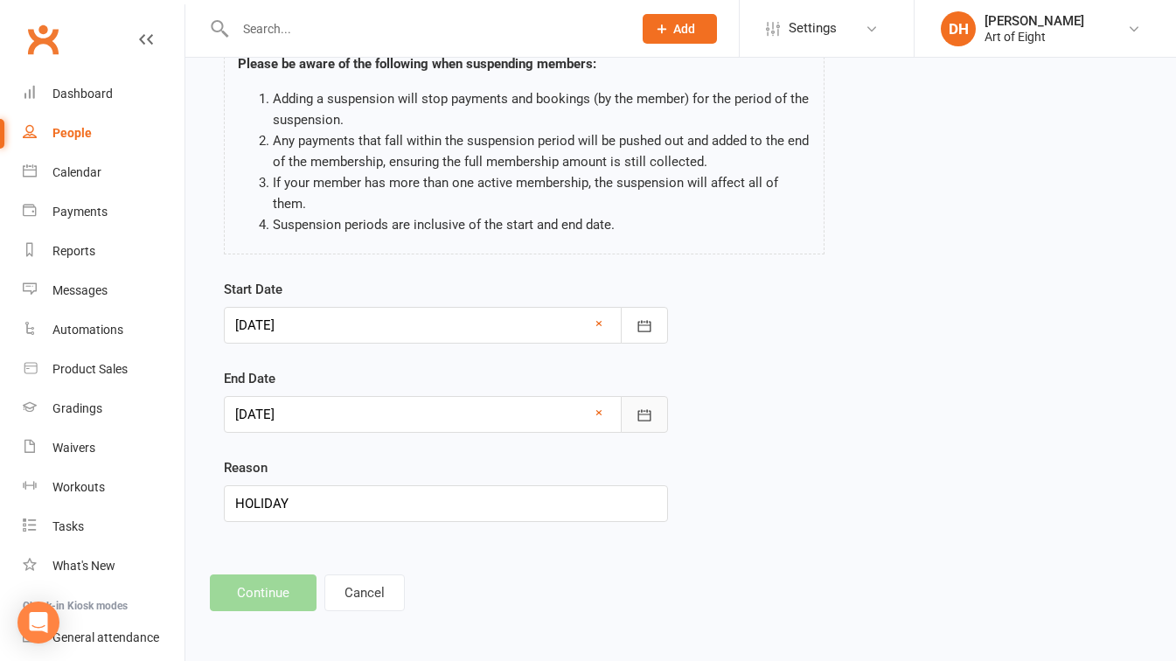
click at [641, 411] on icon "button" at bounding box center [643, 414] width 13 height 11
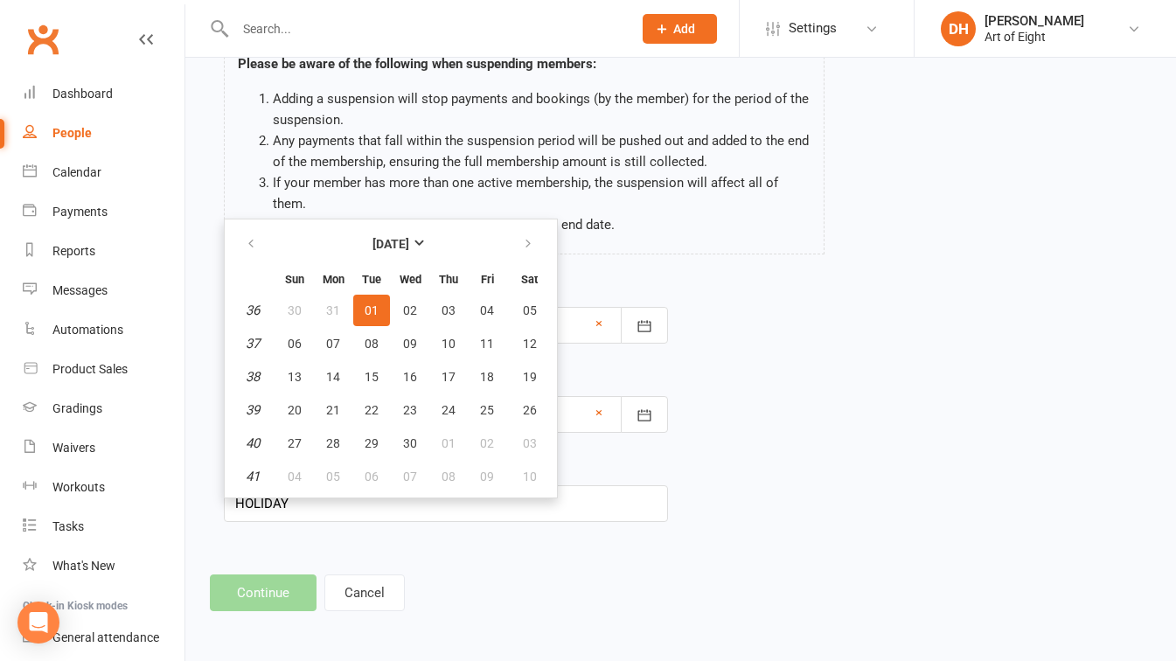
click at [370, 311] on span "01" at bounding box center [372, 310] width 14 height 14
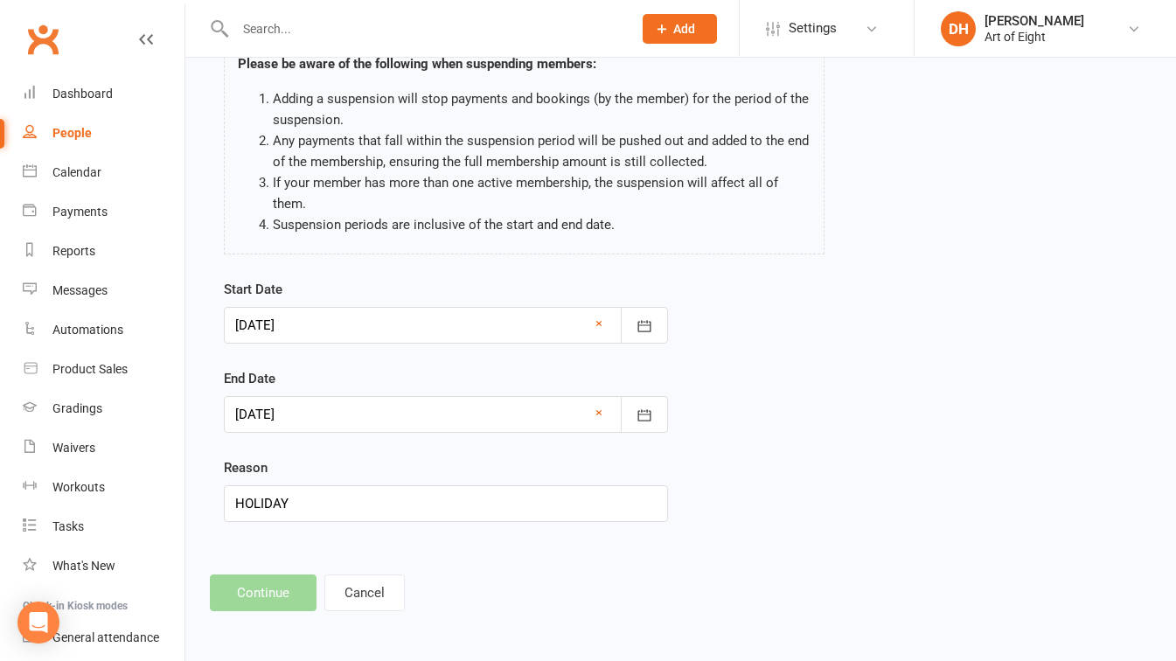
click at [280, 594] on footer "Continue Cancel" at bounding box center [681, 592] width 942 height 37
click at [372, 592] on button "Cancel" at bounding box center [364, 592] width 80 height 37
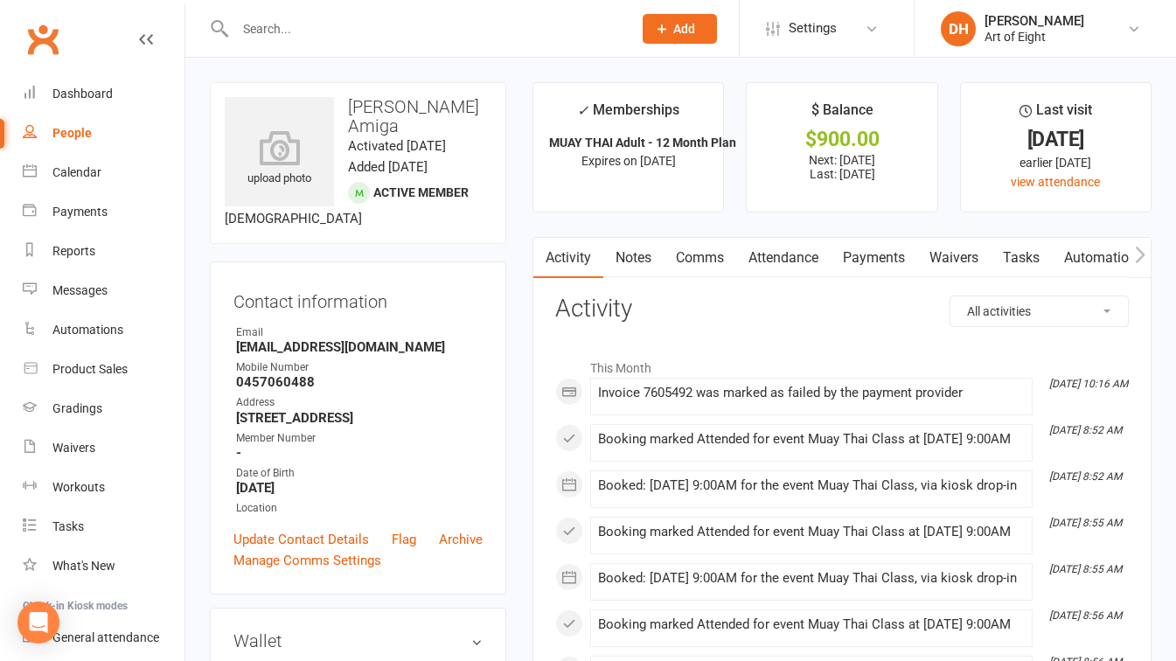
click at [881, 261] on link "Payments" at bounding box center [874, 258] width 87 height 40
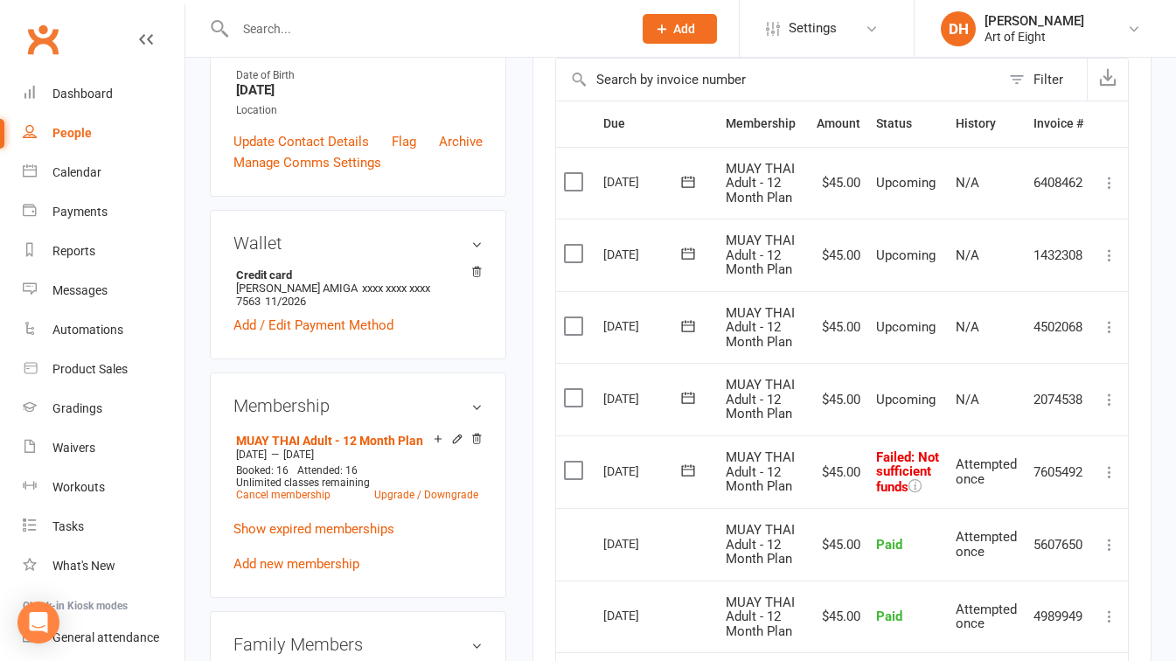
scroll to position [400, 0]
click at [644, 422] on td "[DATE]" at bounding box center [656, 397] width 122 height 73
click at [318, 570] on link "Add new membership" at bounding box center [296, 562] width 126 height 16
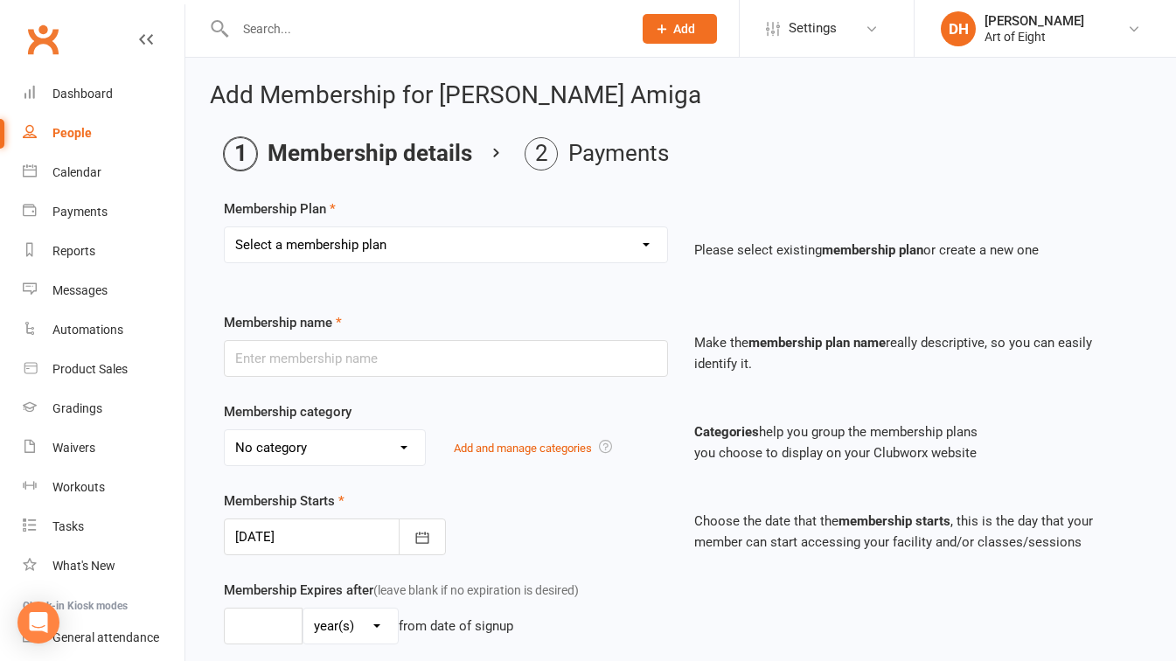
click at [636, 247] on select "Select a membership plan Create new Membership Plan MUAY THAI Adult - 12 Month …" at bounding box center [446, 244] width 442 height 35
select select "1"
click at [225, 227] on select "Select a membership plan Create new Membership Plan MUAY THAI Adult - 12 Month …" at bounding box center [446, 244] width 442 height 35
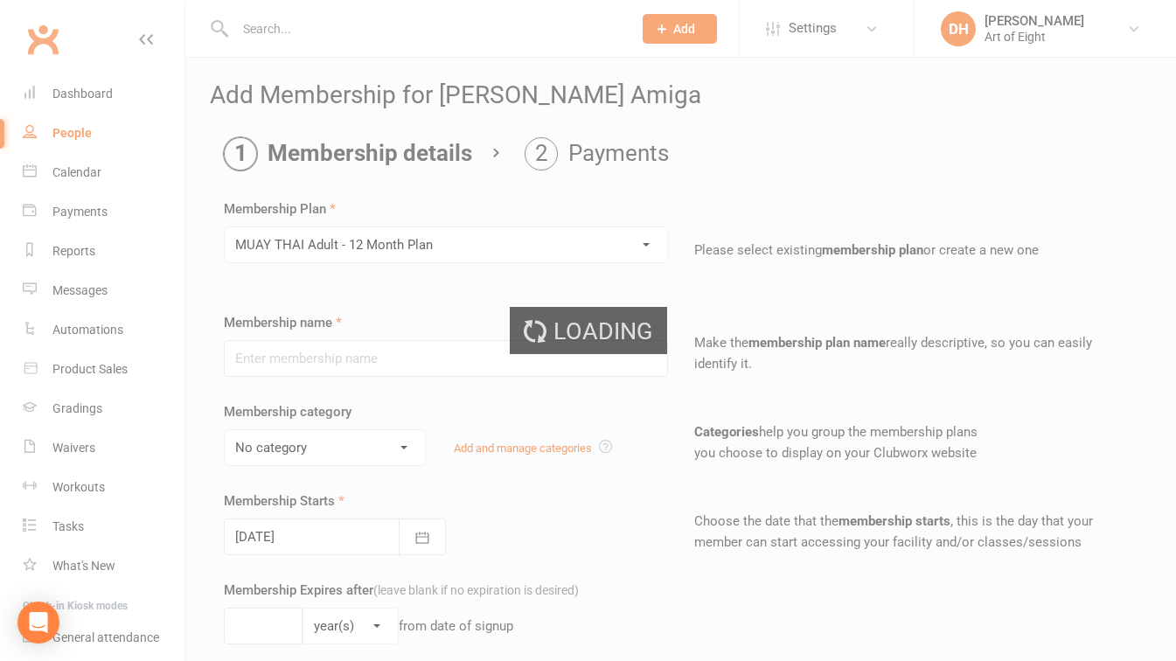
type input "MUAY THAI Adult - 12 Month Plan"
select select "2"
type input "1"
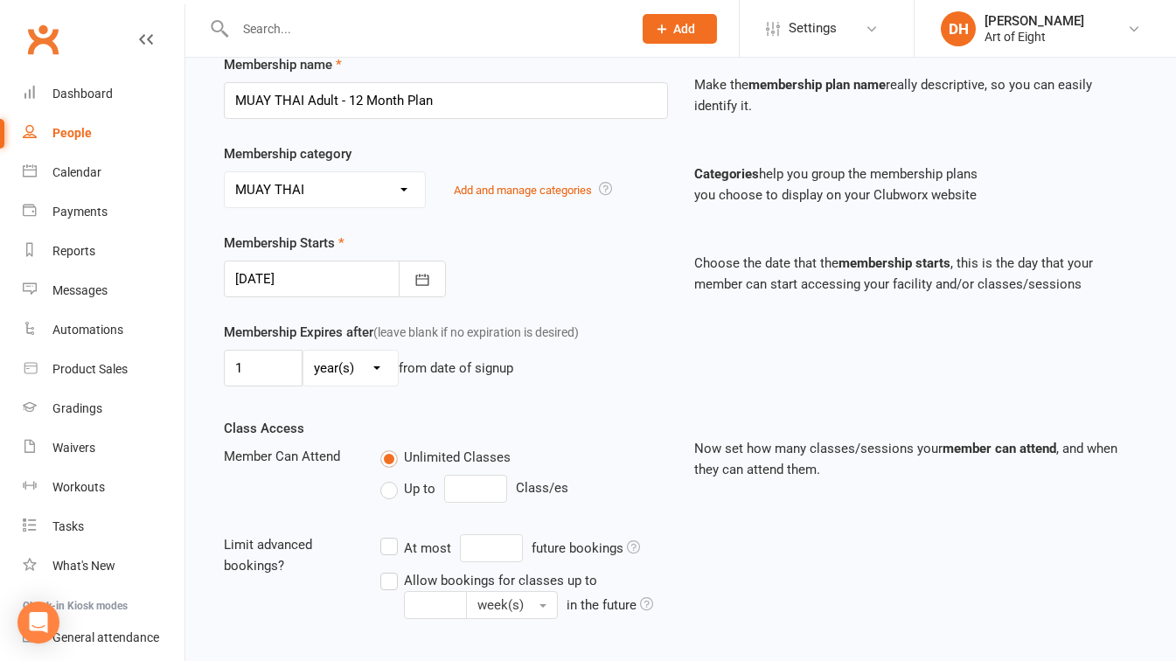
scroll to position [259, 0]
click at [424, 283] on icon "button" at bounding box center [422, 278] width 17 height 17
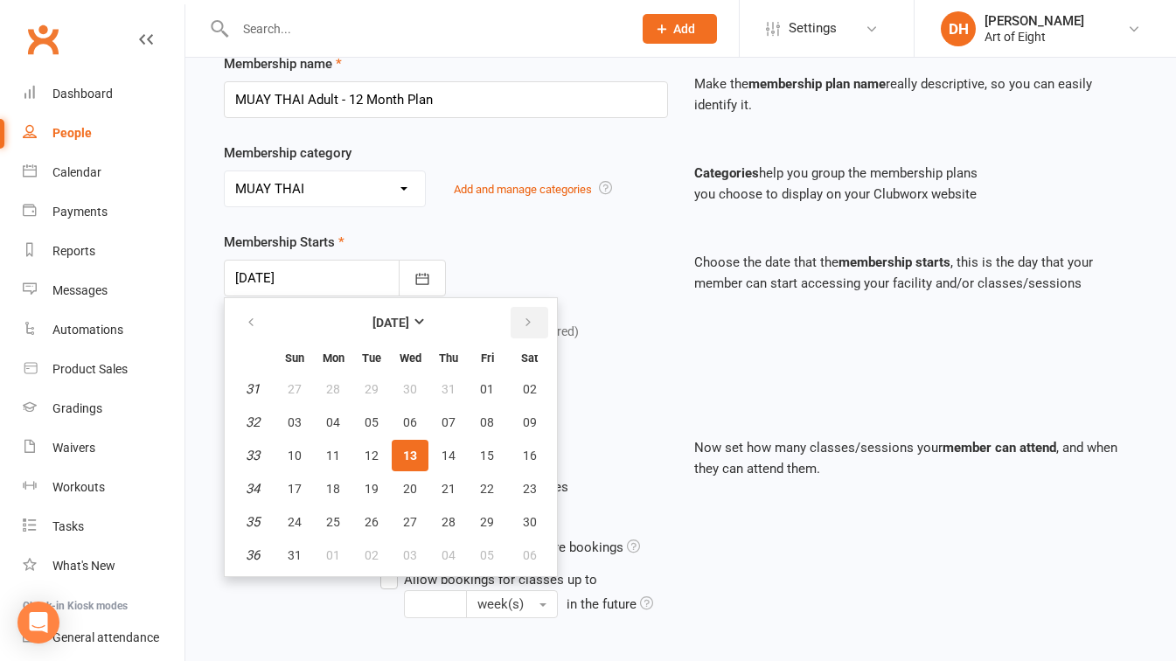
click at [525, 321] on icon "button" at bounding box center [528, 323] width 12 height 14
click at [491, 522] on span "02" at bounding box center [487, 522] width 14 height 14
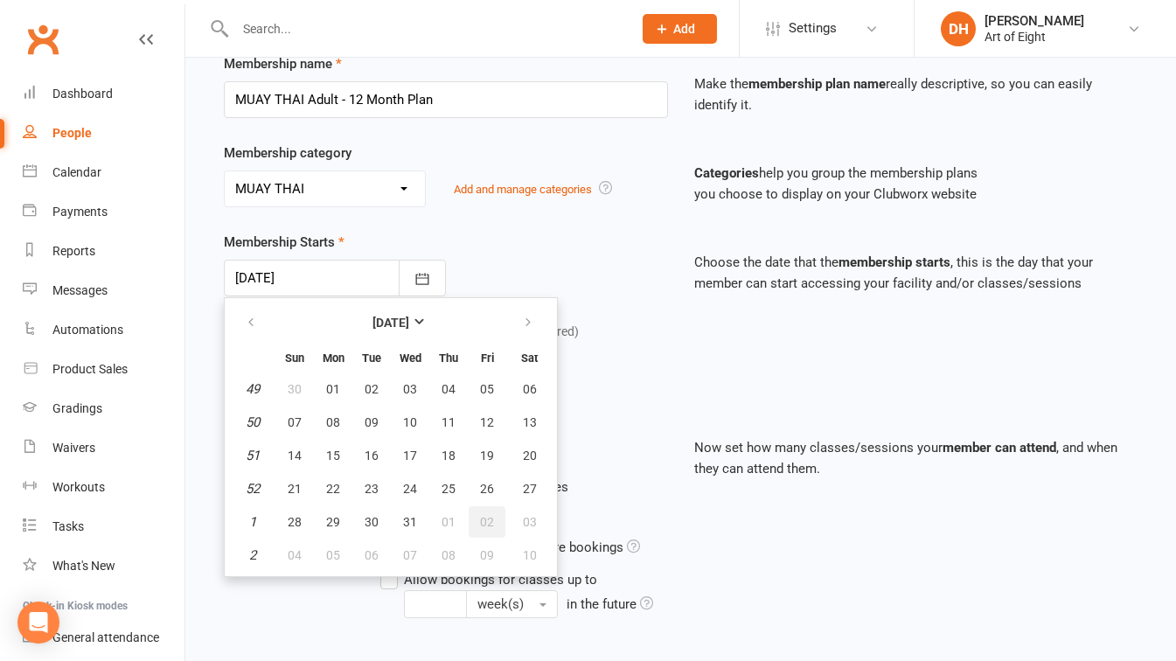
type input "[DATE]"
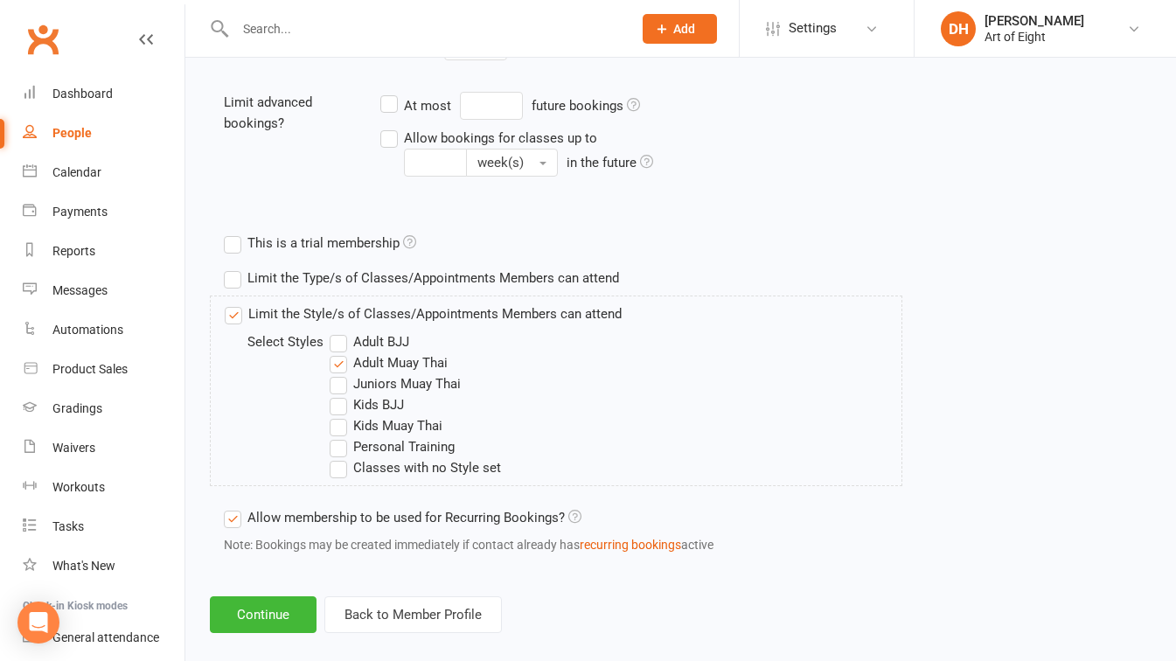
scroll to position [722, 0]
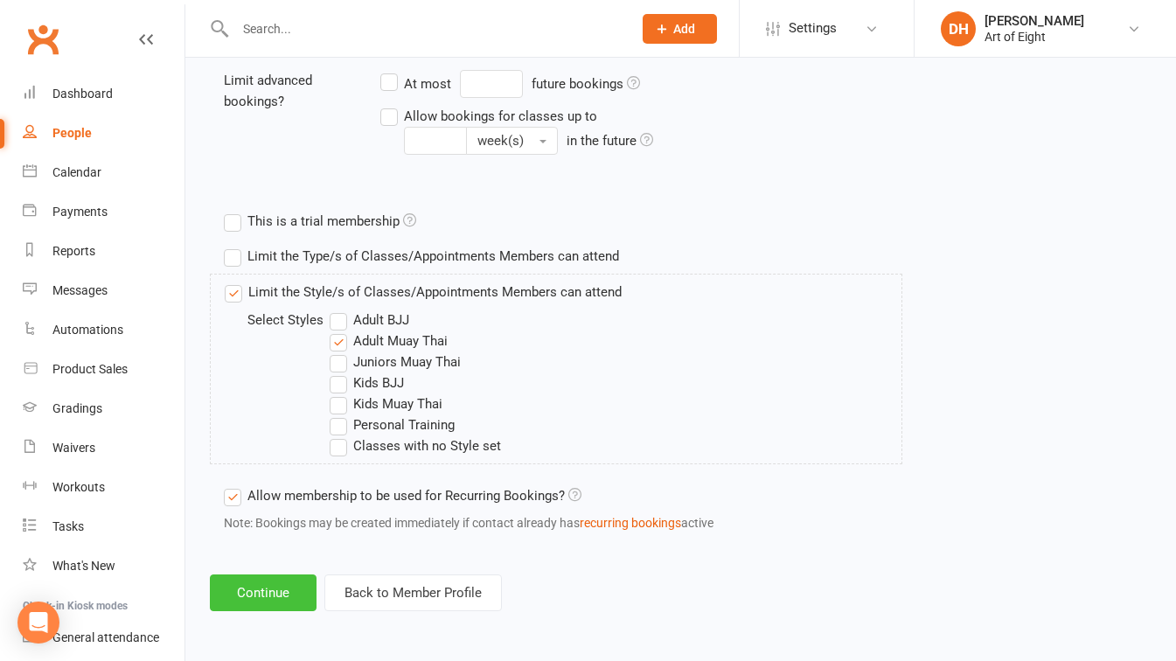
click at [247, 601] on button "Continue" at bounding box center [263, 592] width 107 height 37
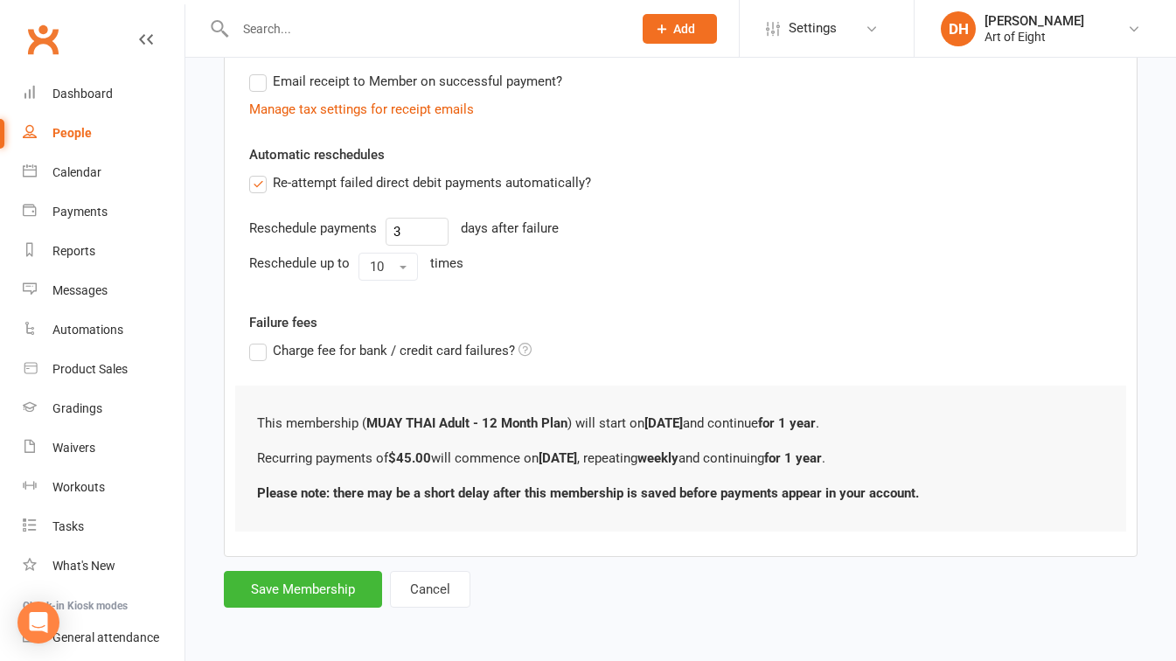
scroll to position [0, 0]
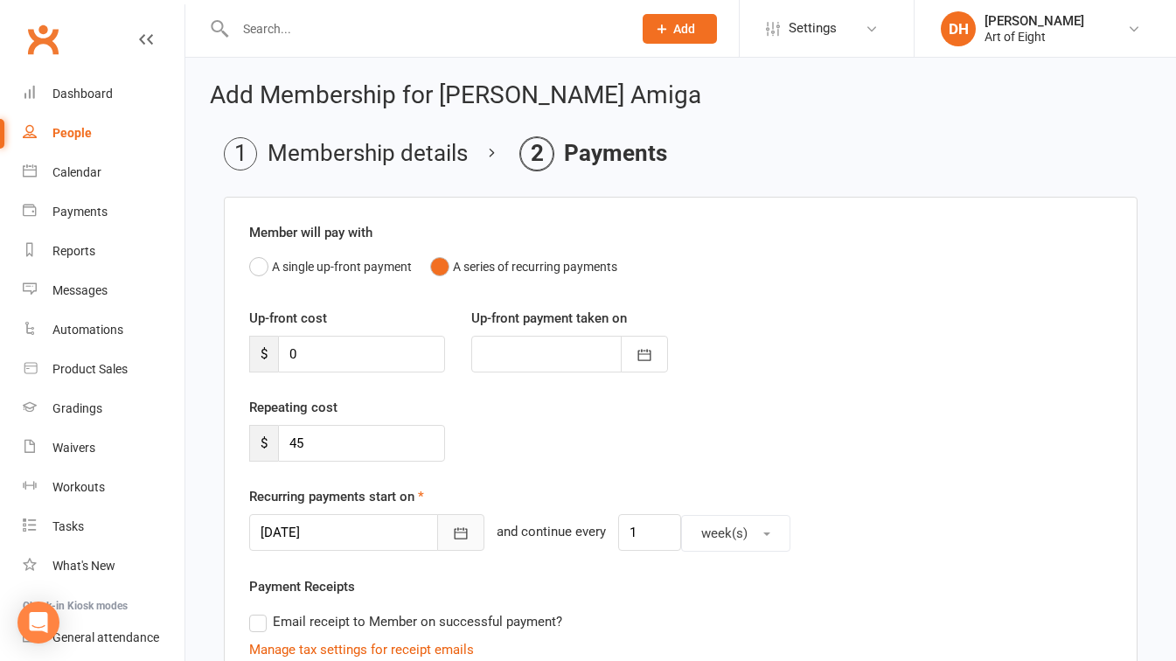
click at [452, 531] on icon "button" at bounding box center [460, 533] width 17 height 17
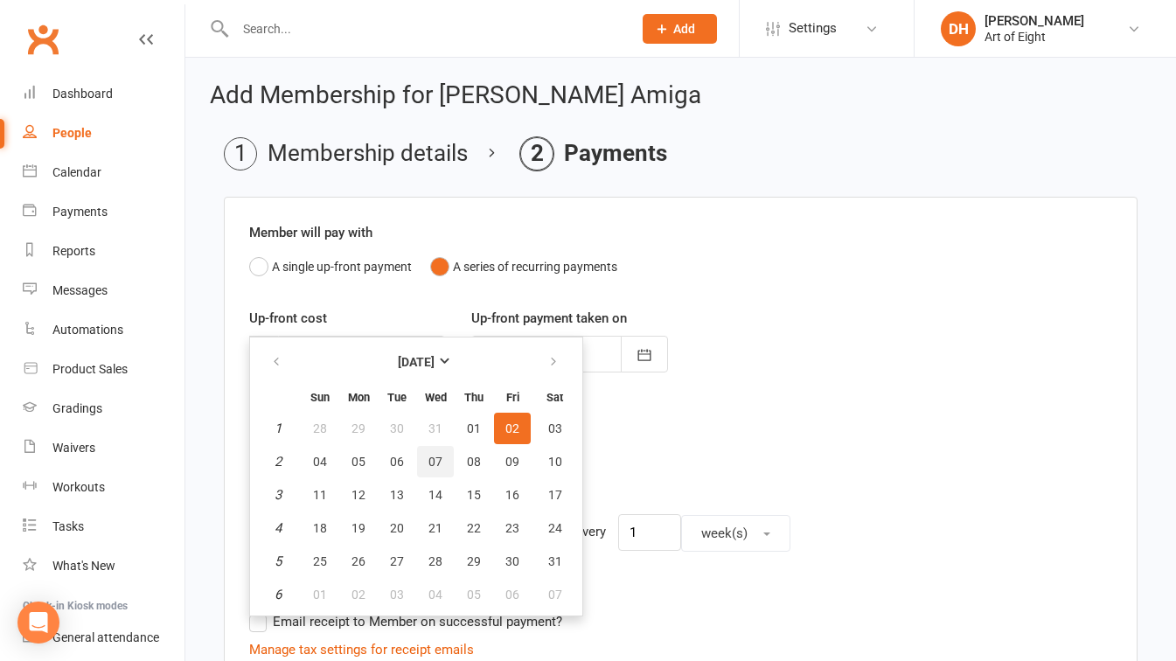
click at [436, 458] on span "07" at bounding box center [435, 462] width 14 height 14
type input "[DATE]"
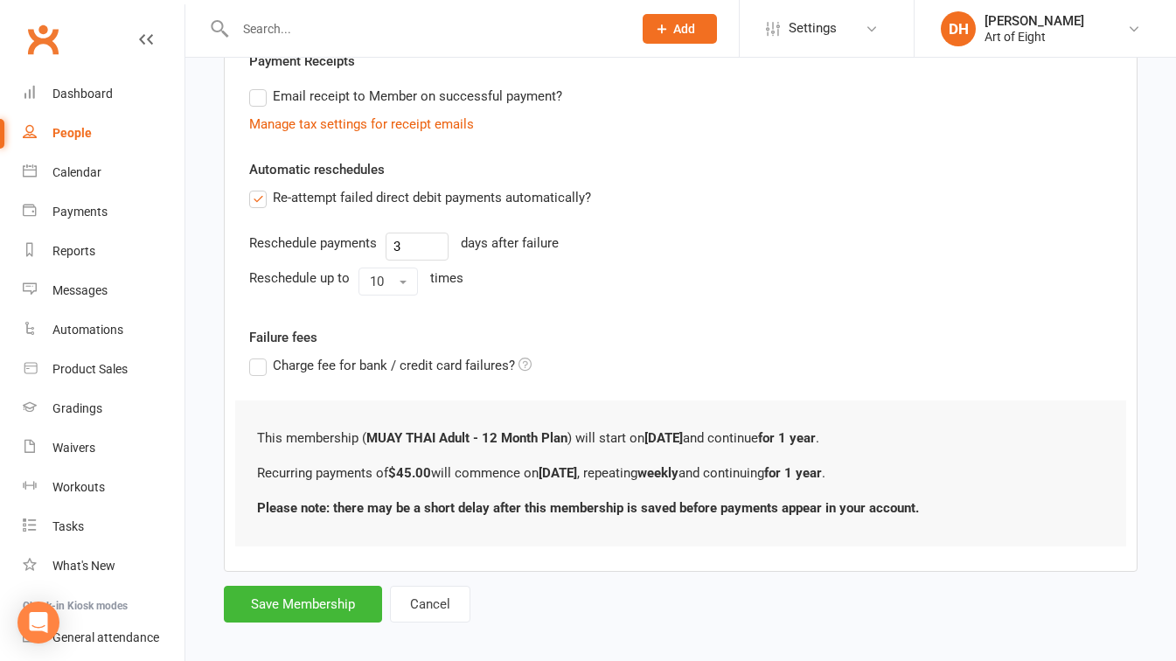
scroll to position [540, 0]
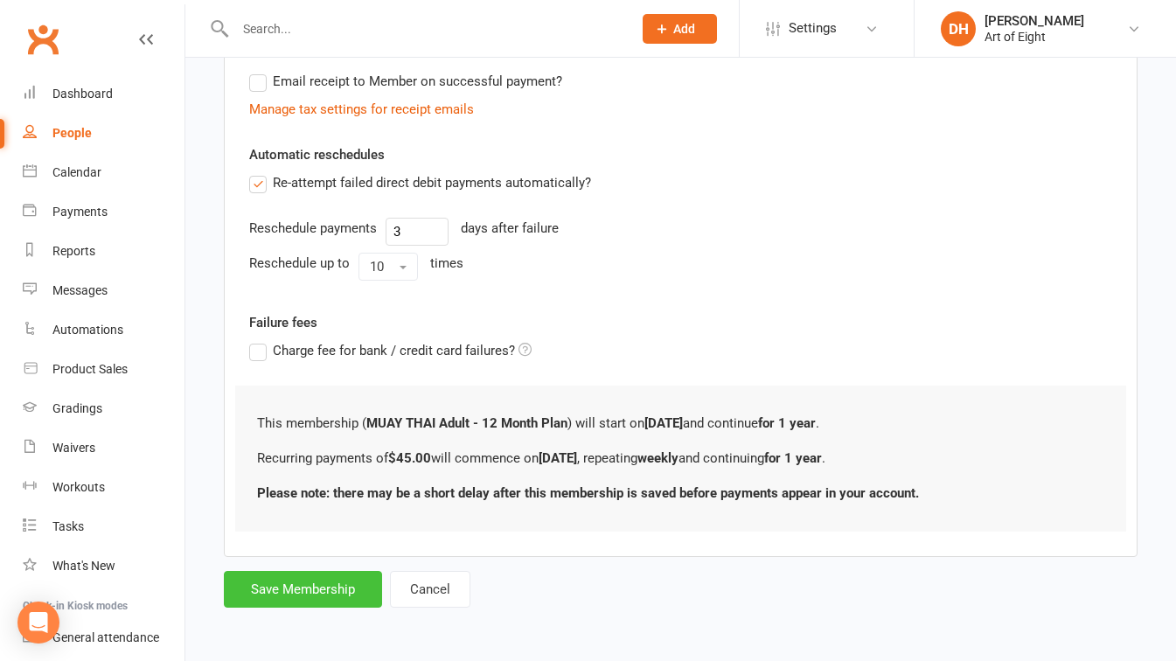
click at [335, 581] on button "Save Membership" at bounding box center [303, 589] width 158 height 37
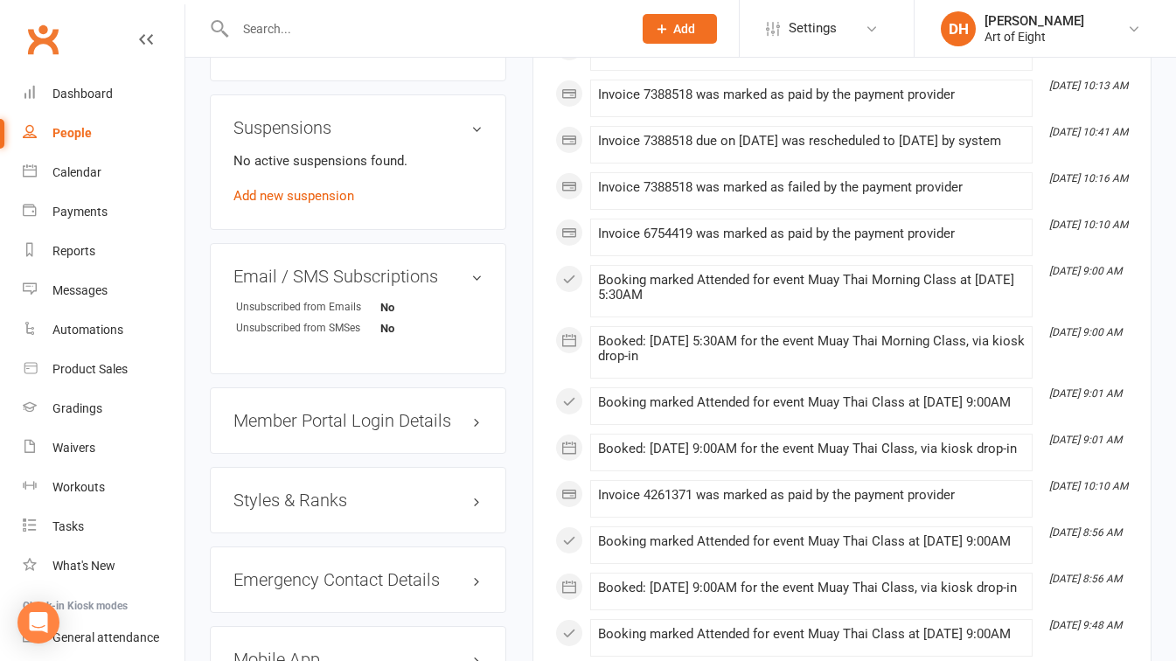
scroll to position [949, 0]
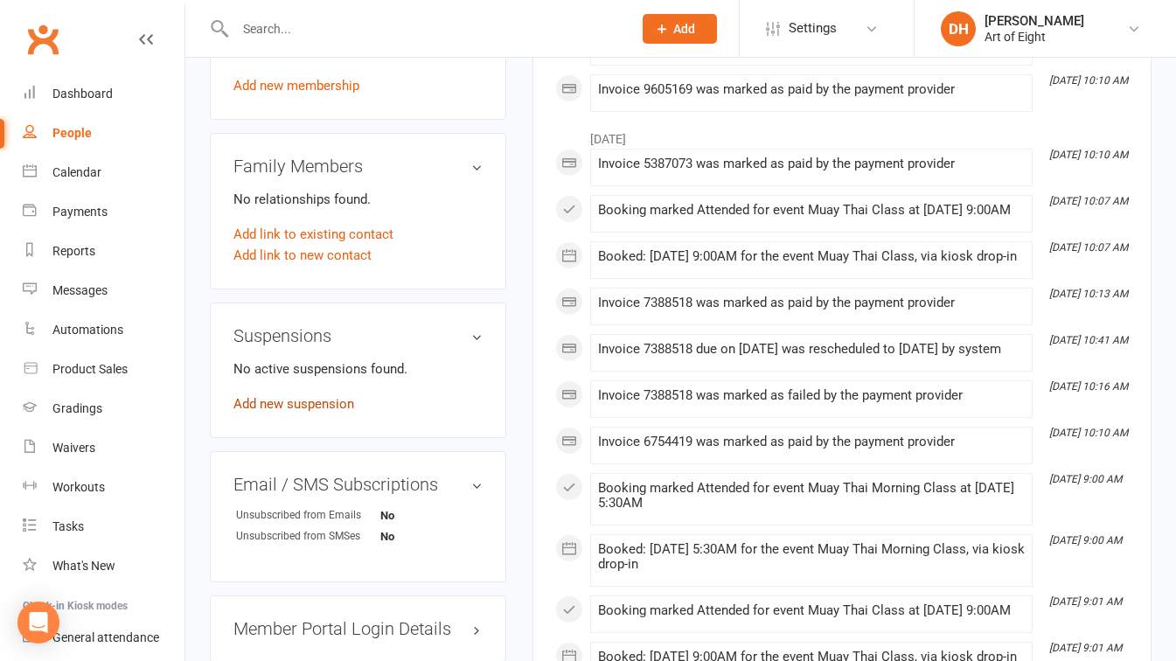
click at [310, 412] on link "Add new suspension" at bounding box center [293, 404] width 121 height 16
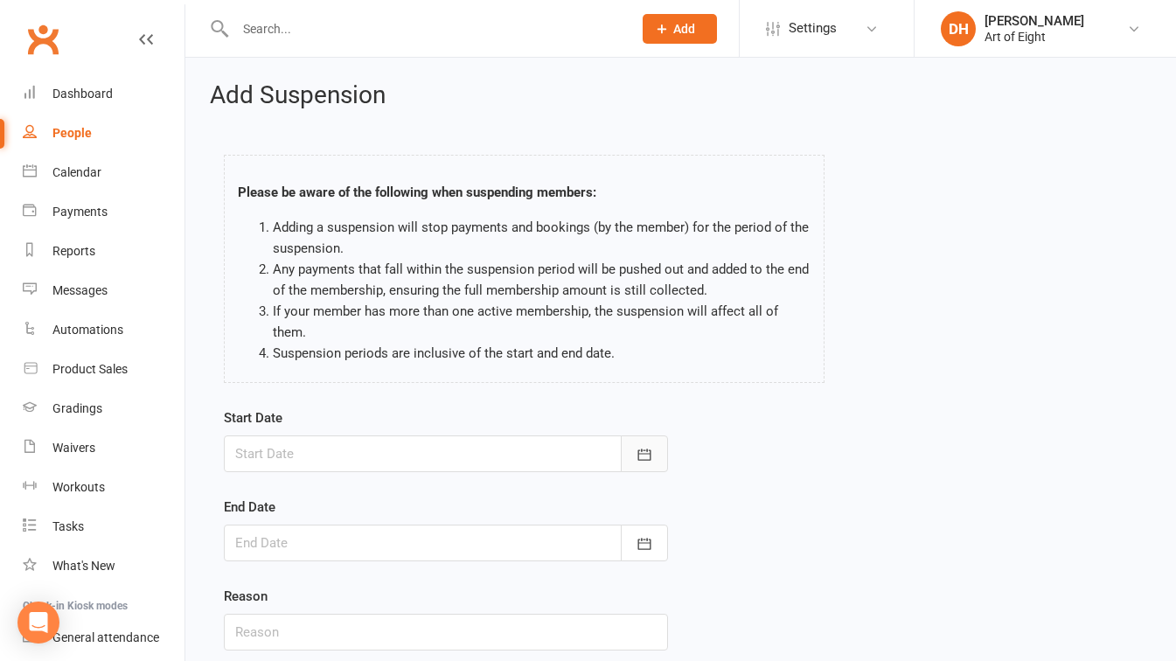
click at [632, 442] on button "button" at bounding box center [644, 453] width 47 height 37
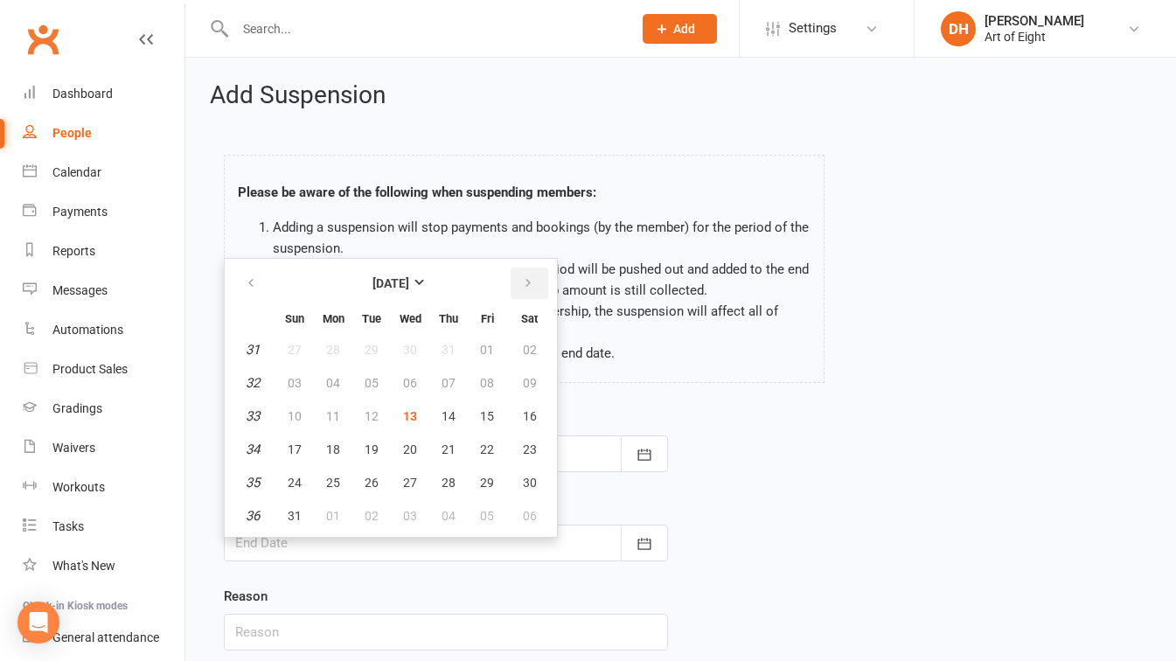
click at [526, 282] on icon "button" at bounding box center [528, 283] width 12 height 14
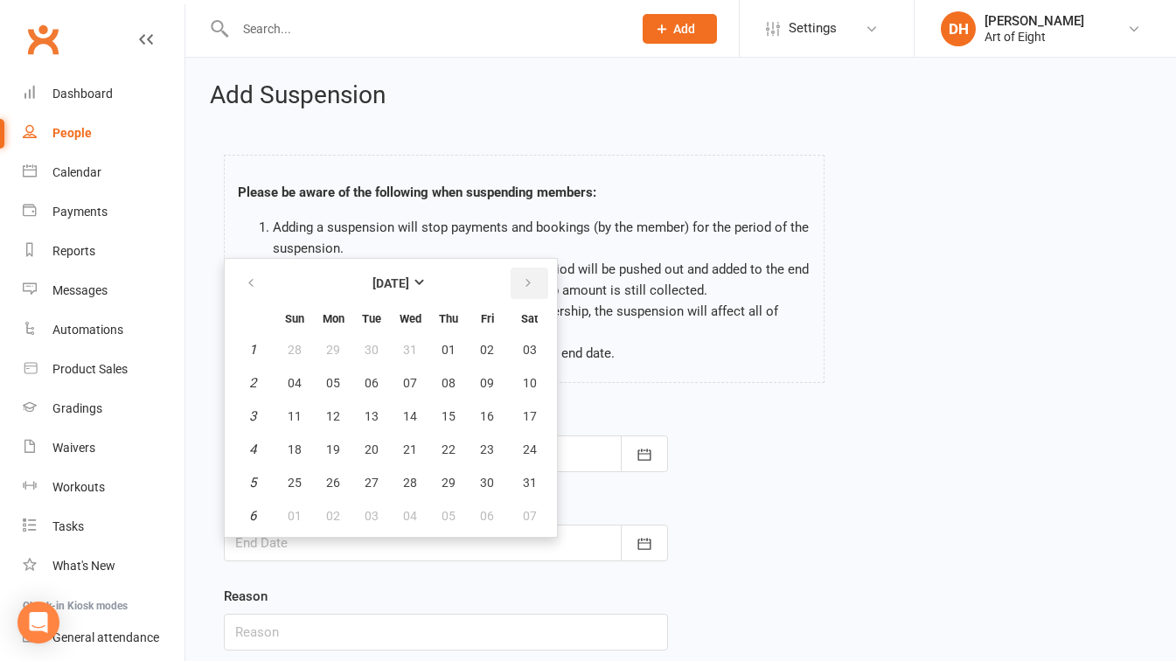
click at [526, 282] on icon "button" at bounding box center [528, 283] width 12 height 14
click at [523, 448] on span "28" at bounding box center [530, 449] width 14 height 14
type input "[DATE]"
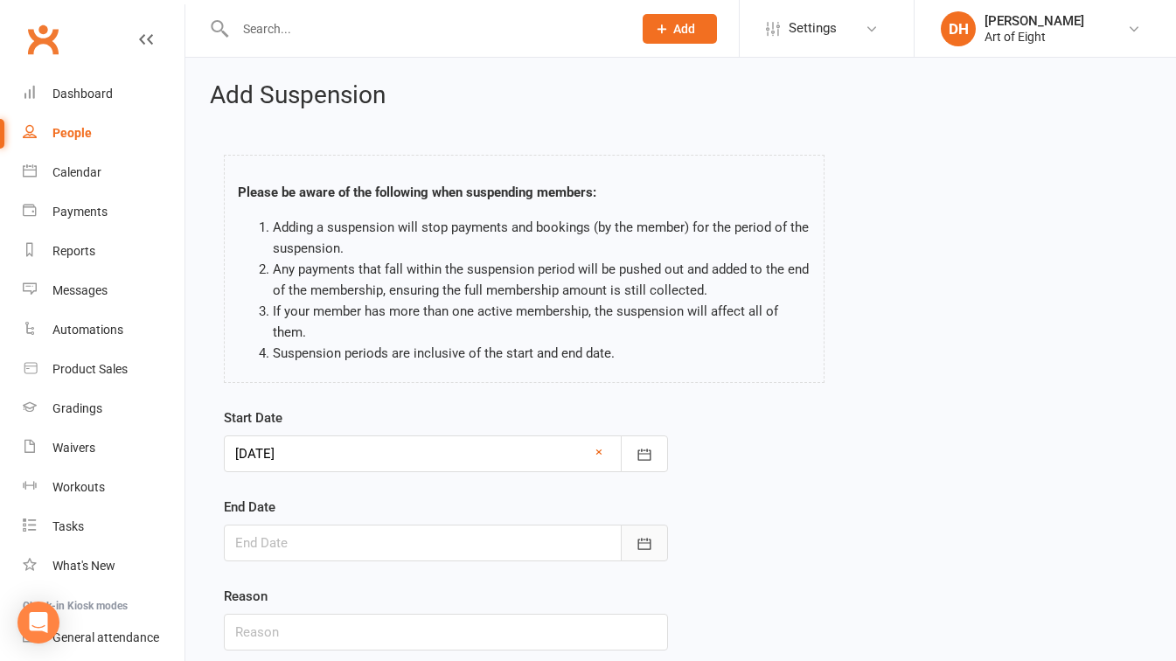
click at [640, 547] on icon "button" at bounding box center [644, 543] width 17 height 17
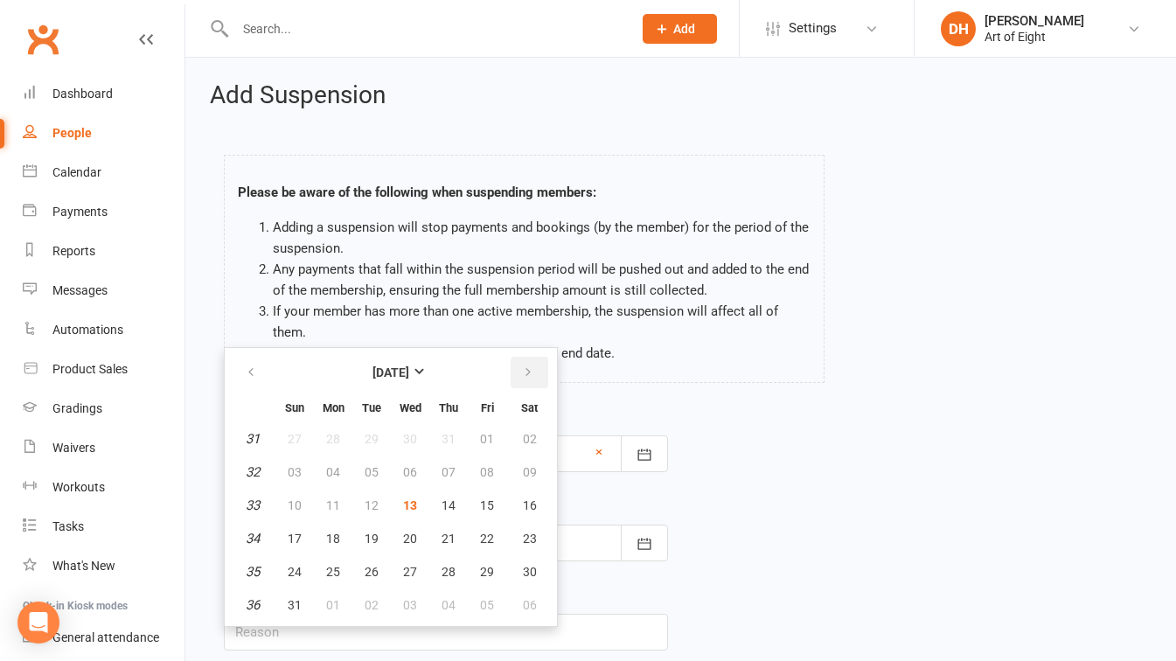
click at [523, 368] on icon "button" at bounding box center [528, 372] width 12 height 14
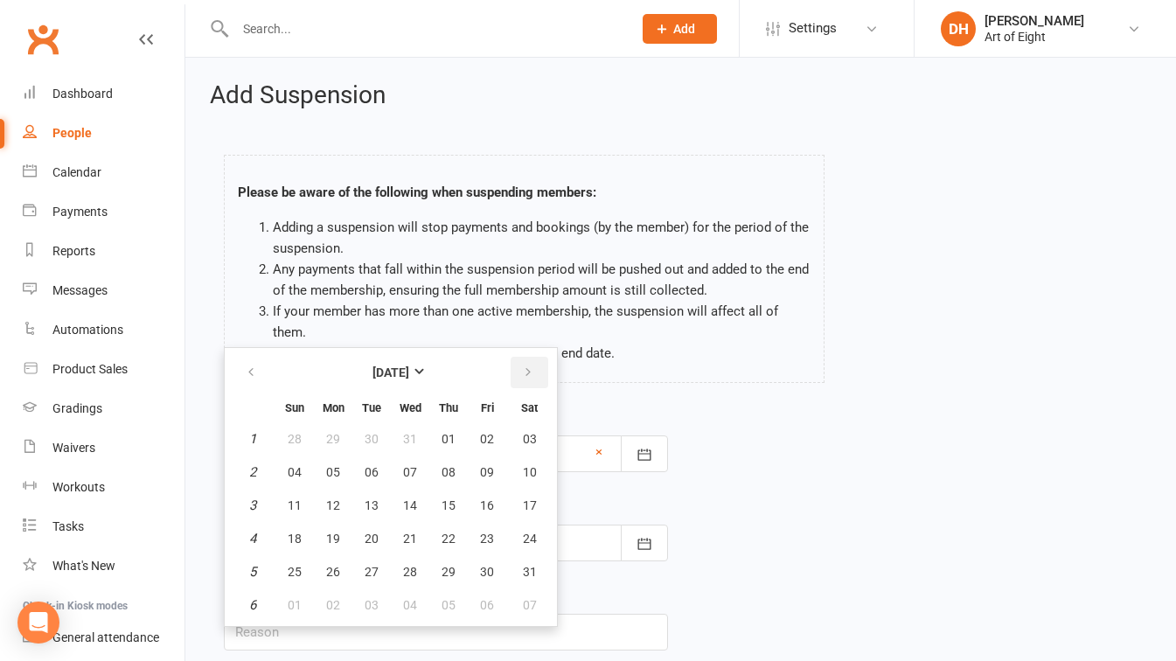
click at [523, 368] on icon "button" at bounding box center [528, 372] width 12 height 14
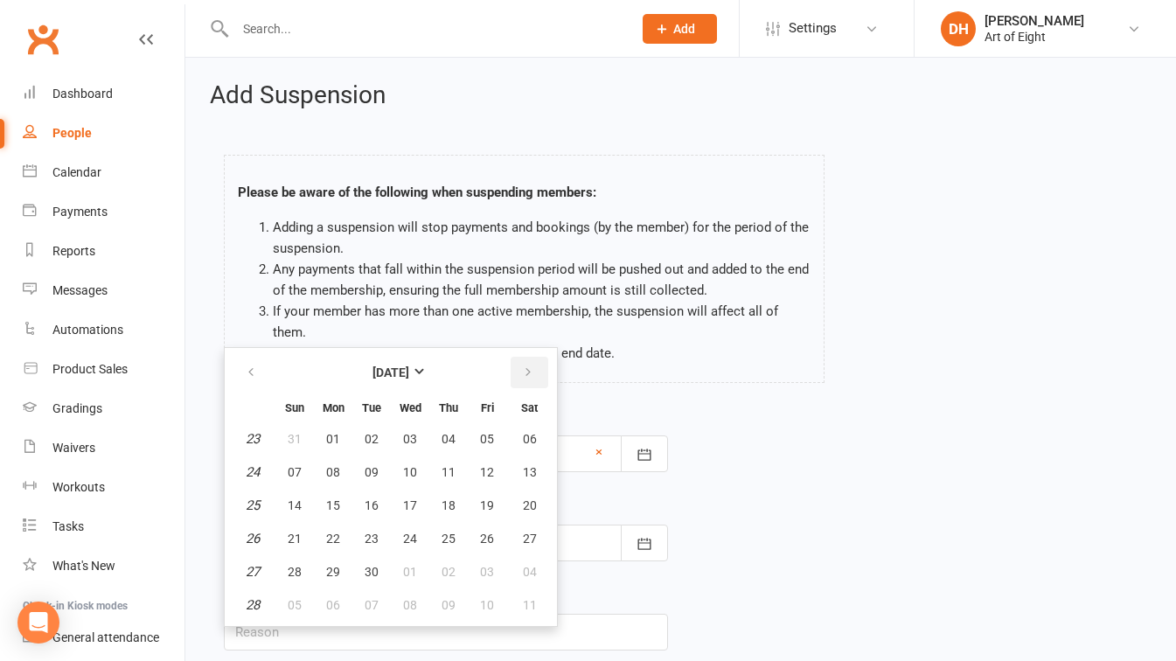
click at [523, 368] on icon "button" at bounding box center [528, 372] width 12 height 14
click at [253, 373] on icon "button" at bounding box center [251, 372] width 12 height 14
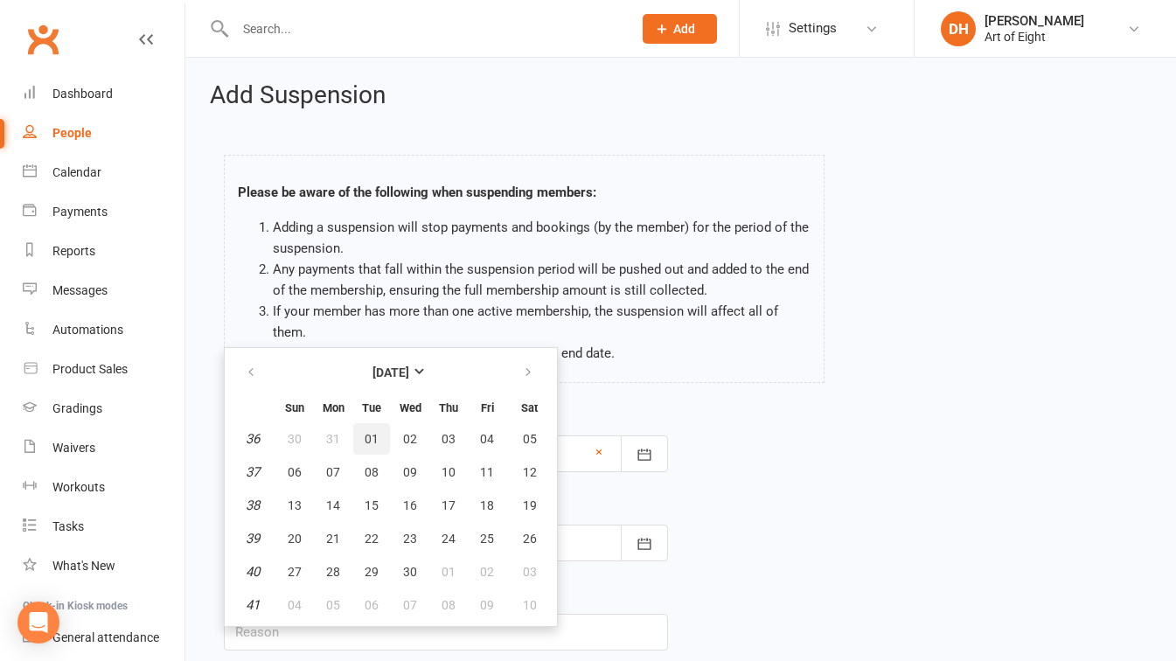
click at [365, 439] on span "01" at bounding box center [372, 439] width 14 height 14
type input "[DATE]"
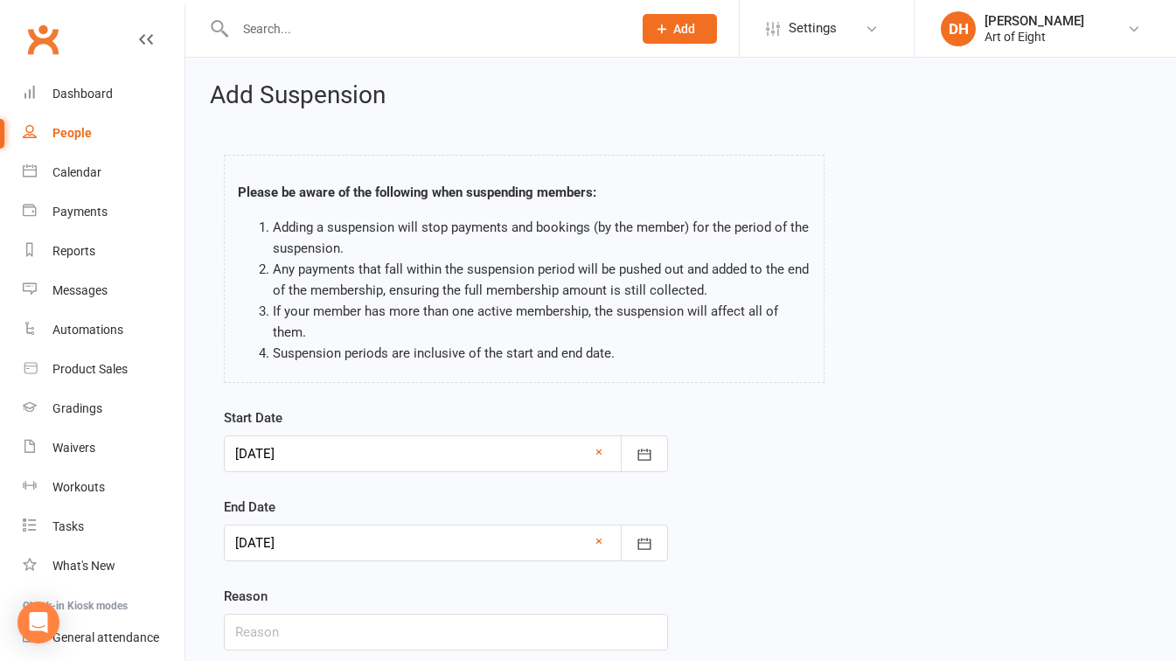
scroll to position [129, 0]
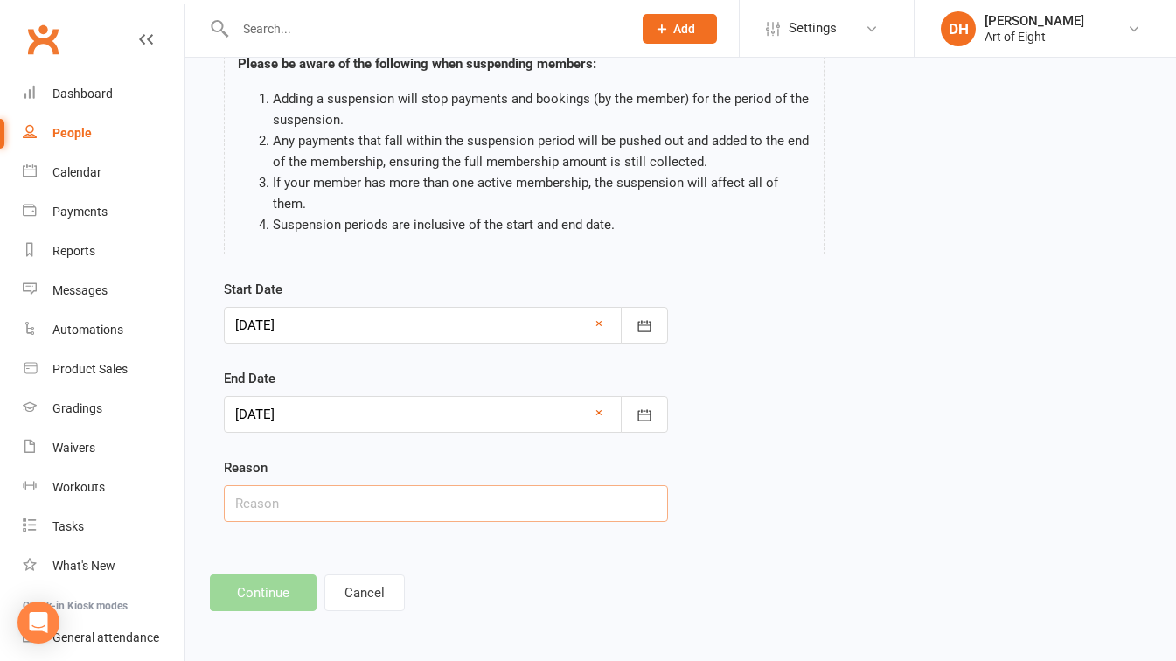
click at [379, 498] on input "text" at bounding box center [446, 503] width 444 height 37
type input "HOLIDAY"
click at [250, 595] on footer "Continue Cancel" at bounding box center [681, 592] width 942 height 37
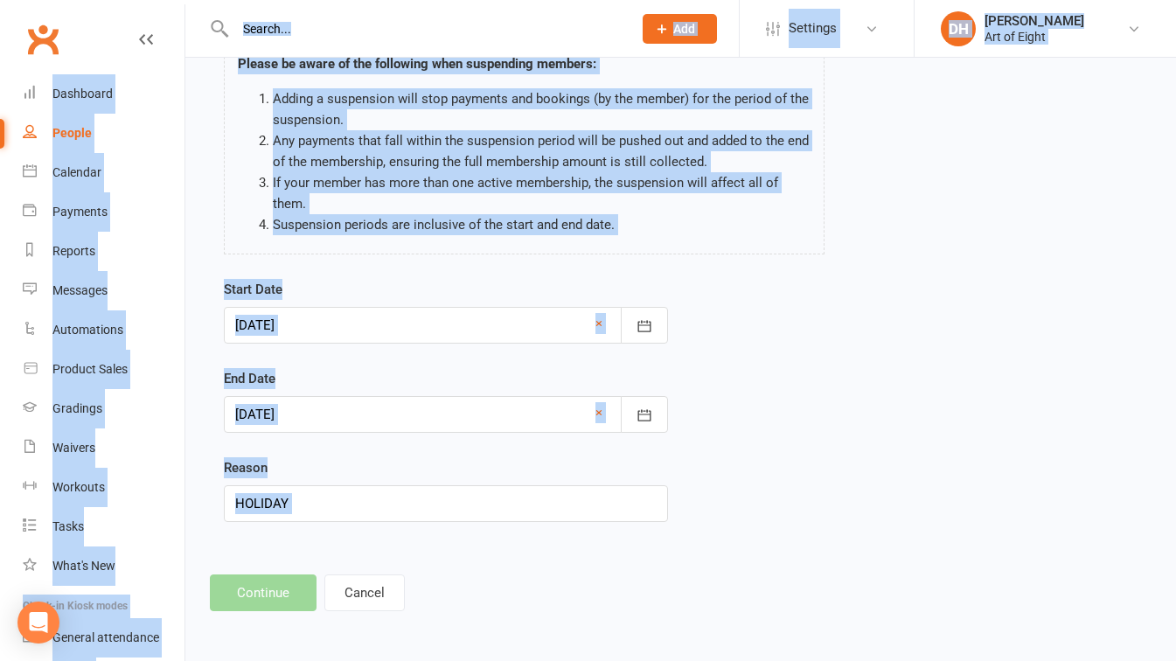
click at [250, 595] on footer "Continue Cancel" at bounding box center [681, 592] width 942 height 37
drag, startPoint x: 250, startPoint y: 595, endPoint x: 480, endPoint y: 569, distance: 231.4
click at [480, 569] on div "Add Suspension Please be aware of the following when suspending members: Adding…" at bounding box center [680, 282] width 991 height 706
click at [355, 580] on button "Cancel" at bounding box center [364, 592] width 80 height 37
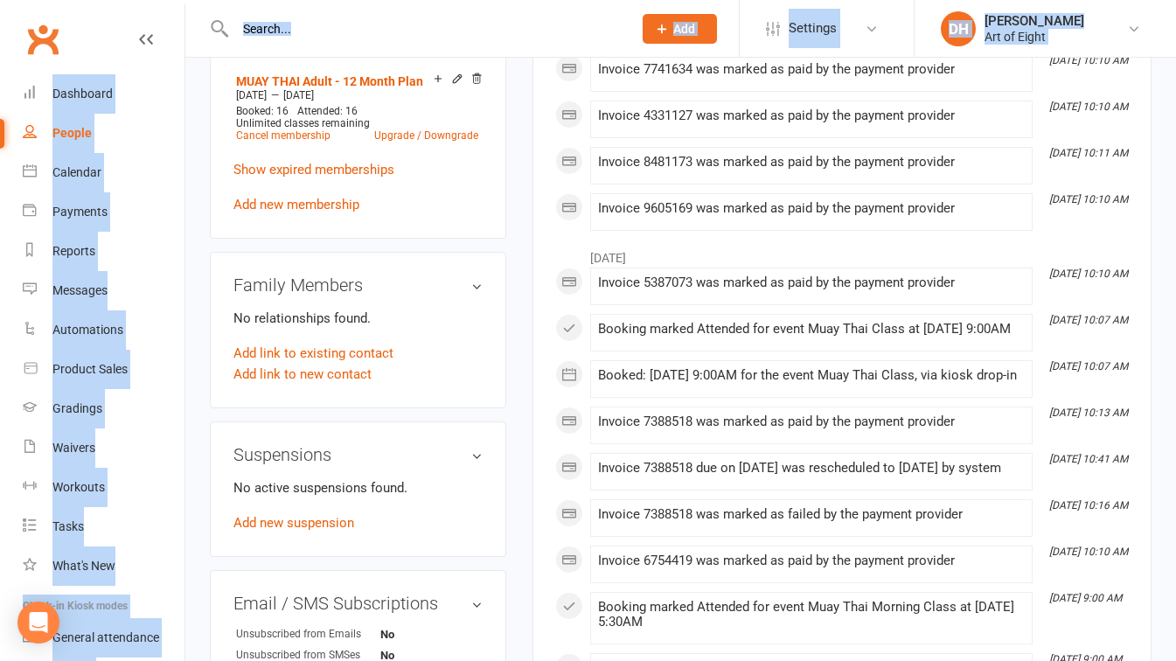
scroll to position [864, 0]
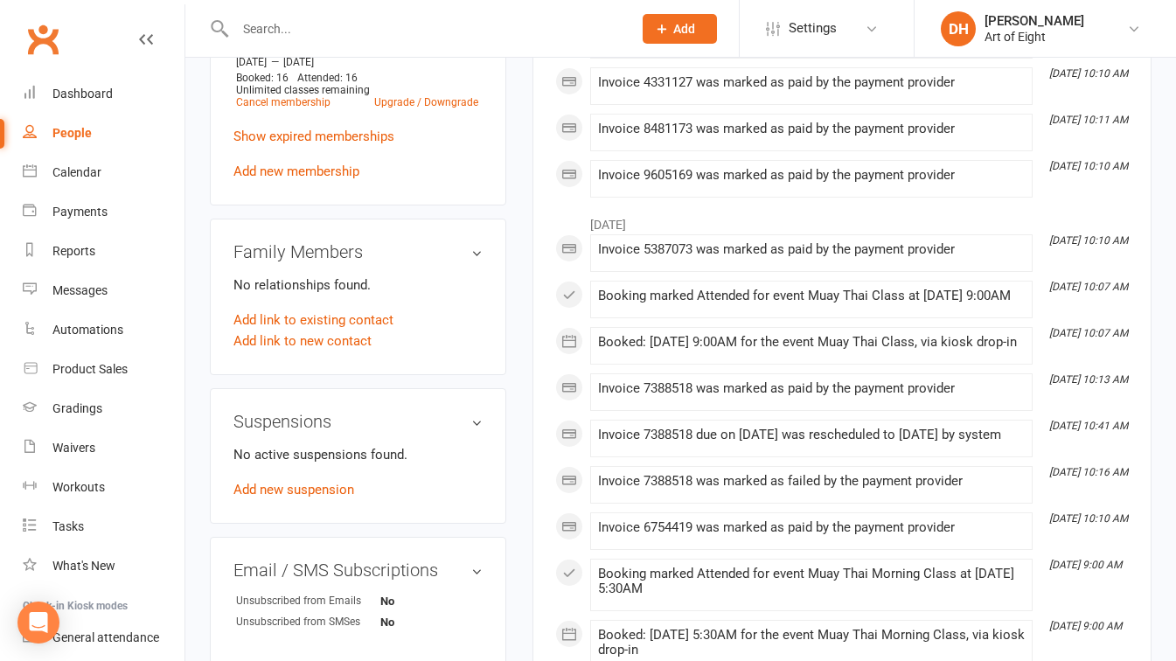
click at [327, 489] on div "No active suspensions found. Add new suspension" at bounding box center [357, 472] width 249 height 56
click at [323, 493] on link "Add new suspension" at bounding box center [293, 490] width 121 height 16
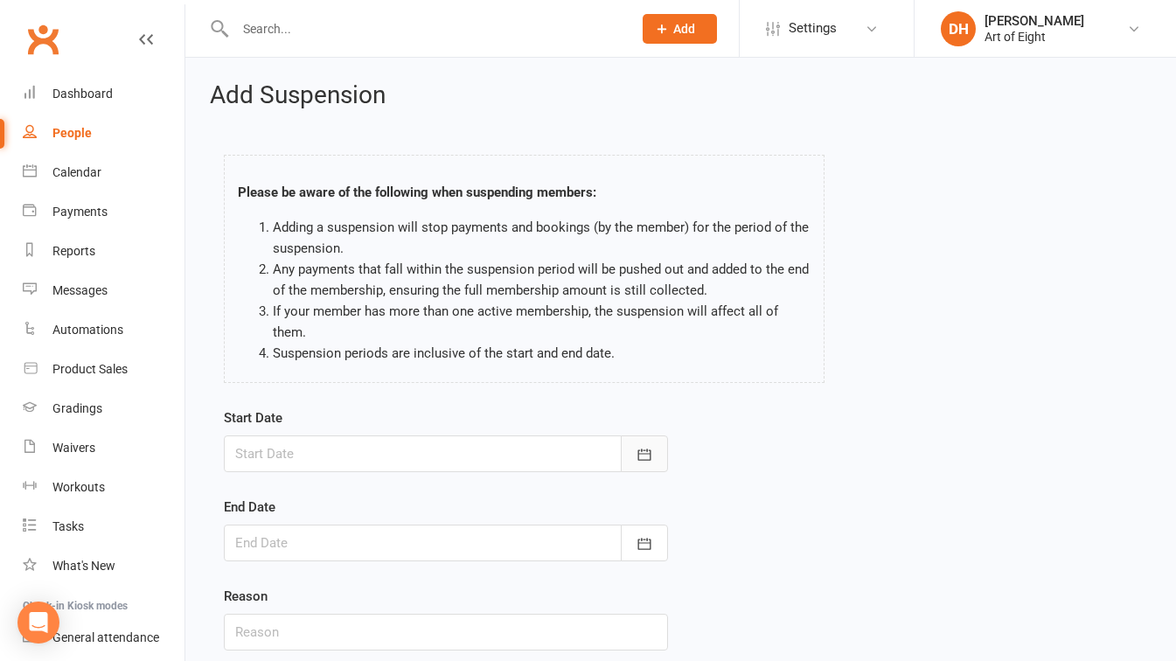
click at [628, 455] on button "button" at bounding box center [644, 453] width 47 height 37
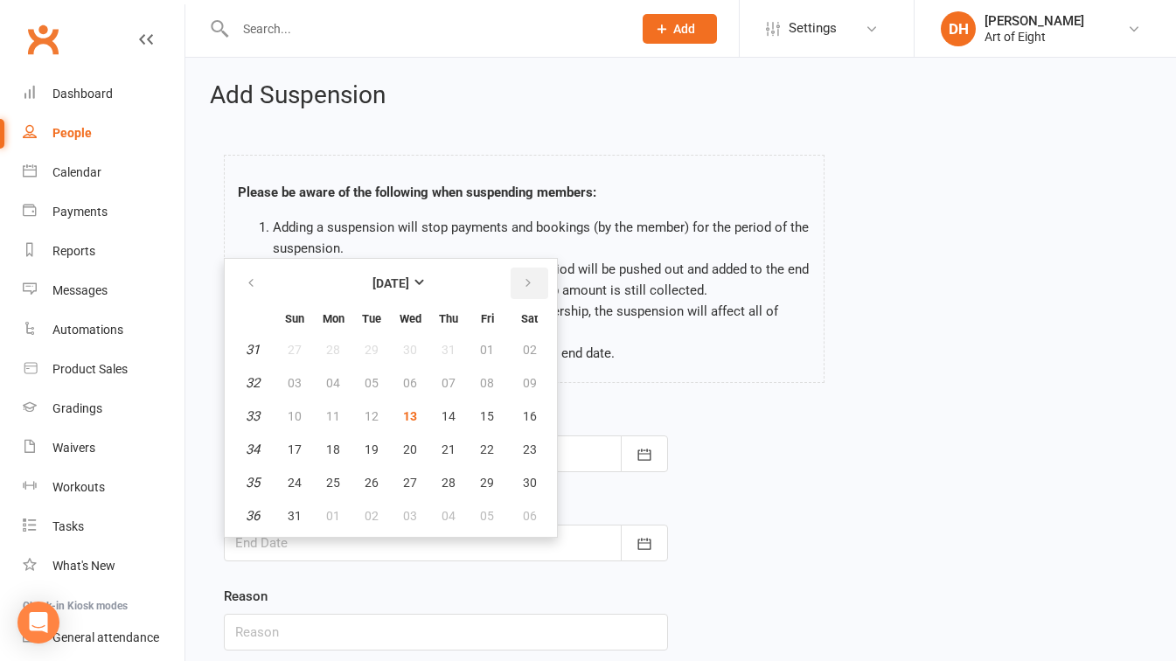
click at [531, 284] on icon "button" at bounding box center [528, 283] width 12 height 14
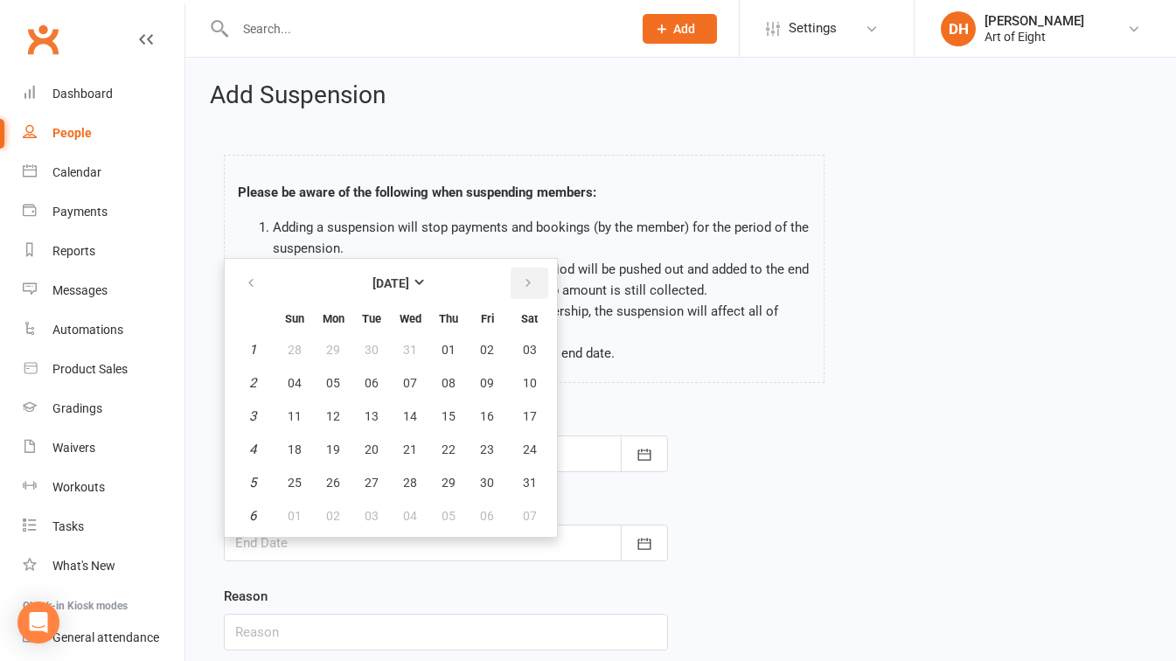
click at [531, 284] on icon "button" at bounding box center [528, 283] width 12 height 14
click at [524, 449] on span "28" at bounding box center [530, 449] width 14 height 14
type input "[DATE]"
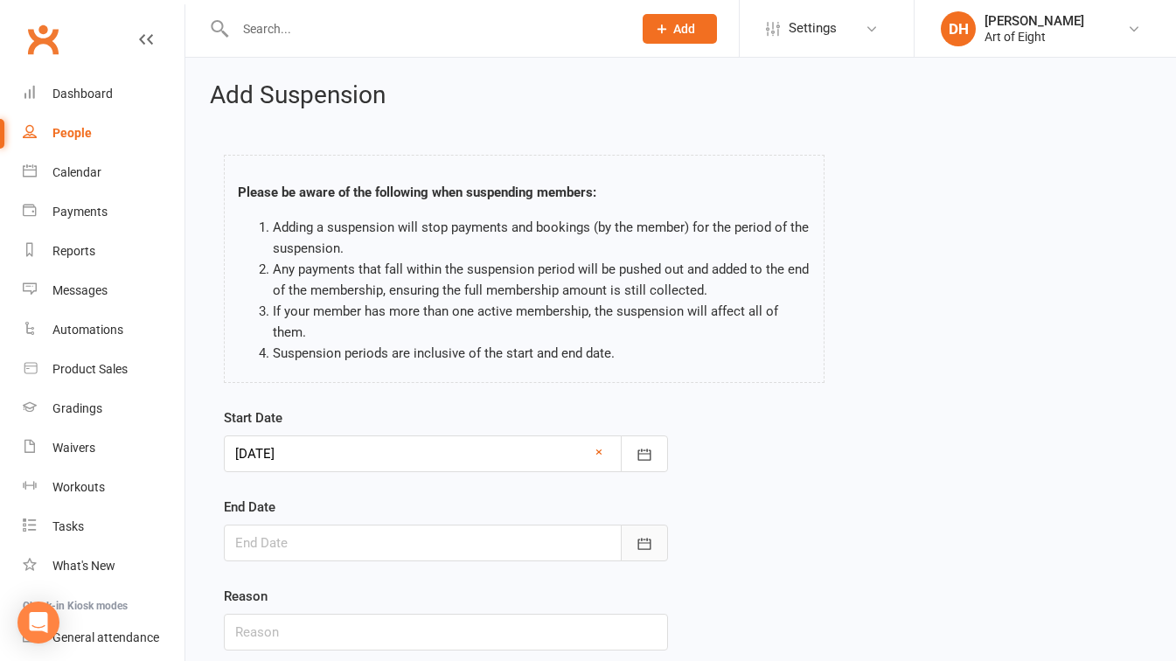
click at [649, 550] on icon "button" at bounding box center [644, 543] width 17 height 17
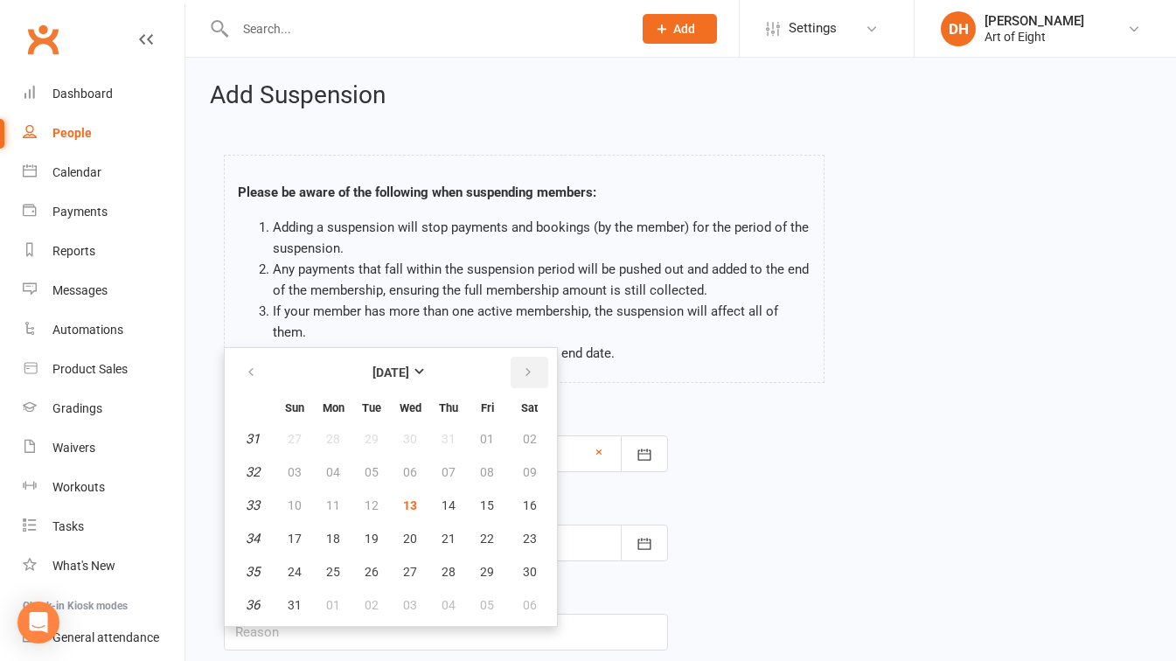
click at [529, 372] on icon "button" at bounding box center [528, 372] width 12 height 14
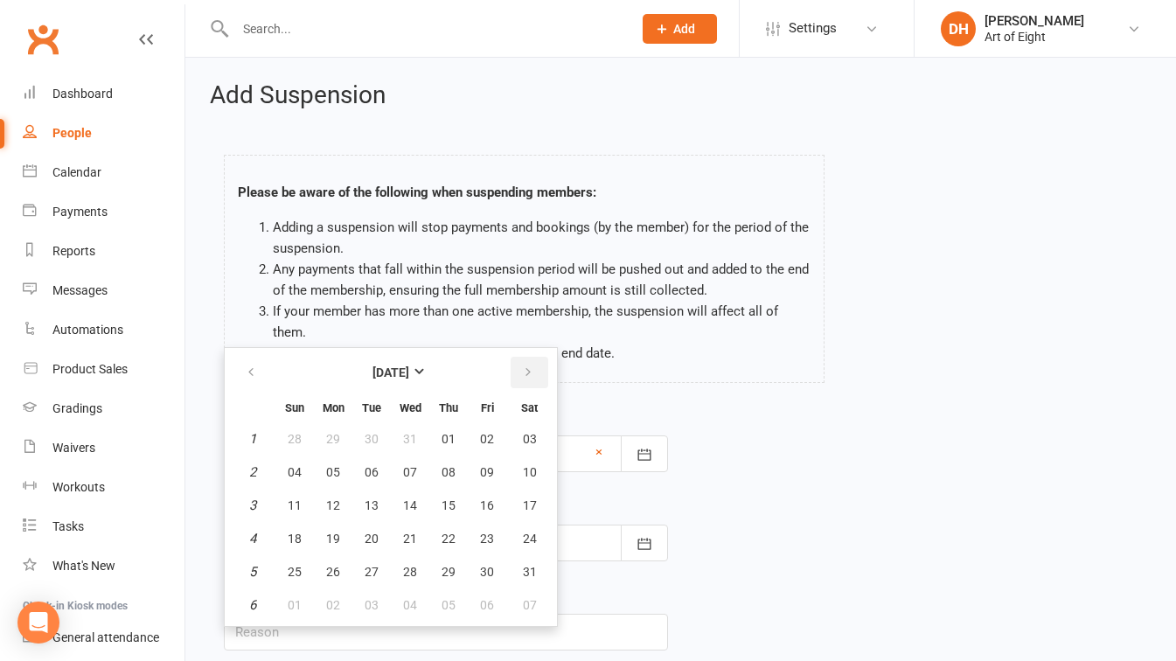
click at [529, 372] on icon "button" at bounding box center [528, 372] width 12 height 14
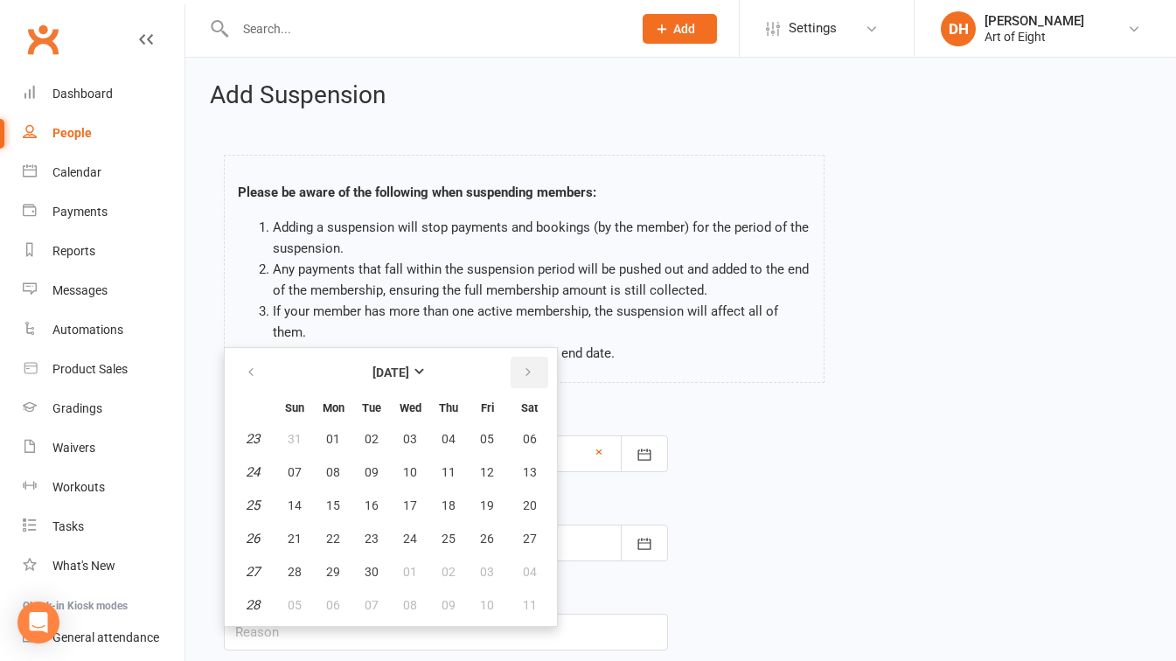
click at [529, 372] on icon "button" at bounding box center [528, 372] width 12 height 14
click at [246, 371] on icon "button" at bounding box center [251, 372] width 12 height 14
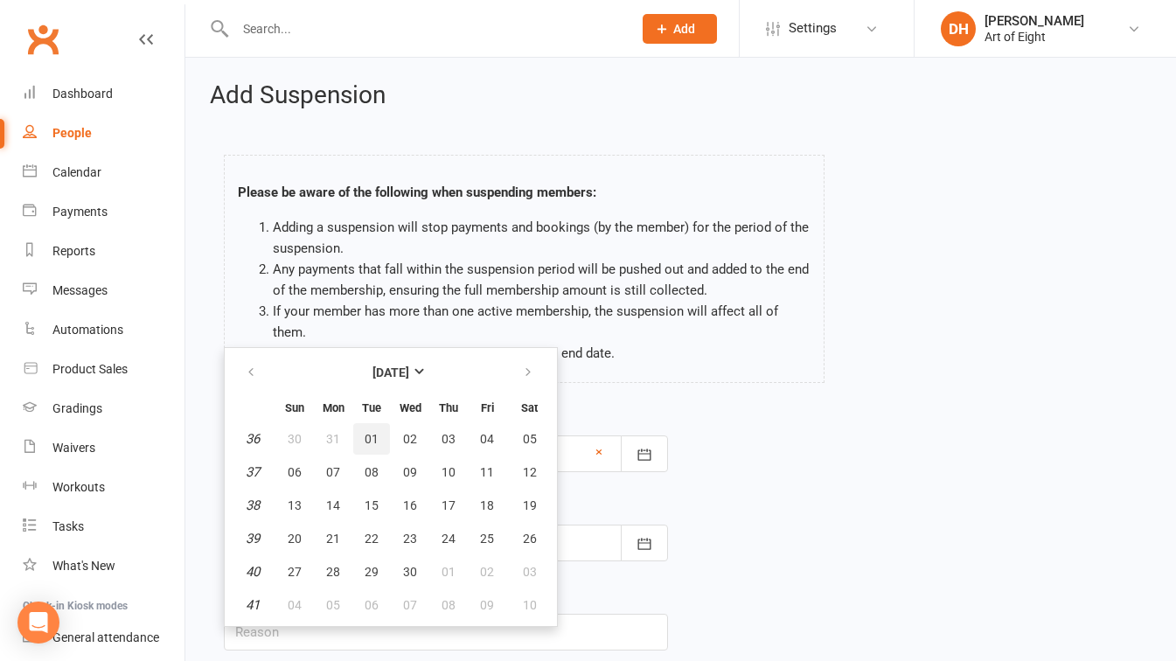
click at [372, 436] on span "01" at bounding box center [372, 439] width 14 height 14
type input "[DATE]"
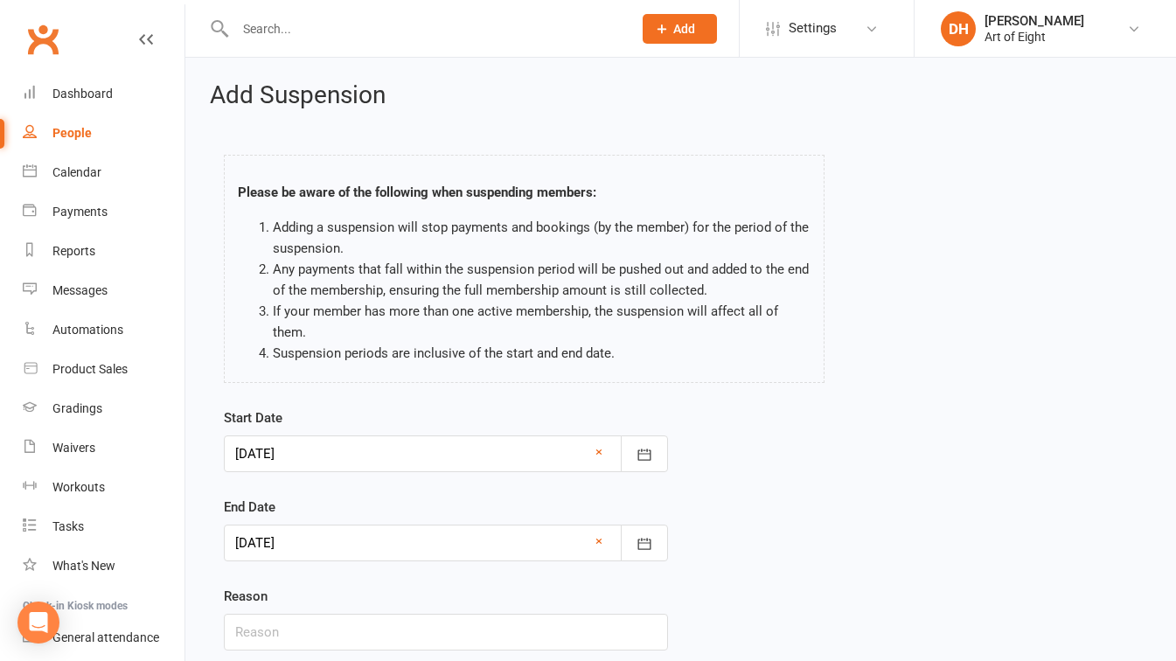
scroll to position [129, 0]
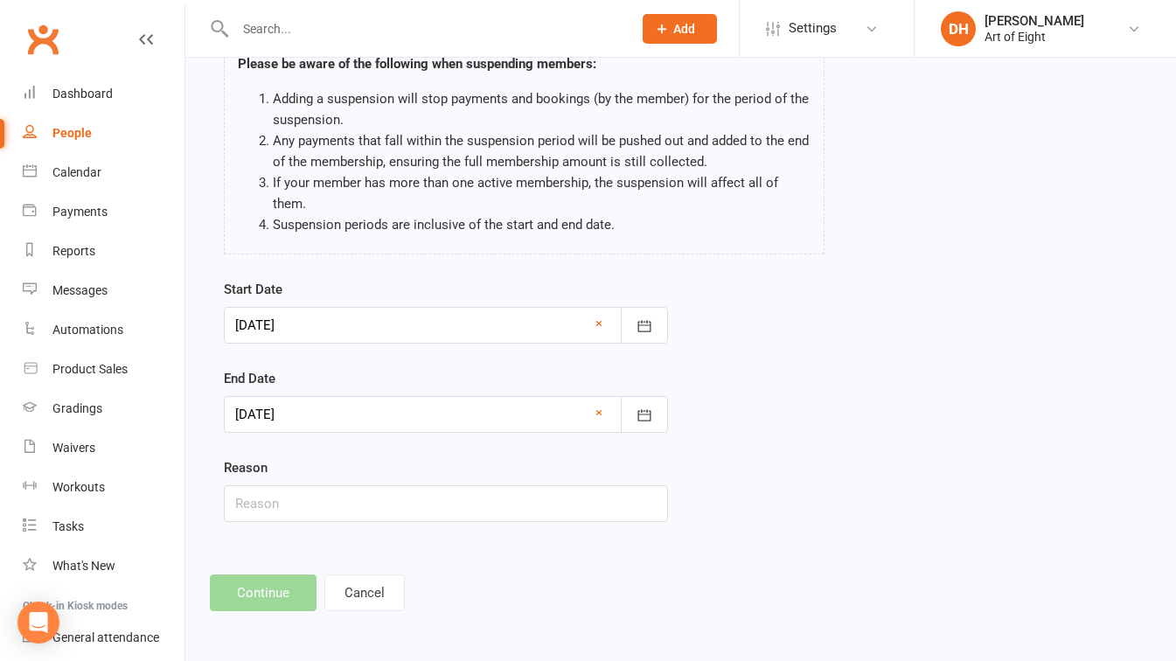
click at [244, 589] on footer "Continue Cancel" at bounding box center [681, 592] width 942 height 37
click at [268, 498] on input "text" at bounding box center [446, 503] width 444 height 37
type input "HOLIDAY"
click at [789, 368] on div "Start Date [DATE] [DATE] Sun Mon Tue Wed Thu Fri Sat 6 01 02 03 04 05 06 07 7 0…" at bounding box center [681, 413] width 940 height 268
click at [367, 593] on button "Cancel" at bounding box center [364, 592] width 80 height 37
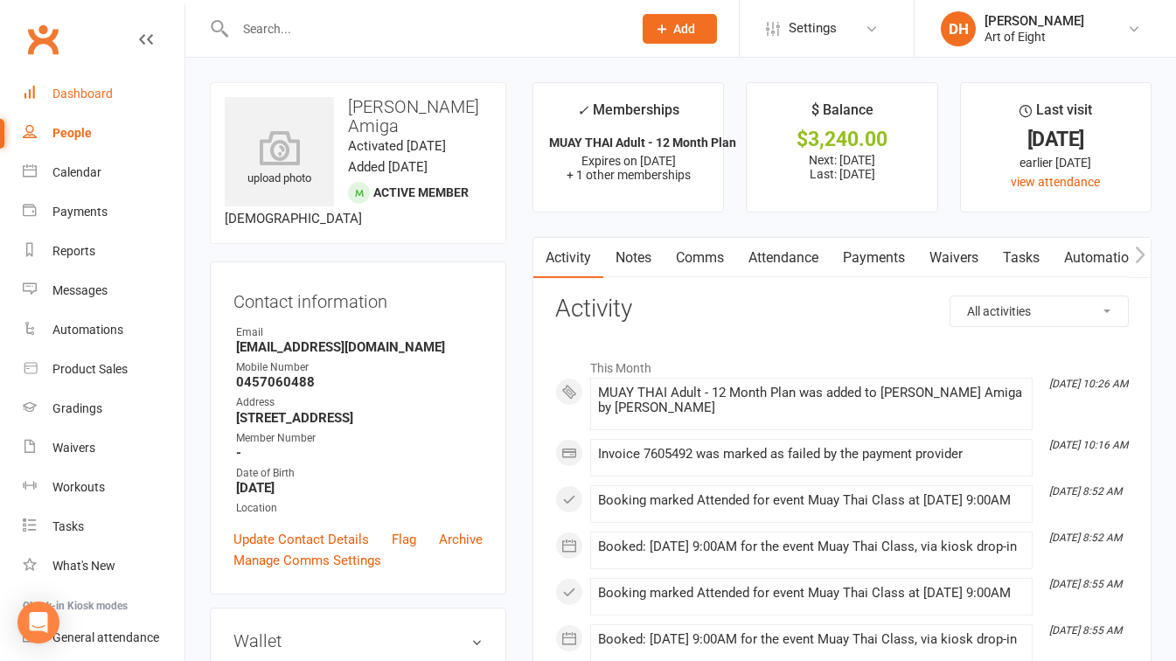
click at [73, 93] on div "Dashboard" at bounding box center [82, 94] width 60 height 14
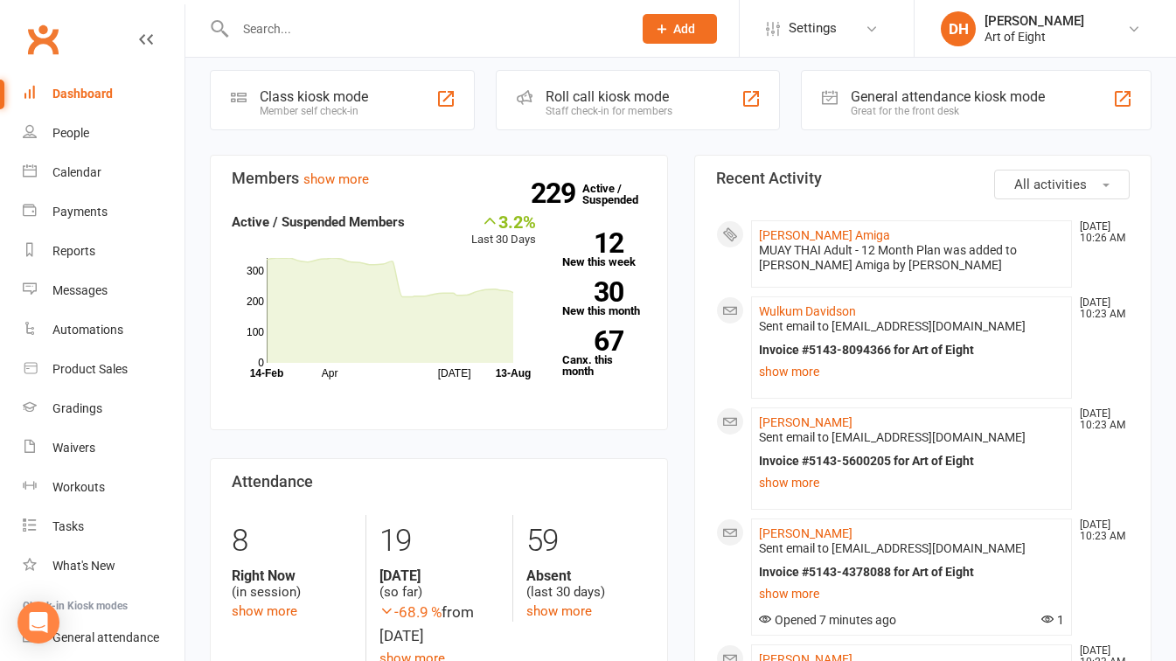
scroll to position [408, 0]
